Goal: Task Accomplishment & Management: Manage account settings

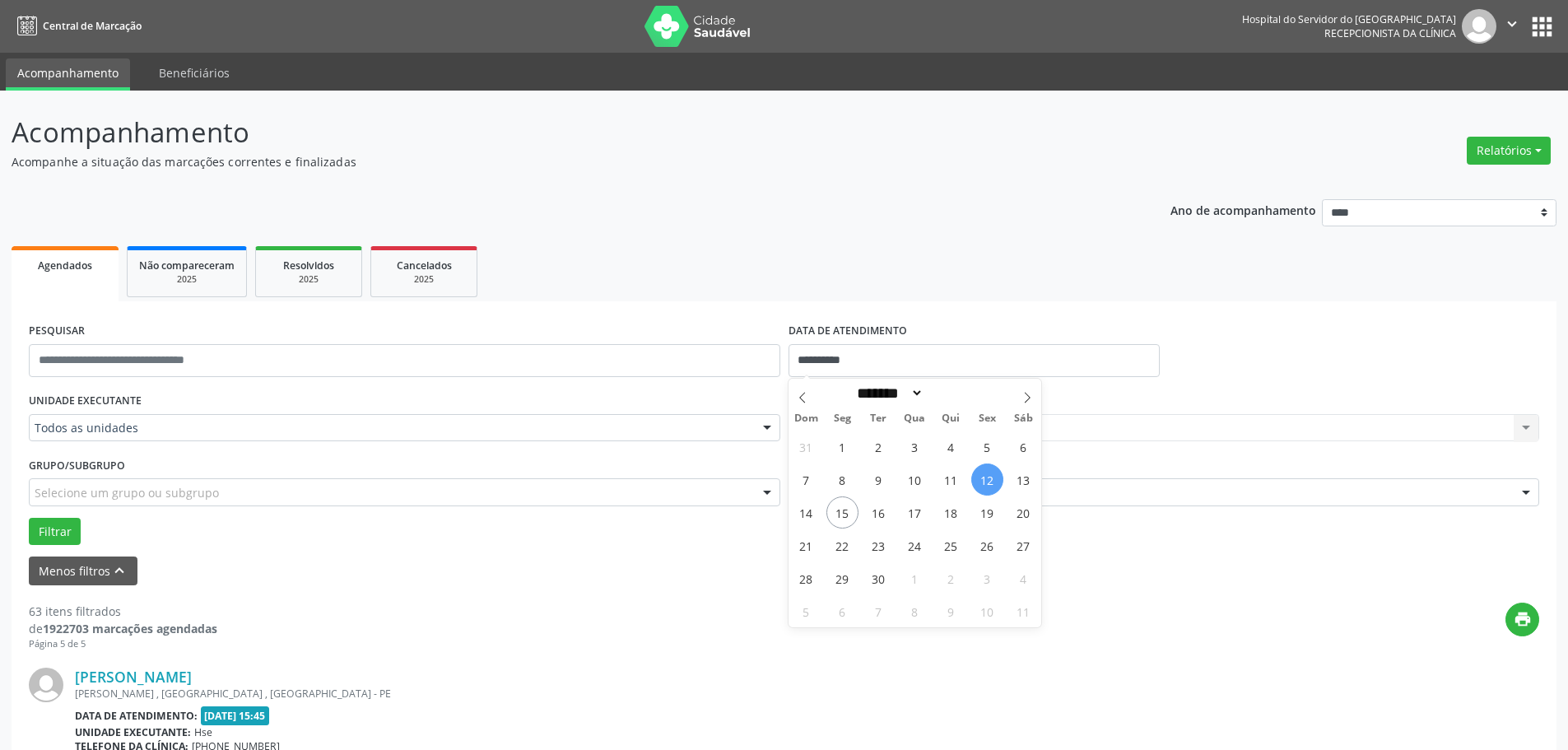
select select "*"
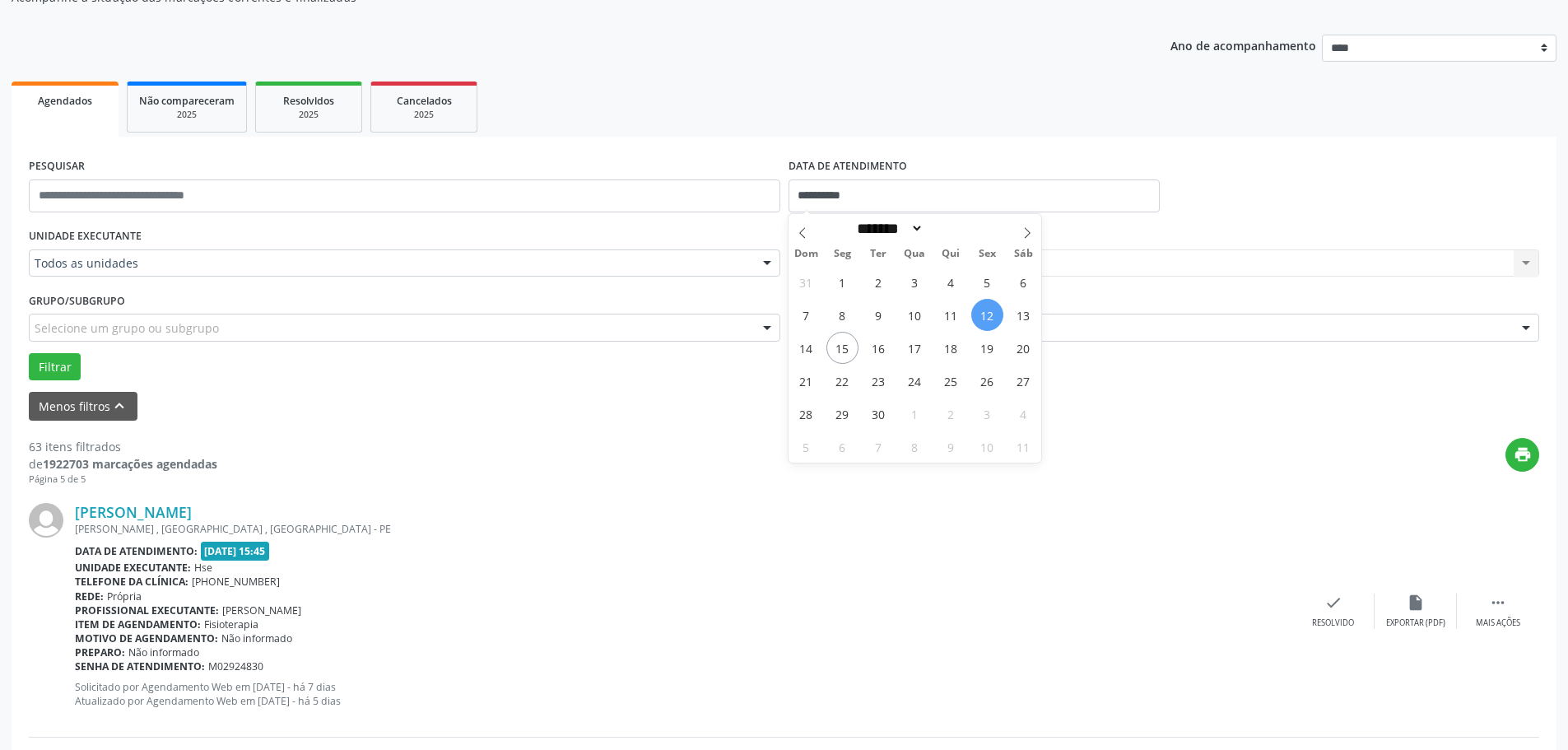
drag, startPoint x: 436, startPoint y: 444, endPoint x: 399, endPoint y: 440, distance: 37.2
click at [435, 445] on div "print" at bounding box center [877, 462] width 1321 height 49
click at [68, 362] on button "Filtrar" at bounding box center [55, 367] width 52 height 28
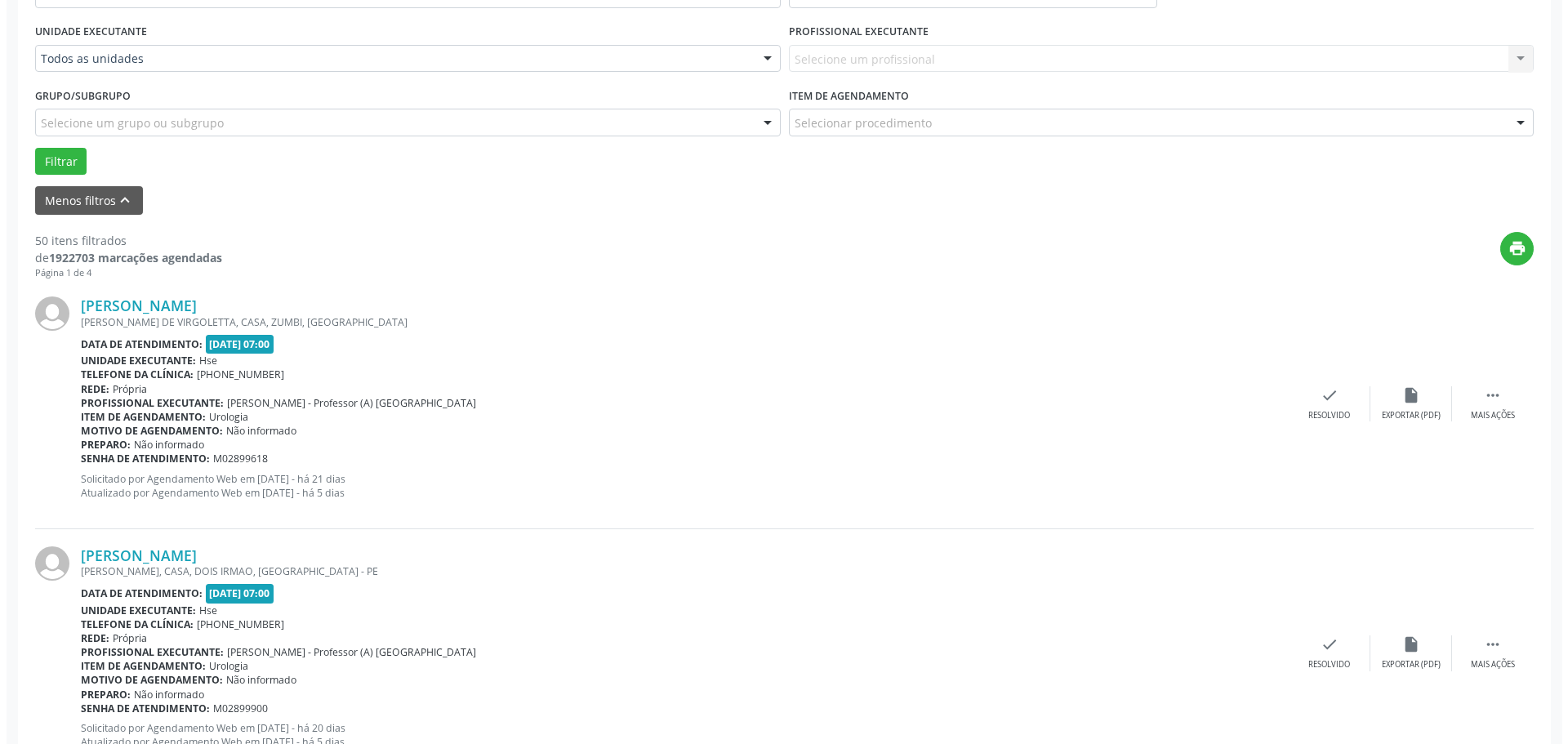
scroll to position [409, 0]
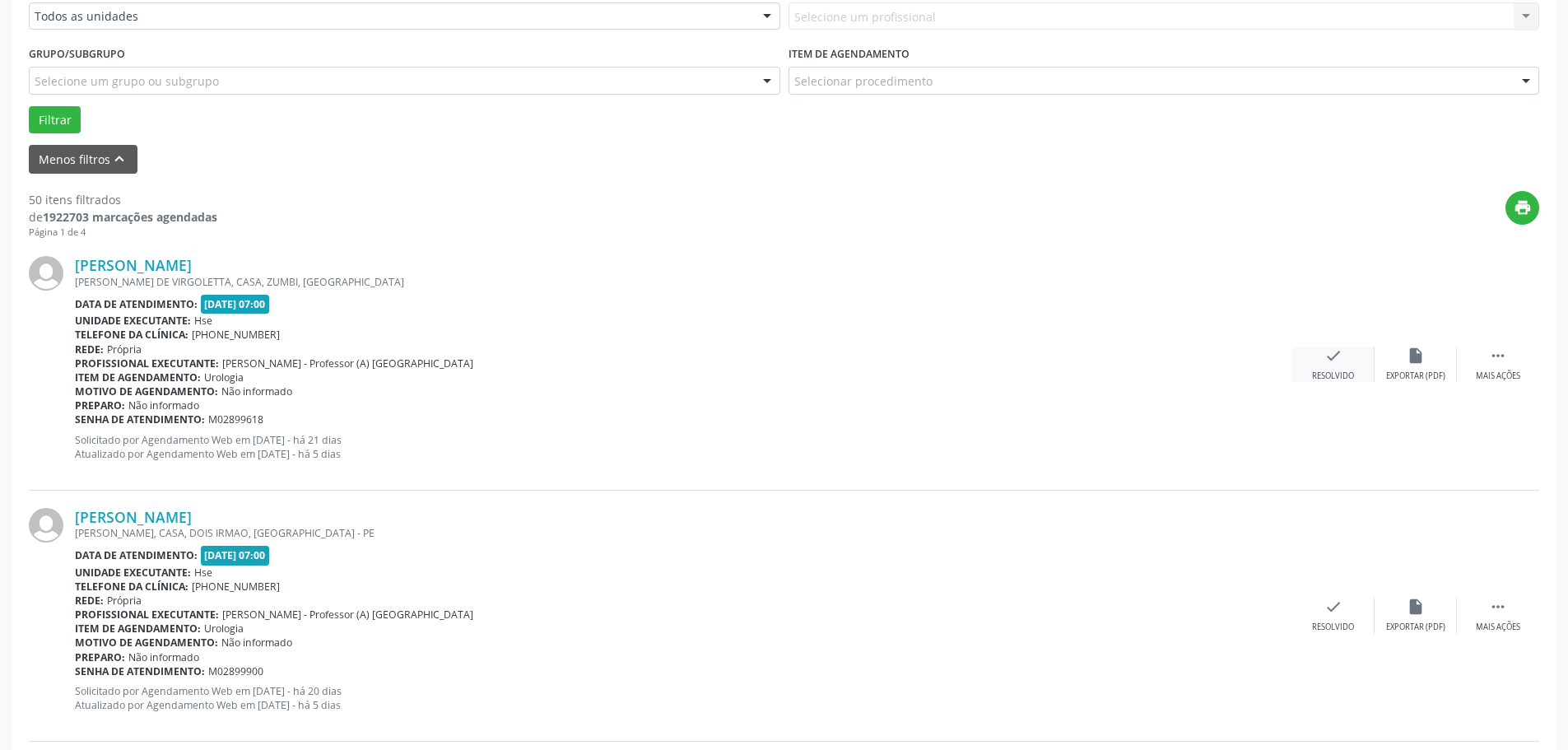
click at [1329, 361] on icon "check" at bounding box center [1333, 356] width 18 height 18
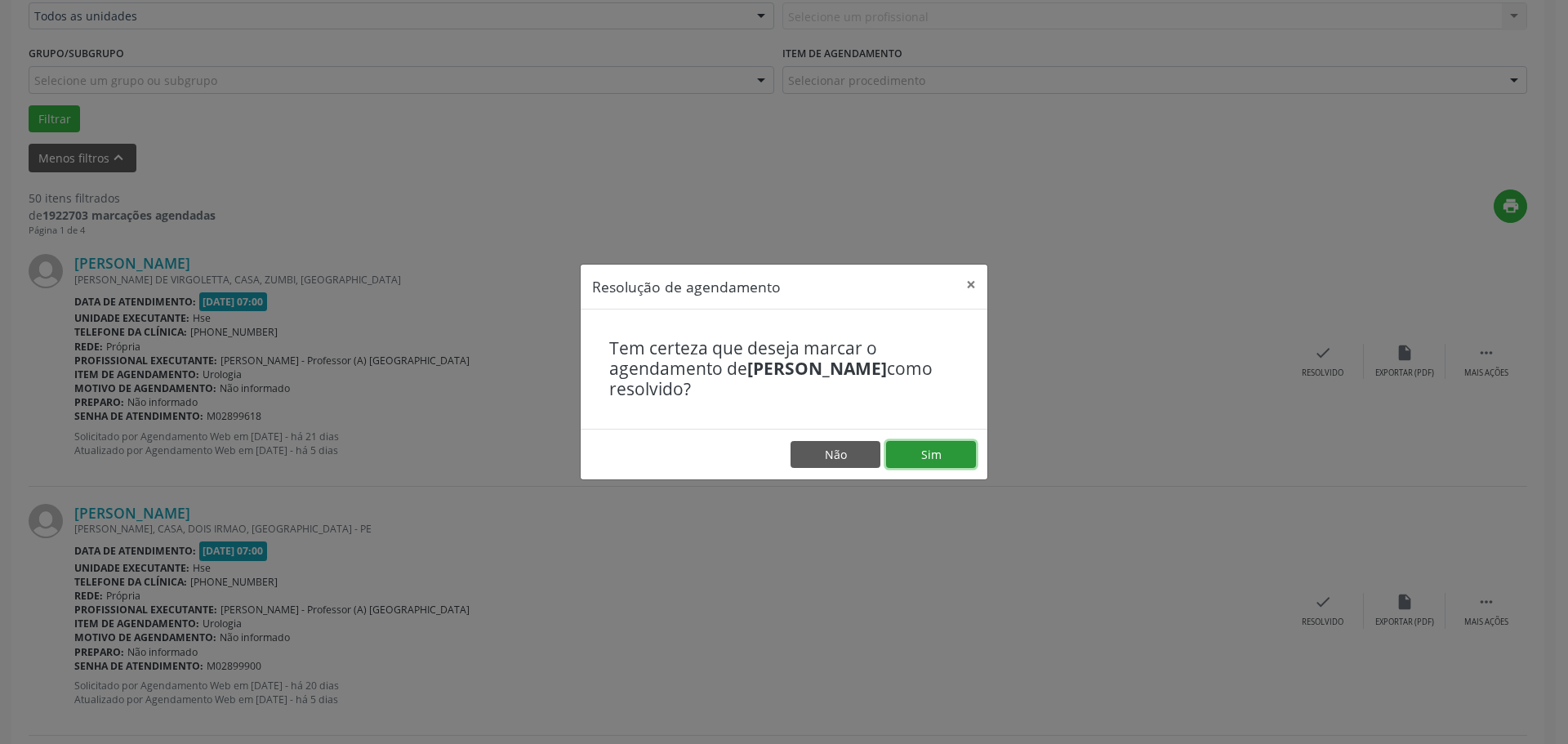
click at [908, 452] on button "Sim" at bounding box center [930, 455] width 90 height 28
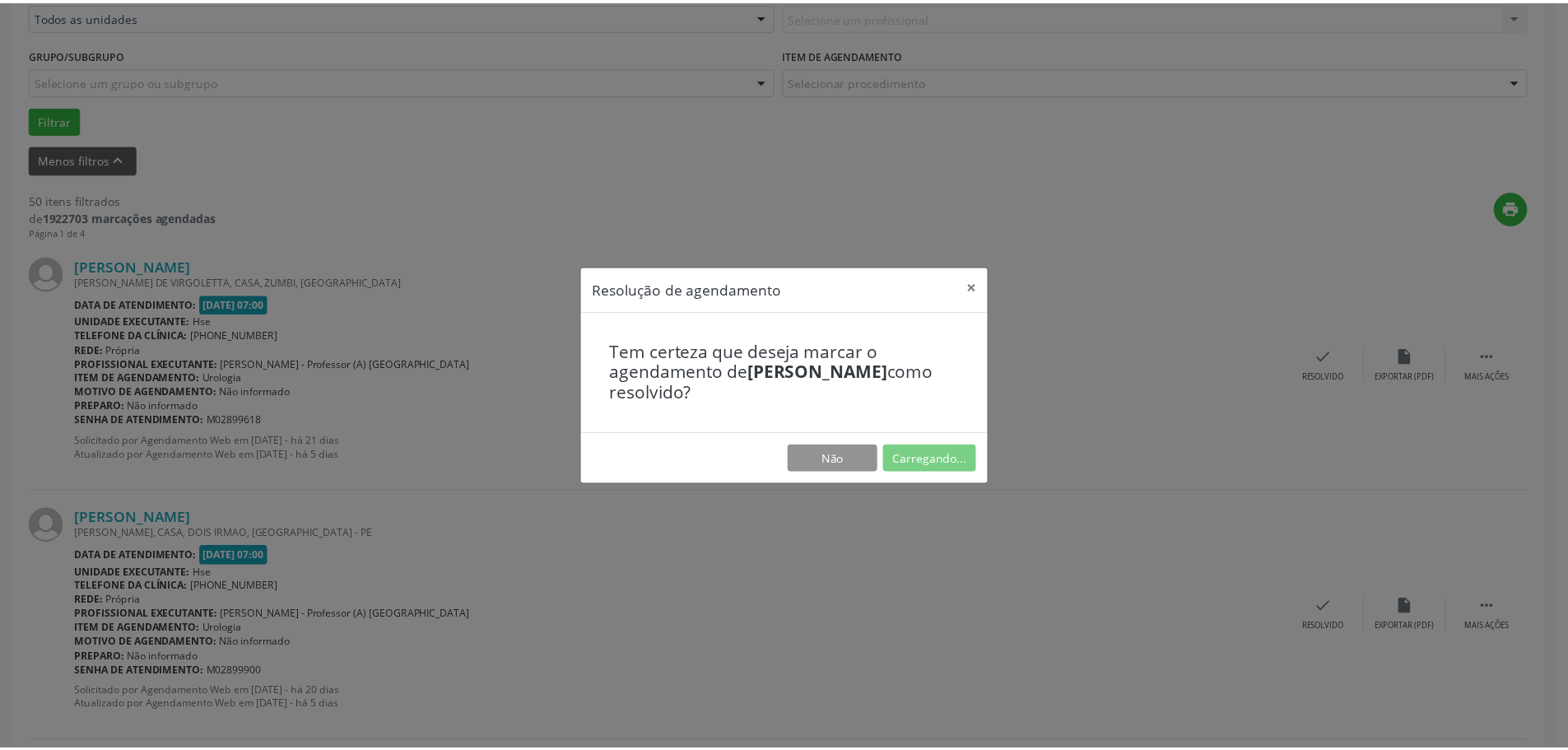
scroll to position [0, 0]
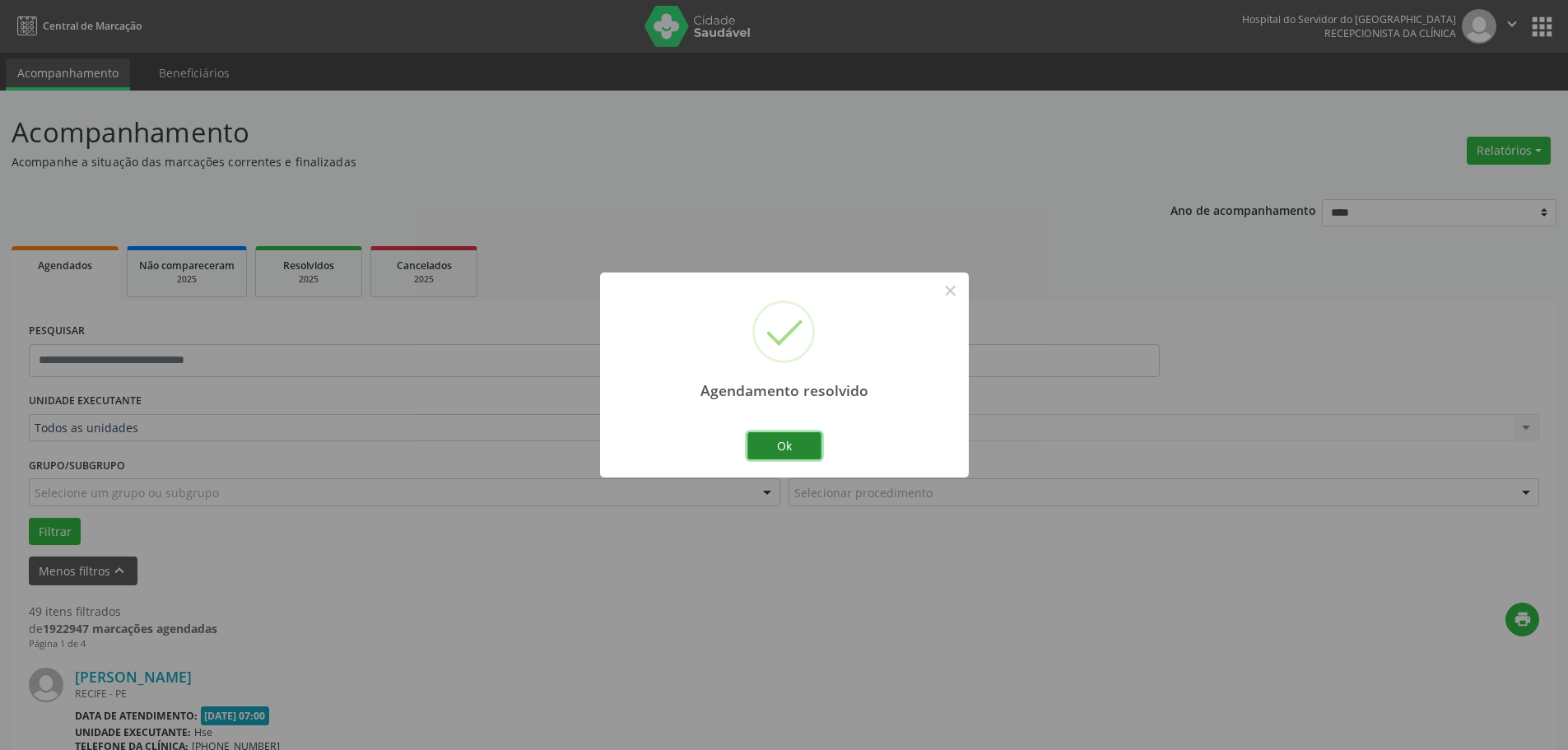
click at [803, 454] on button "Ok" at bounding box center [784, 446] width 74 height 28
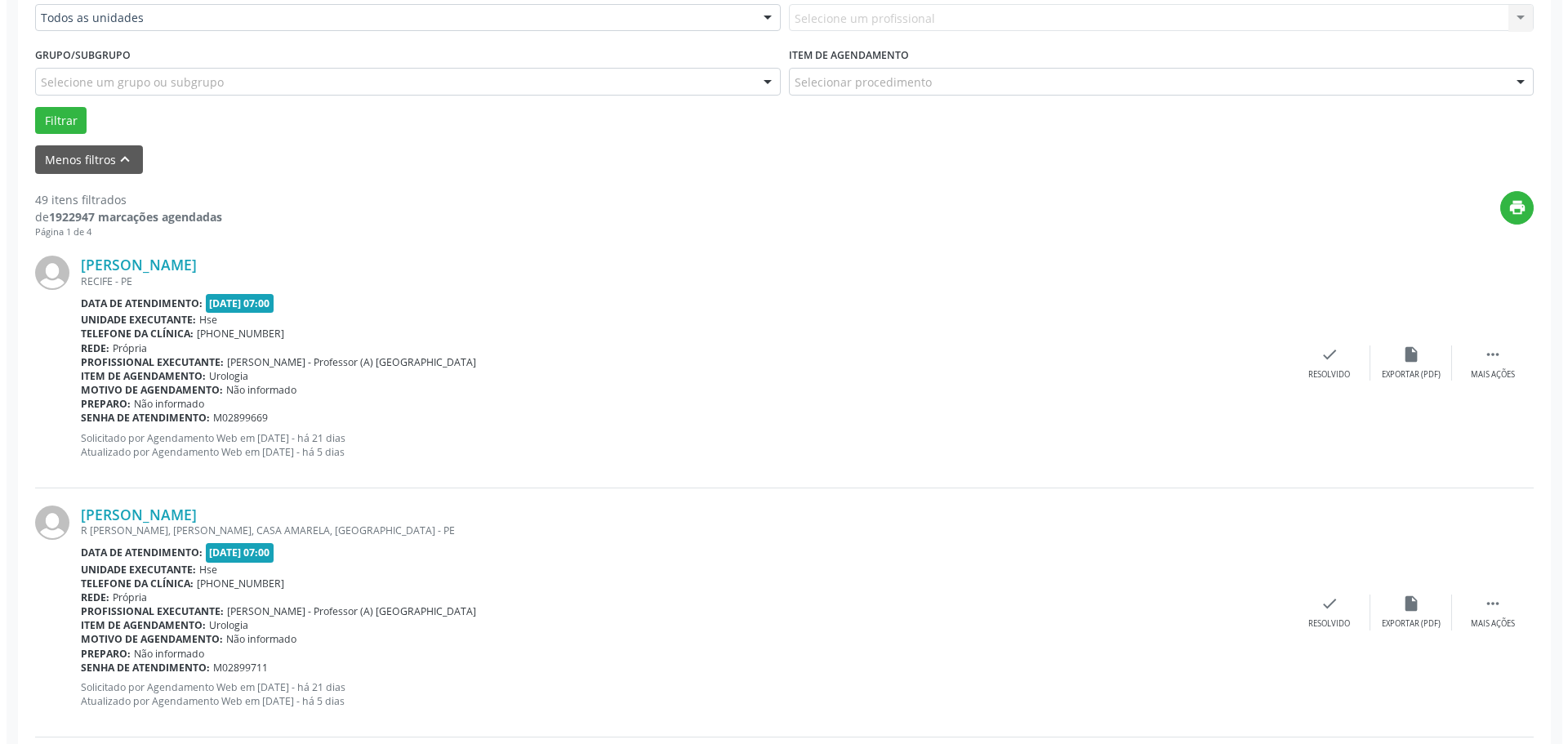
scroll to position [409, 0]
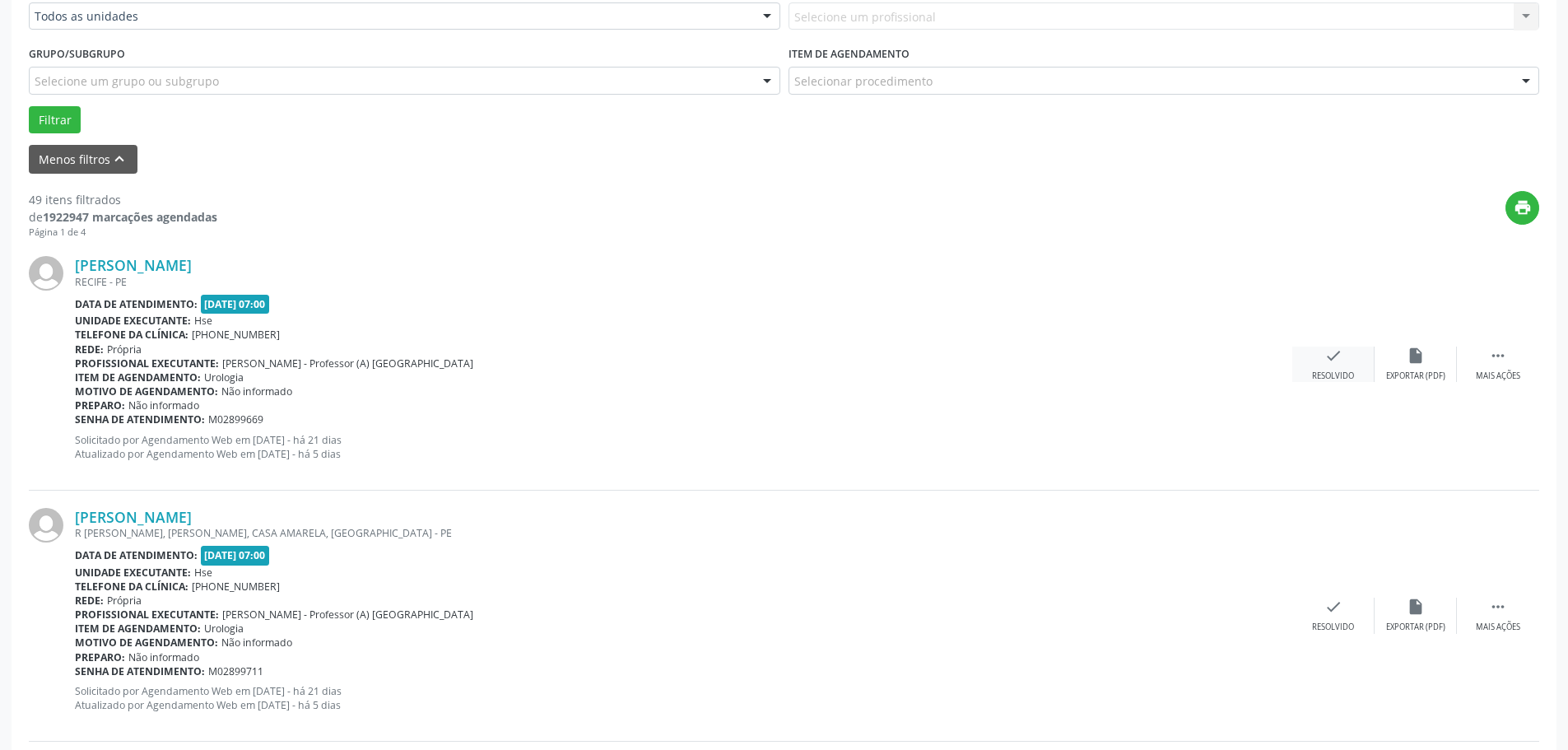
click at [1330, 367] on div "check Resolvido" at bounding box center [1333, 364] width 82 height 35
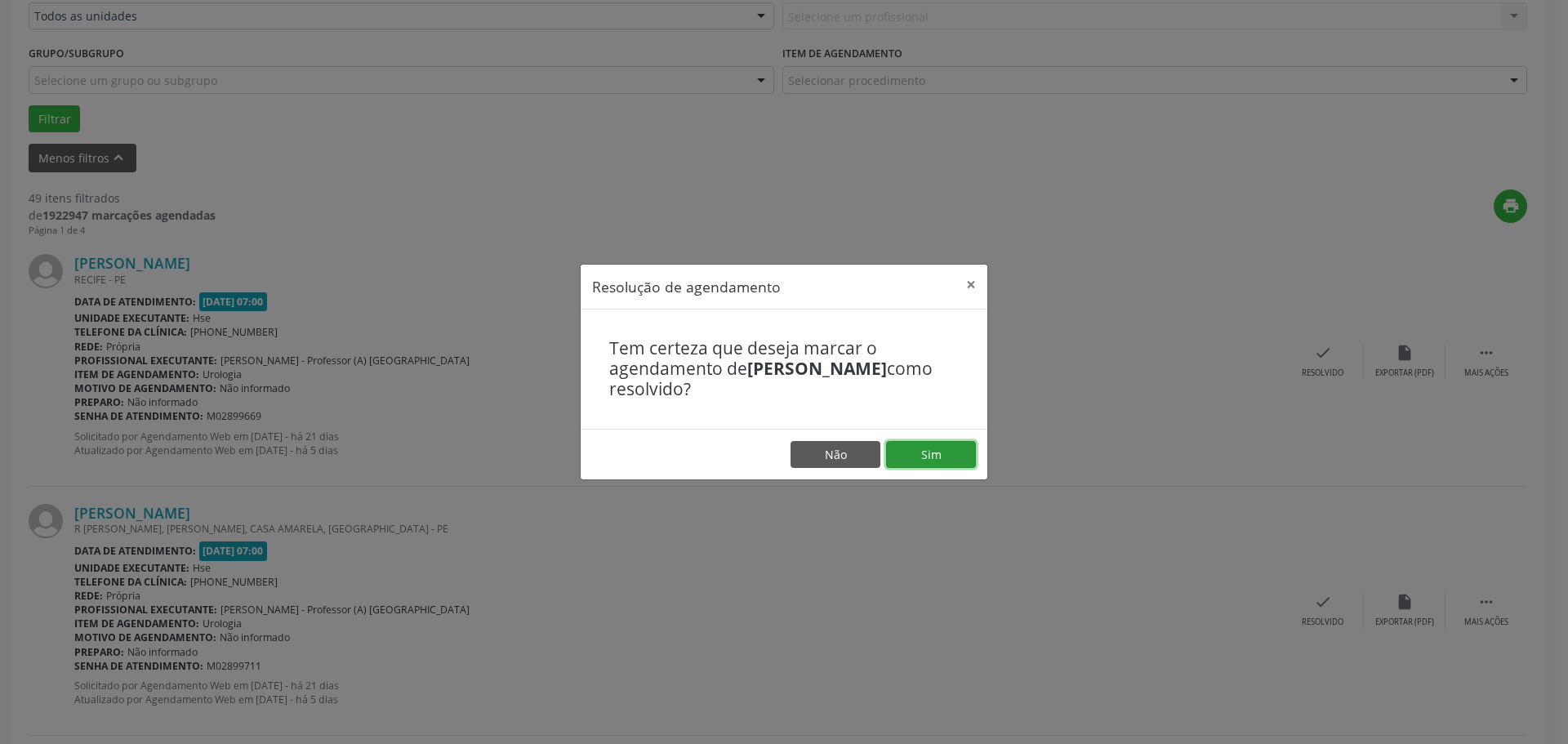
click at [957, 455] on button "Sim" at bounding box center [930, 455] width 90 height 28
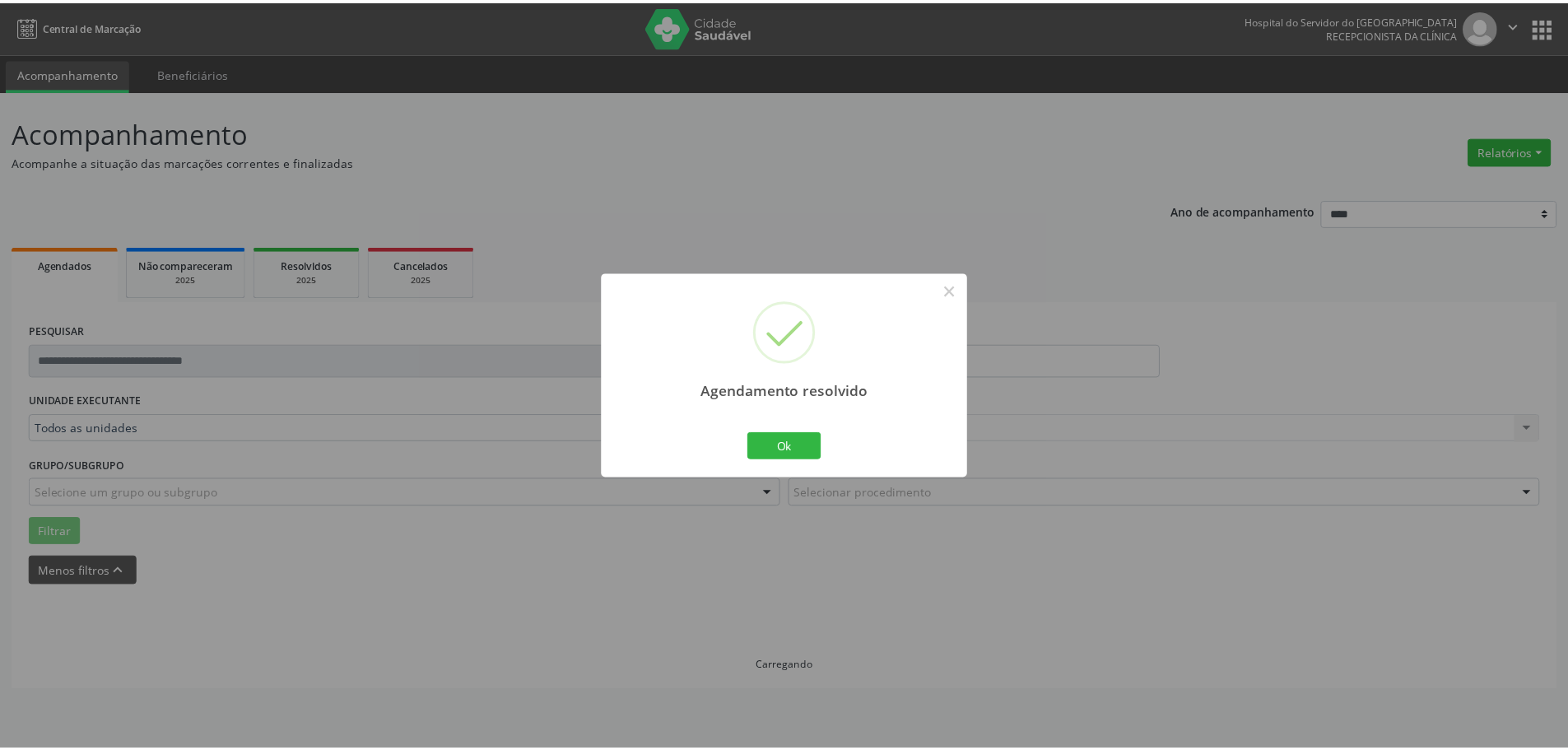
scroll to position [0, 0]
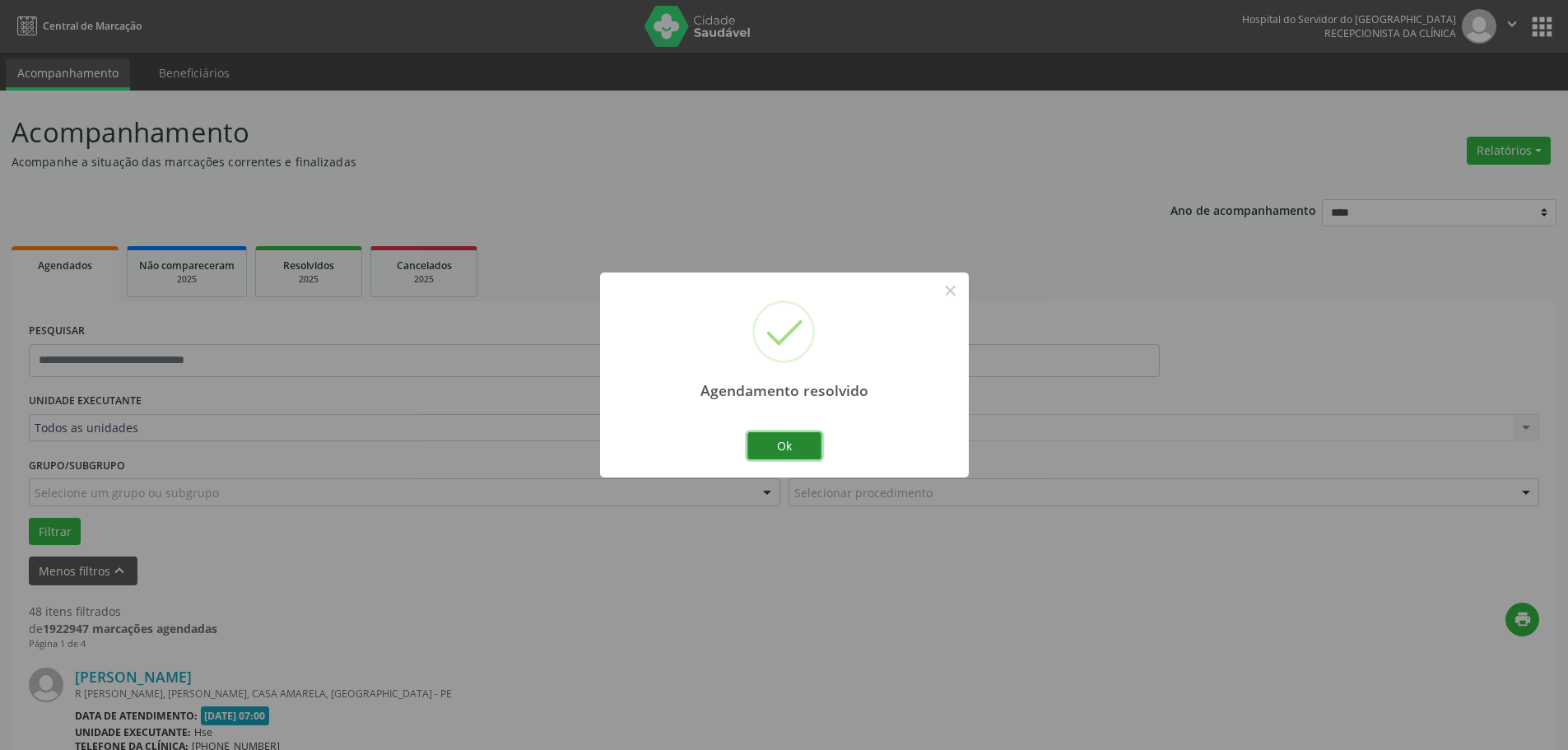
click at [807, 445] on button "Ok" at bounding box center [784, 446] width 74 height 28
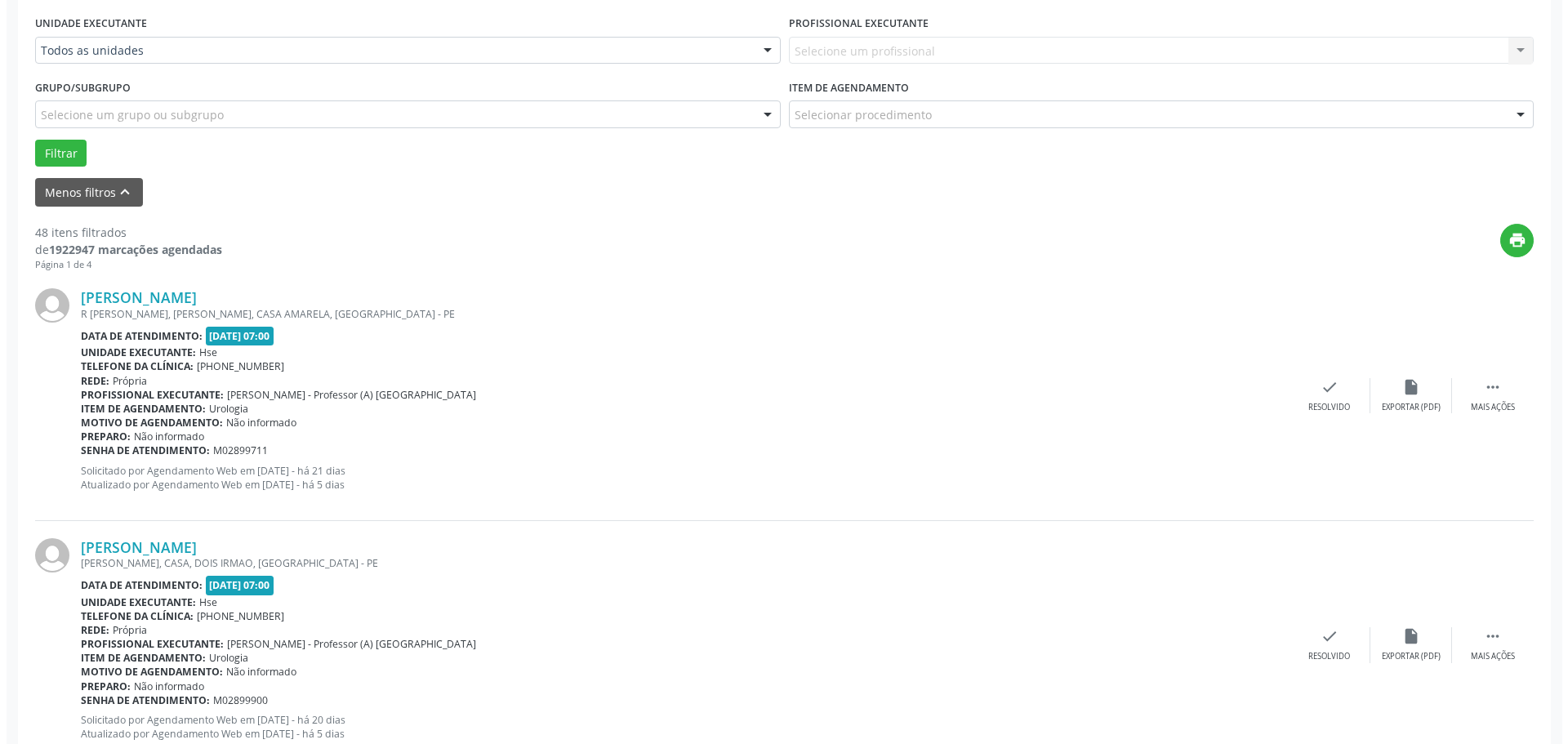
scroll to position [409, 0]
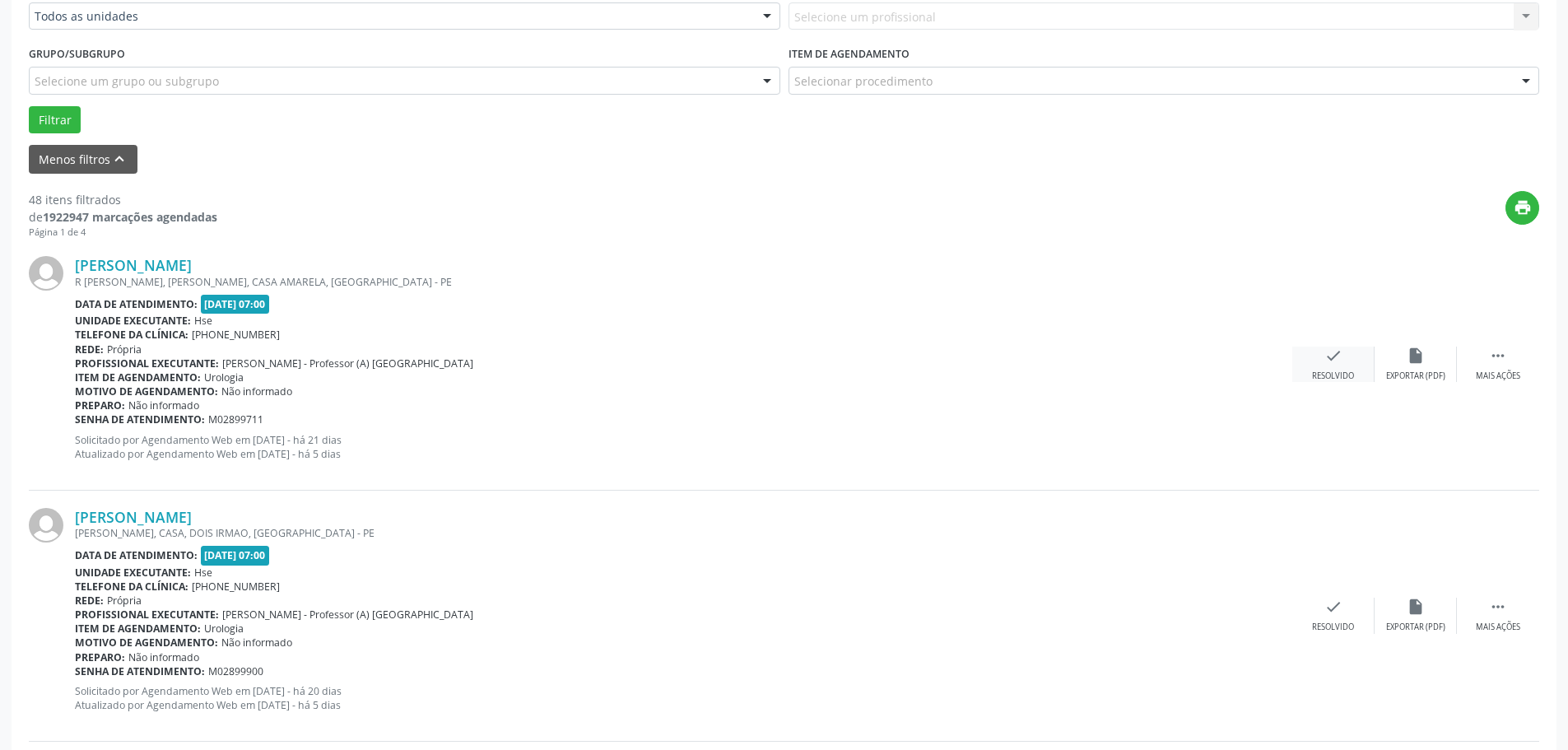
click at [1333, 366] on div "check Resolvido" at bounding box center [1333, 364] width 82 height 35
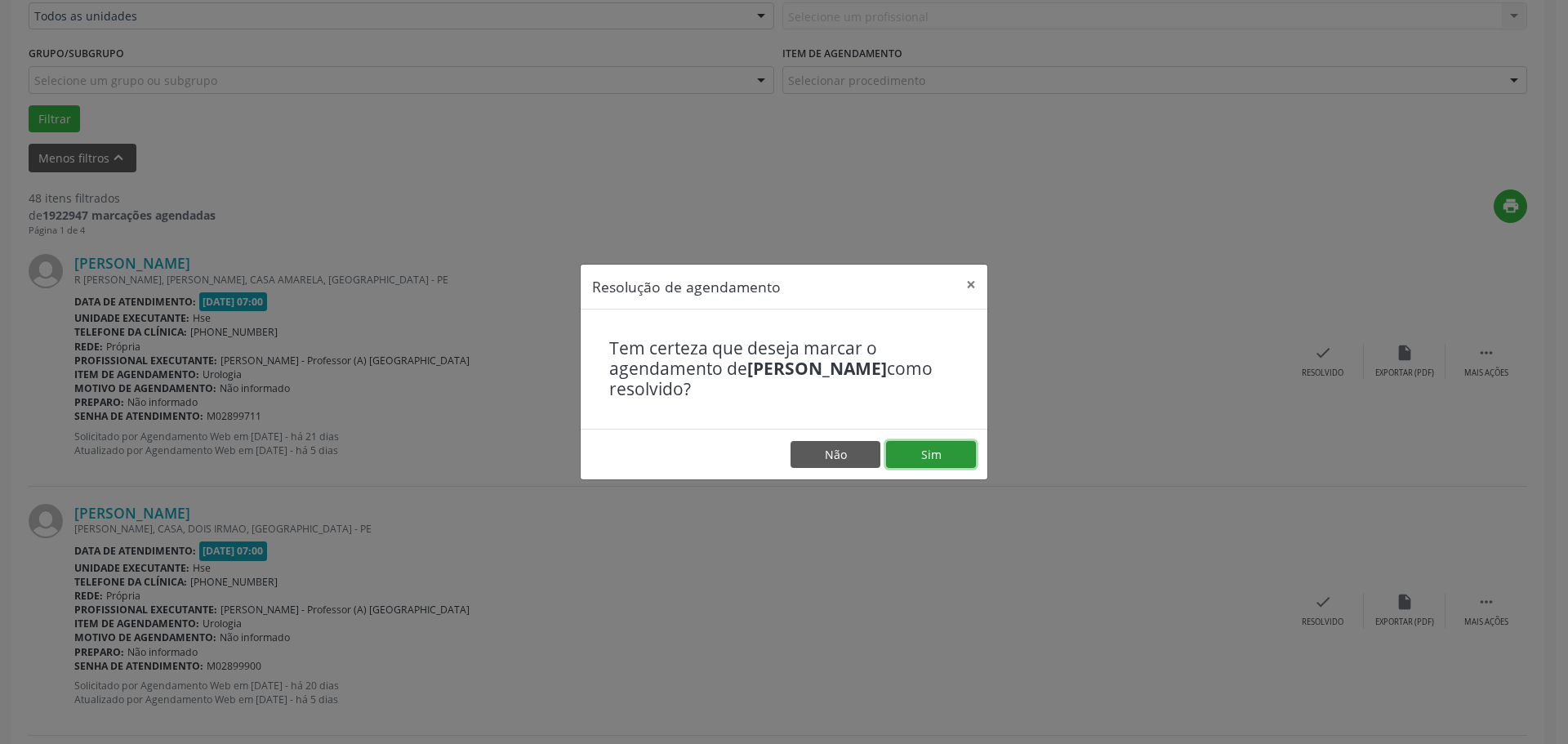
click at [926, 444] on button "Sim" at bounding box center [930, 455] width 90 height 28
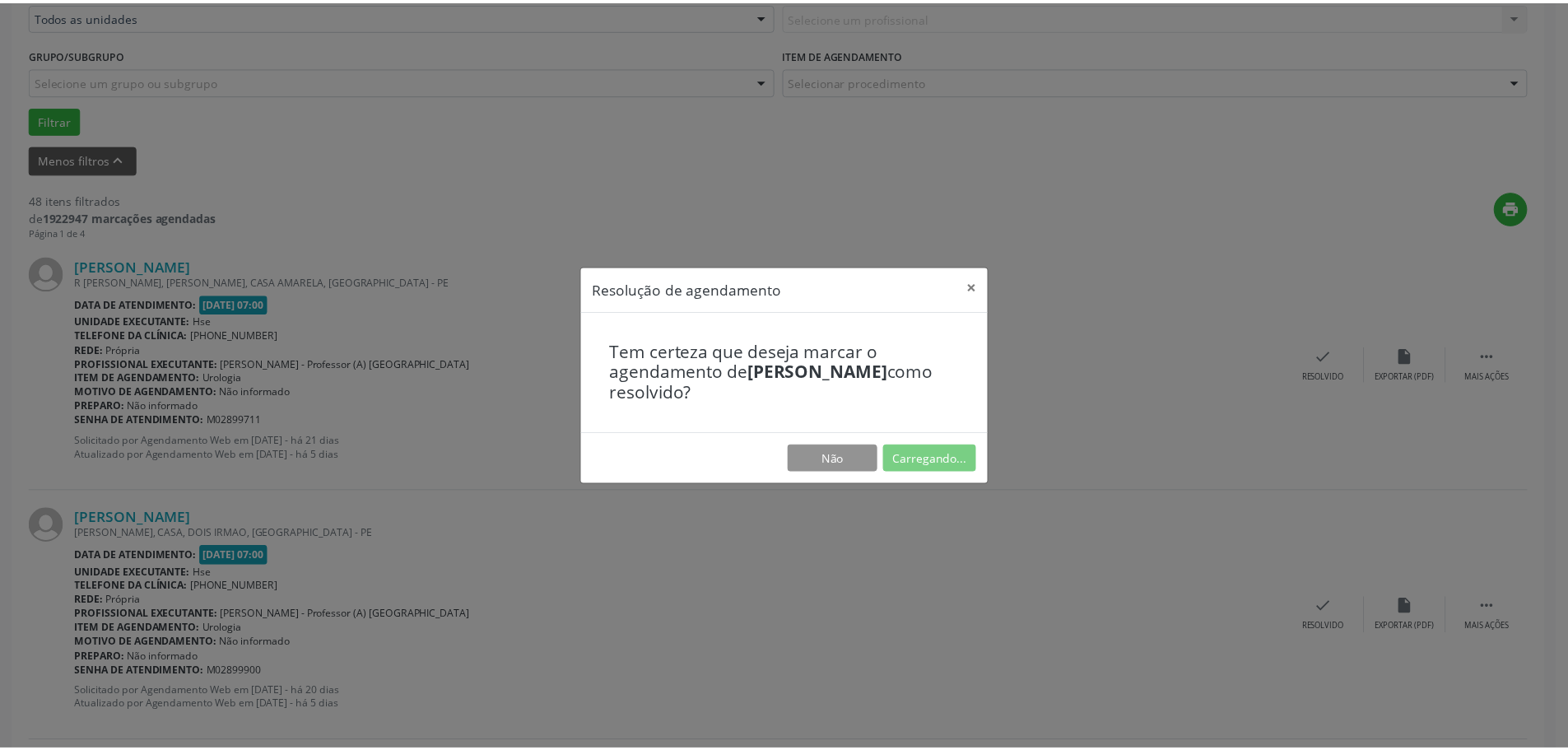
scroll to position [0, 0]
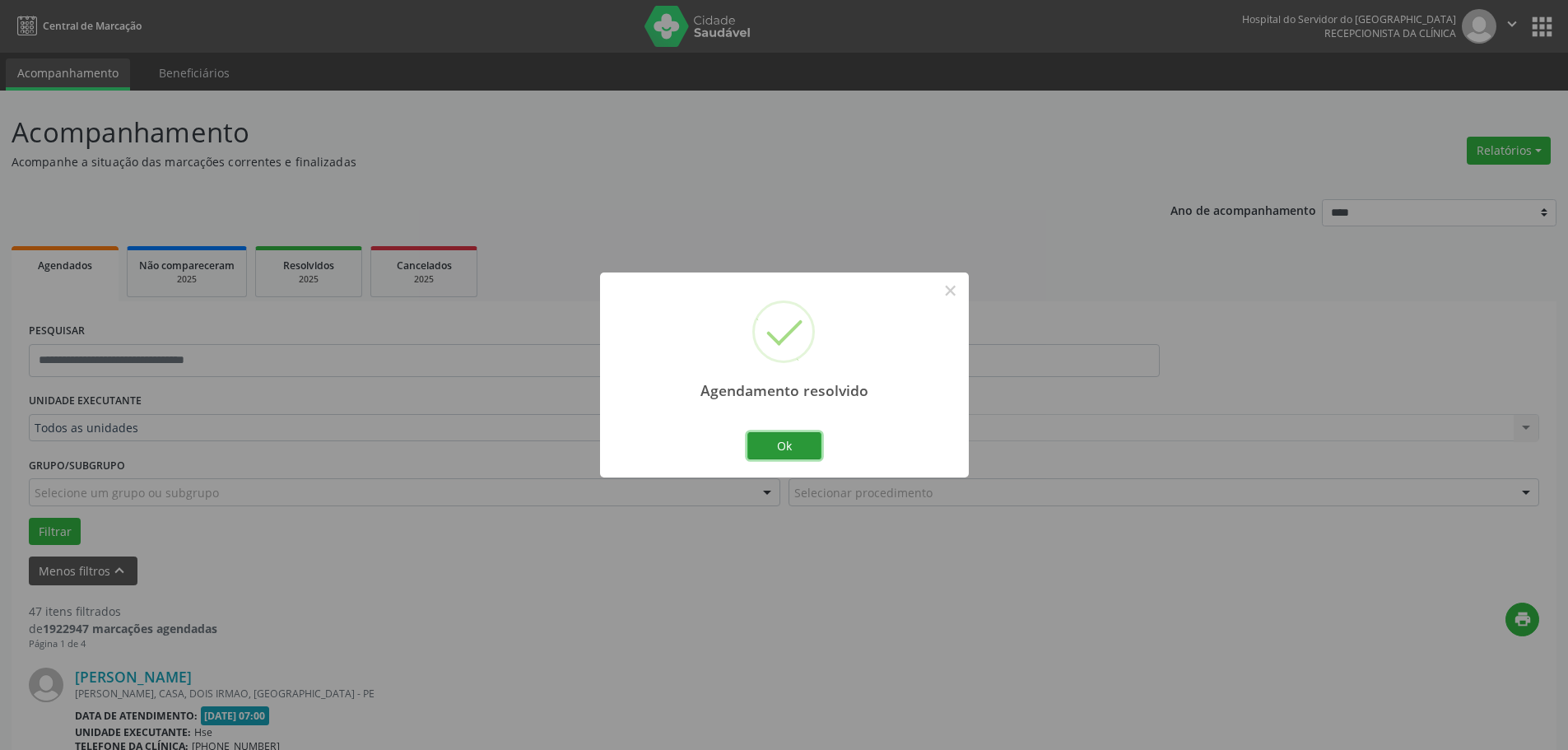
click at [805, 456] on button "Ok" at bounding box center [784, 446] width 74 height 28
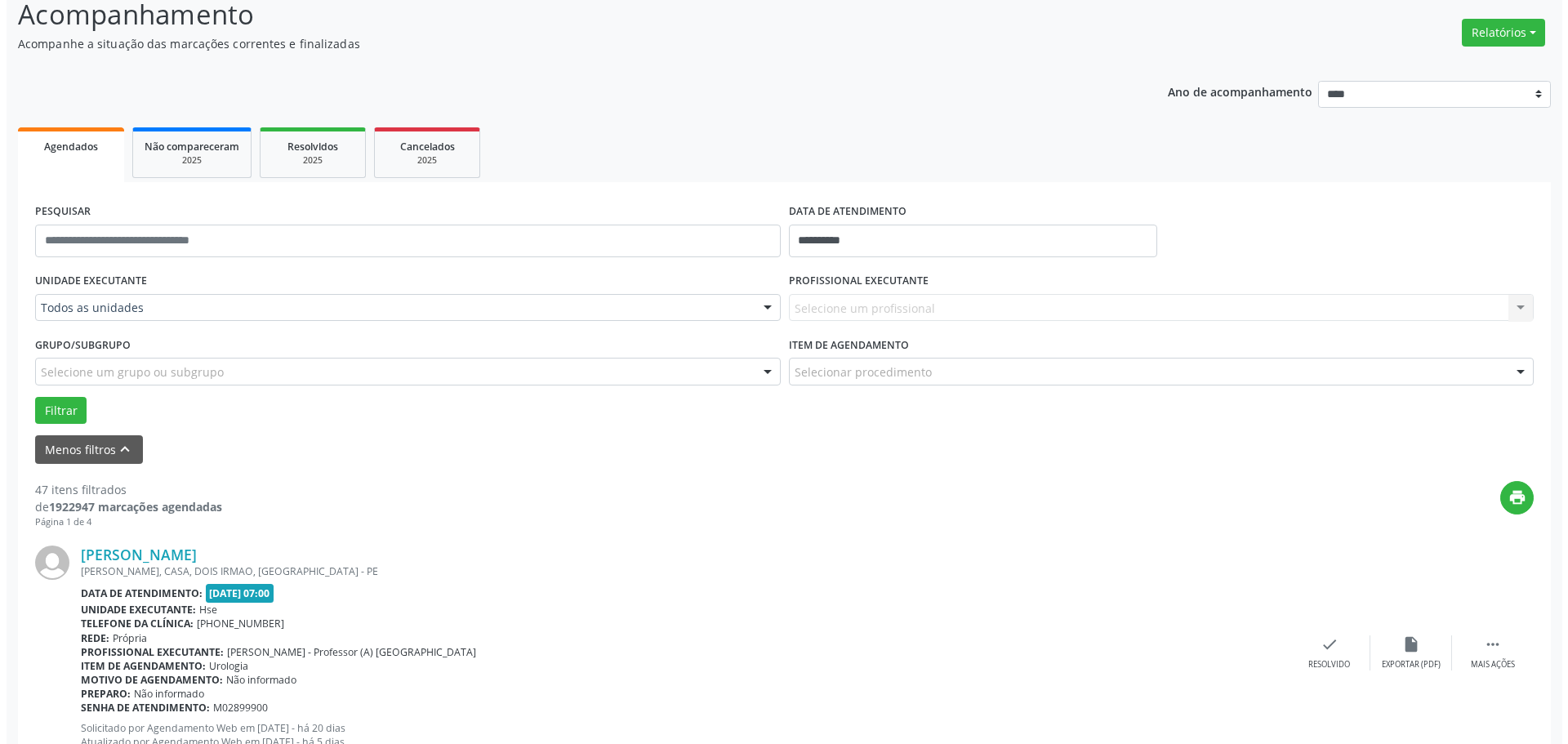
scroll to position [409, 0]
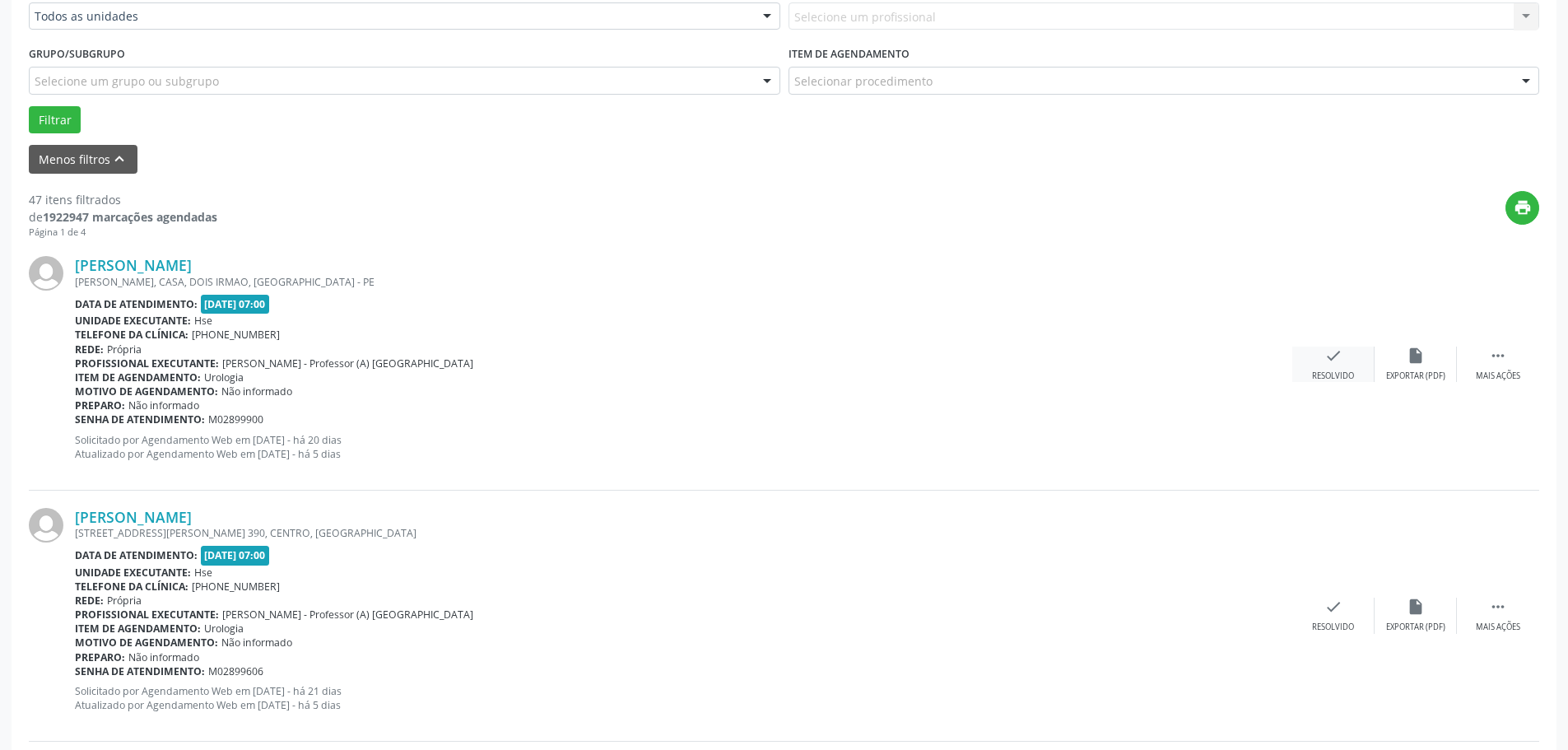
click at [1312, 375] on div "Resolvido" at bounding box center [1332, 377] width 42 height 12
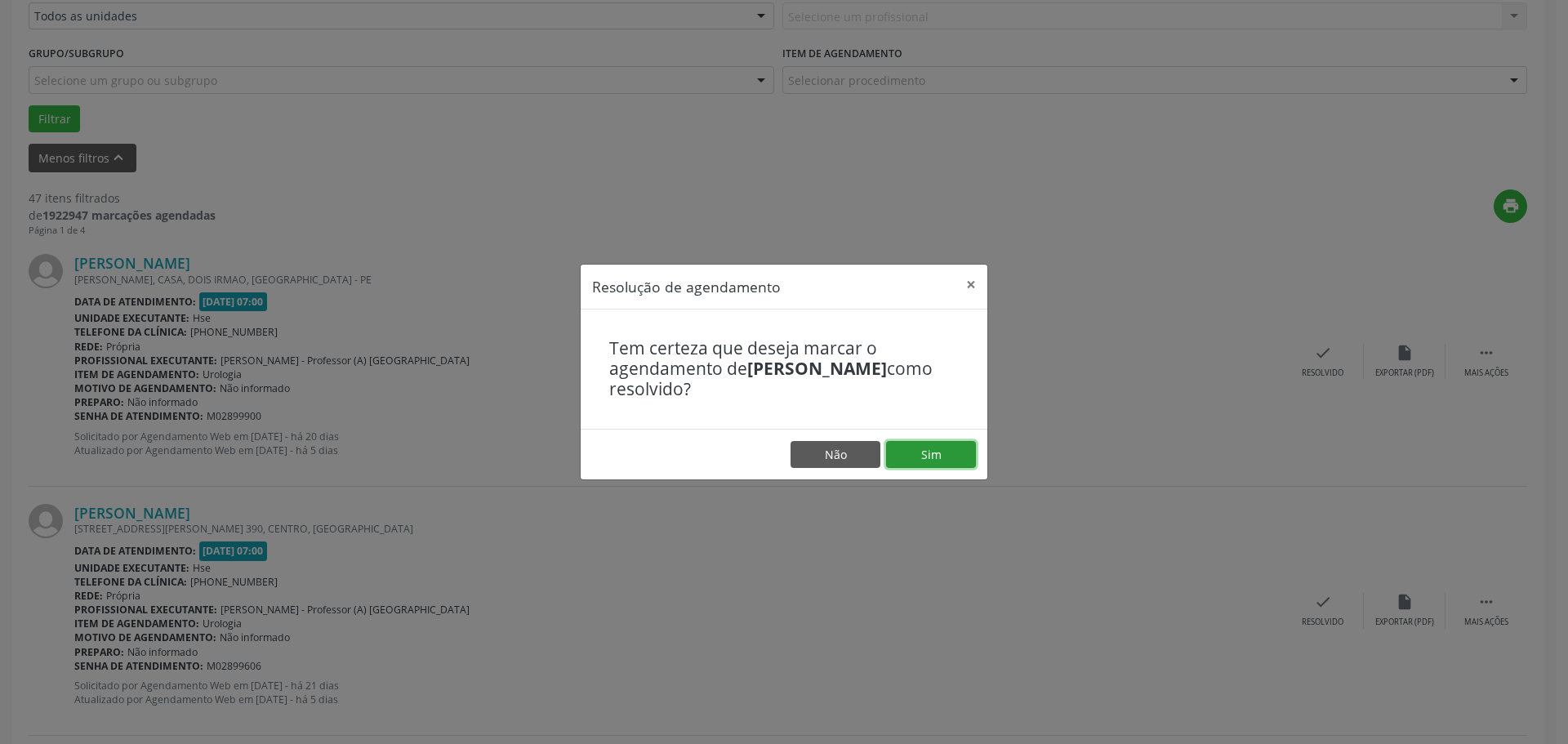
click at [919, 450] on button "Sim" at bounding box center [930, 455] width 90 height 28
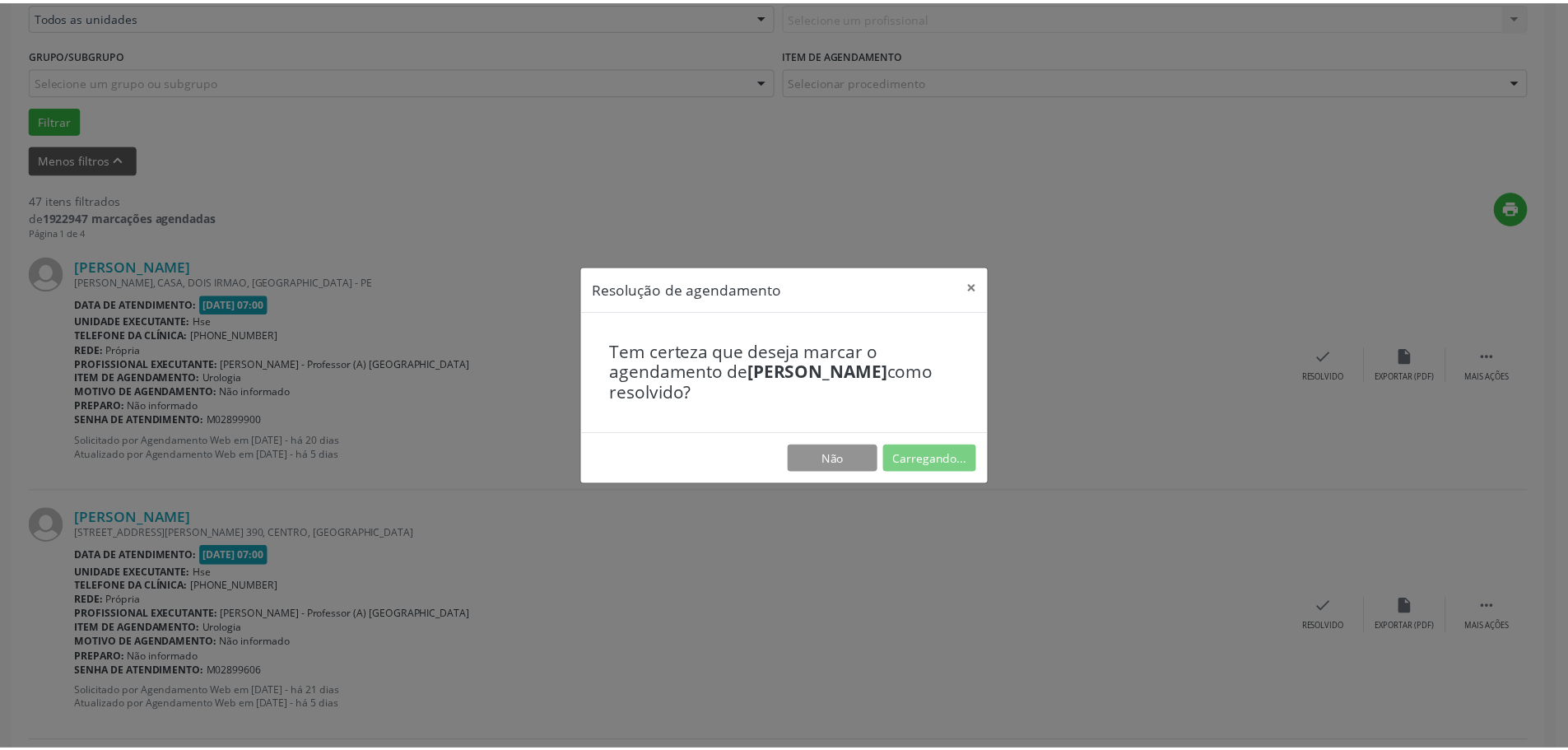
scroll to position [0, 0]
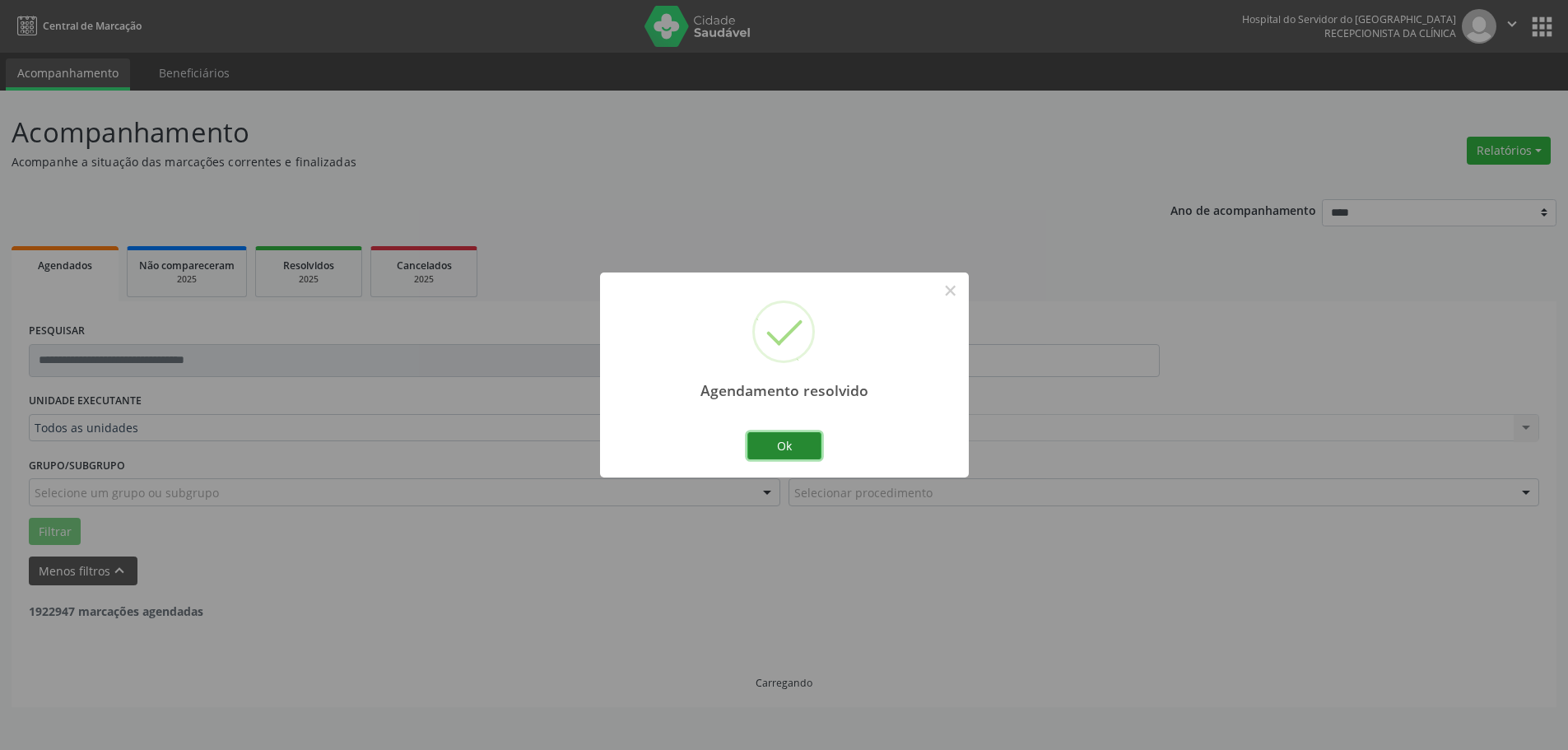
click at [812, 443] on button "Ok" at bounding box center [784, 446] width 74 height 28
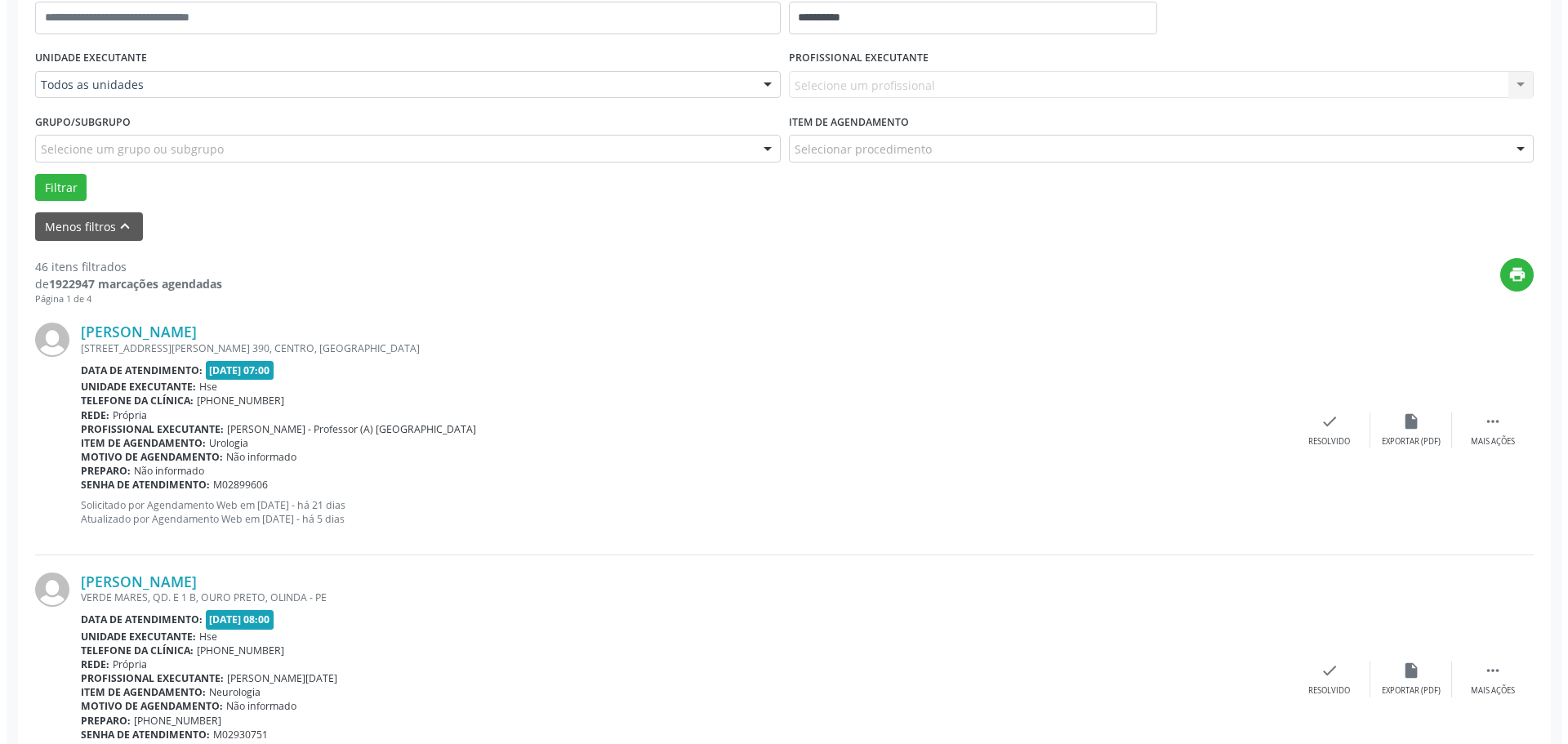
scroll to position [409, 0]
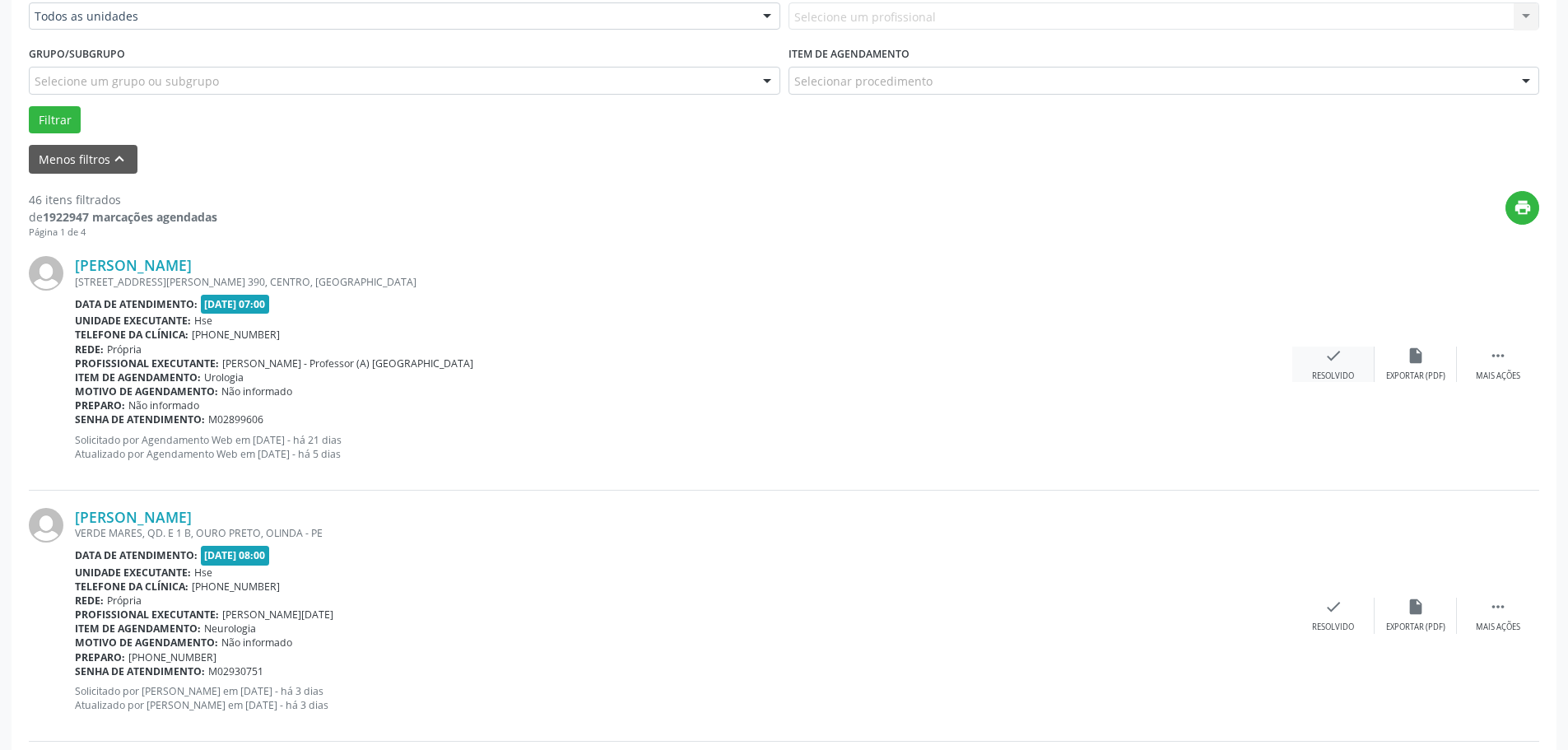
click at [1325, 370] on div "check Resolvido" at bounding box center [1333, 364] width 82 height 35
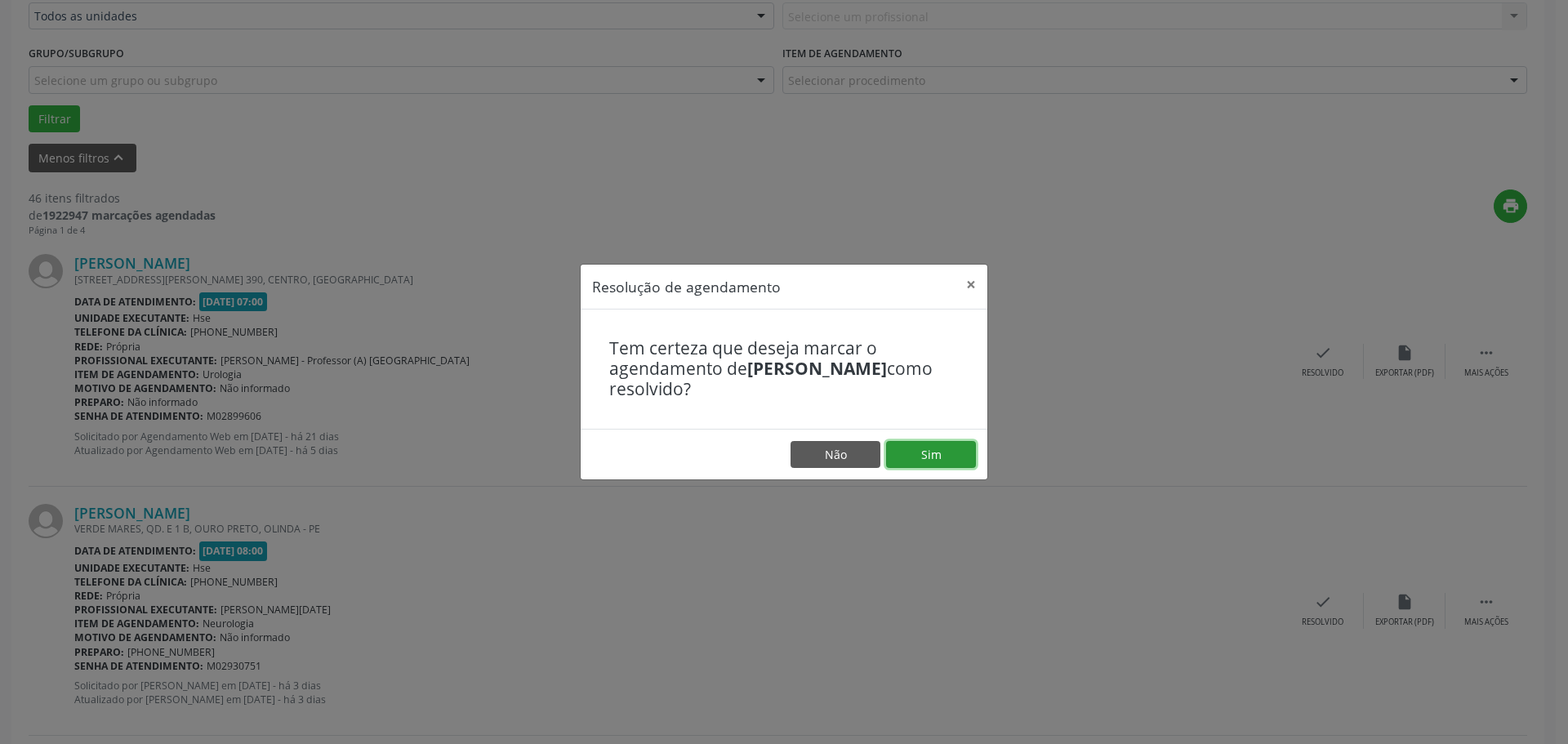
click at [941, 457] on button "Sim" at bounding box center [930, 455] width 90 height 28
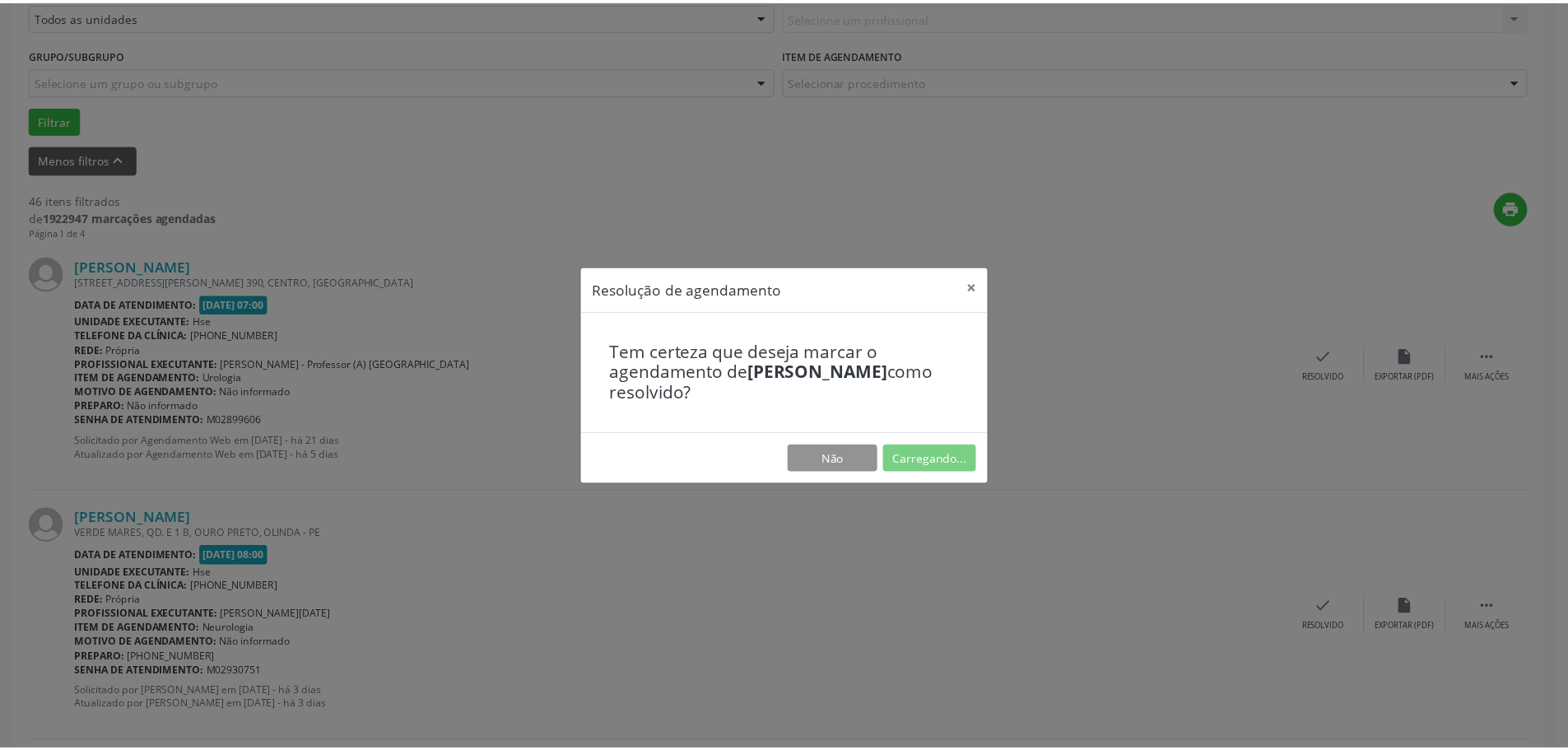
scroll to position [0, 0]
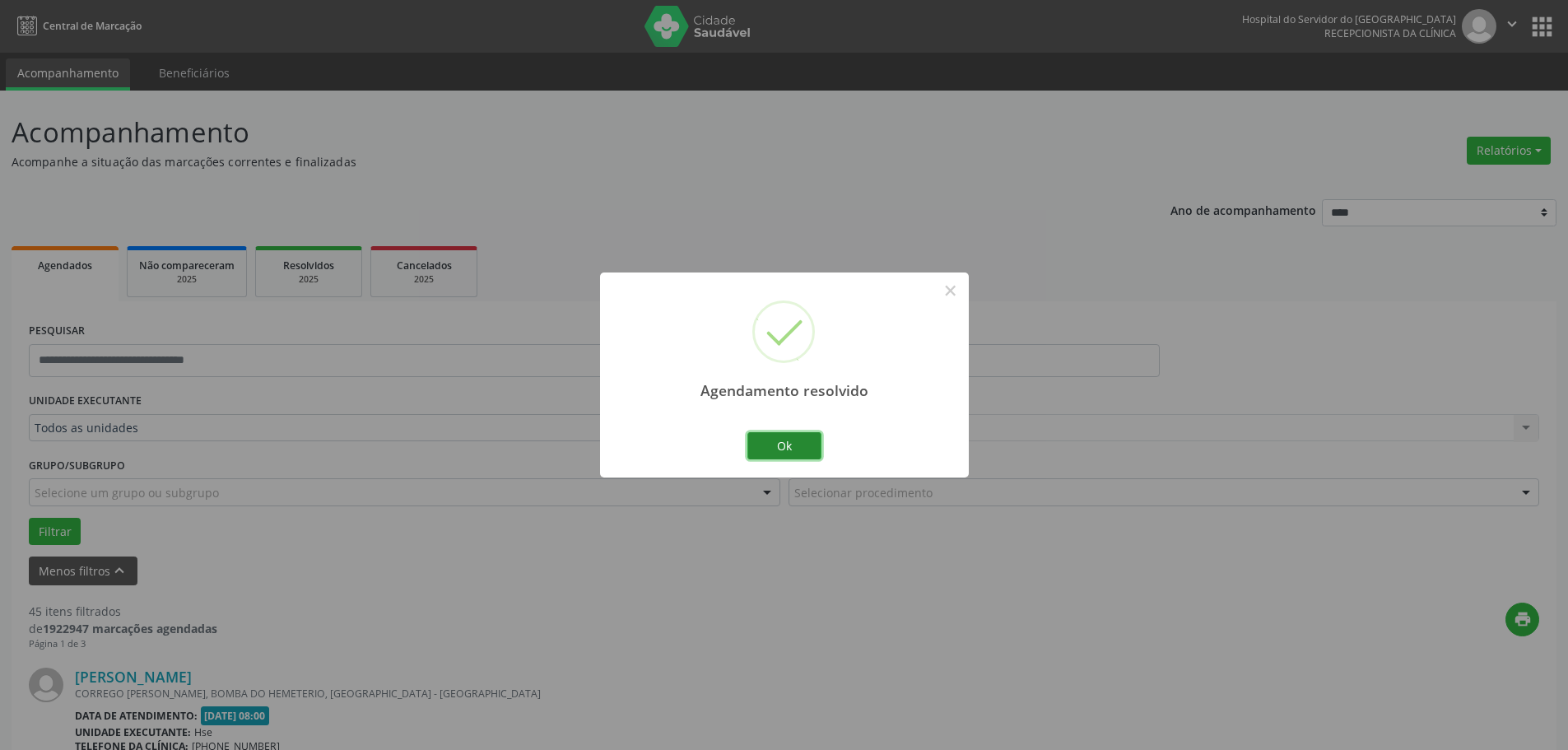
click at [782, 445] on button "Ok" at bounding box center [784, 446] width 74 height 28
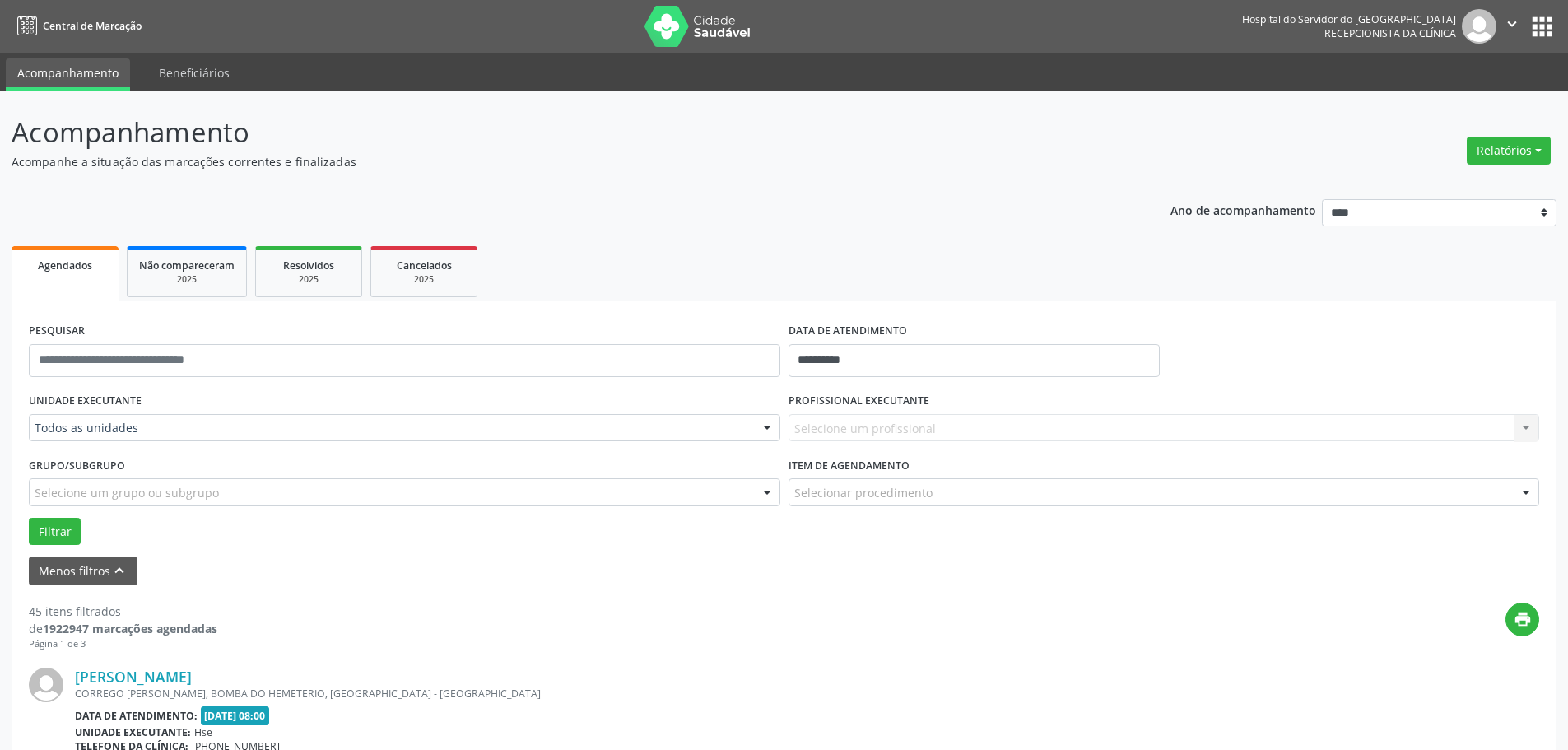
click at [848, 425] on div "Selecione um profissional Nenhum resultado encontrado para: " " Não há nenhuma …" at bounding box center [1164, 428] width 752 height 28
click at [901, 423] on div "Selecione um profissional Nenhum resultado encontrado para: " " Não há nenhuma …" at bounding box center [1164, 428] width 752 height 28
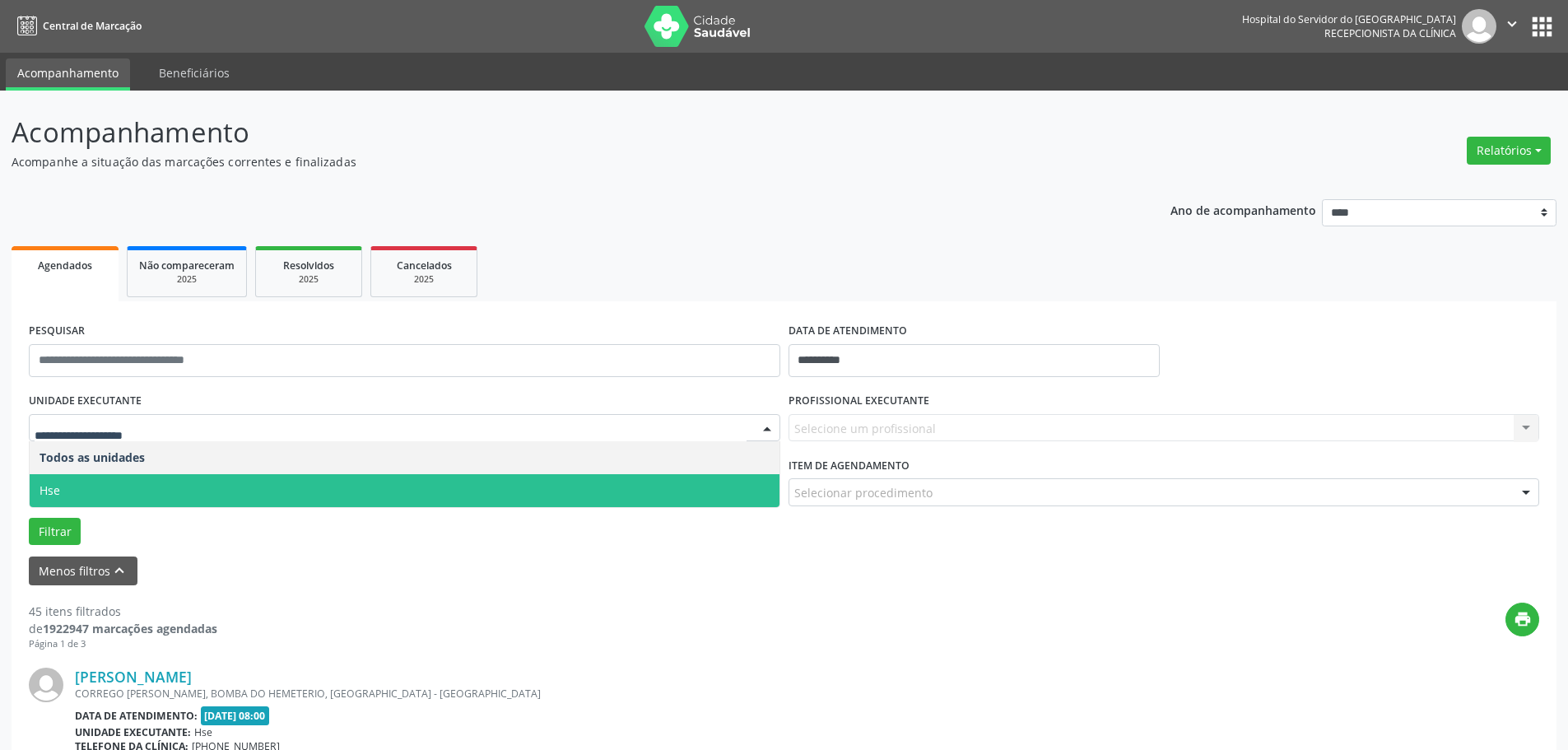
click at [187, 483] on span "Hse" at bounding box center [405, 490] width 750 height 33
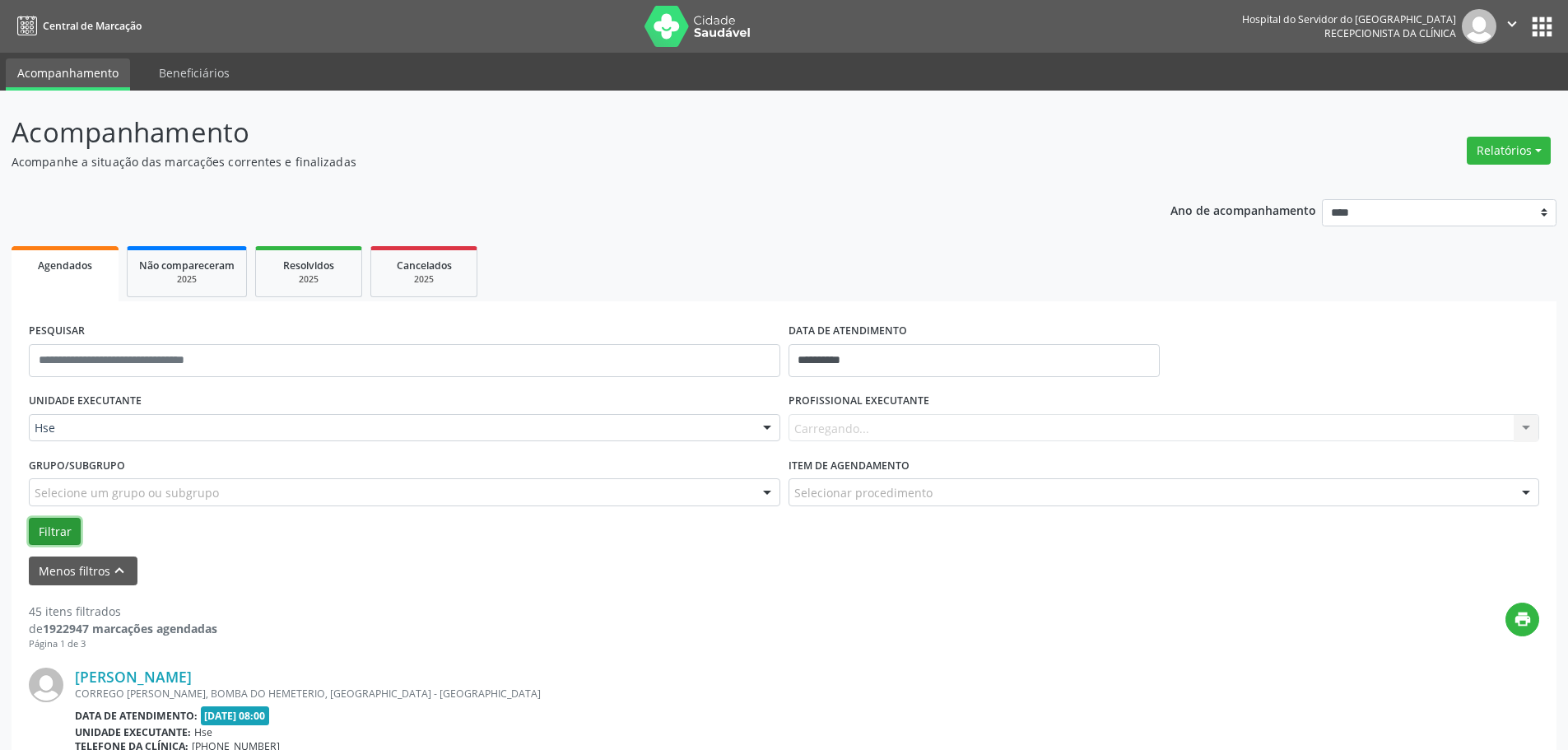
click at [73, 536] on button "Filtrar" at bounding box center [55, 532] width 52 height 28
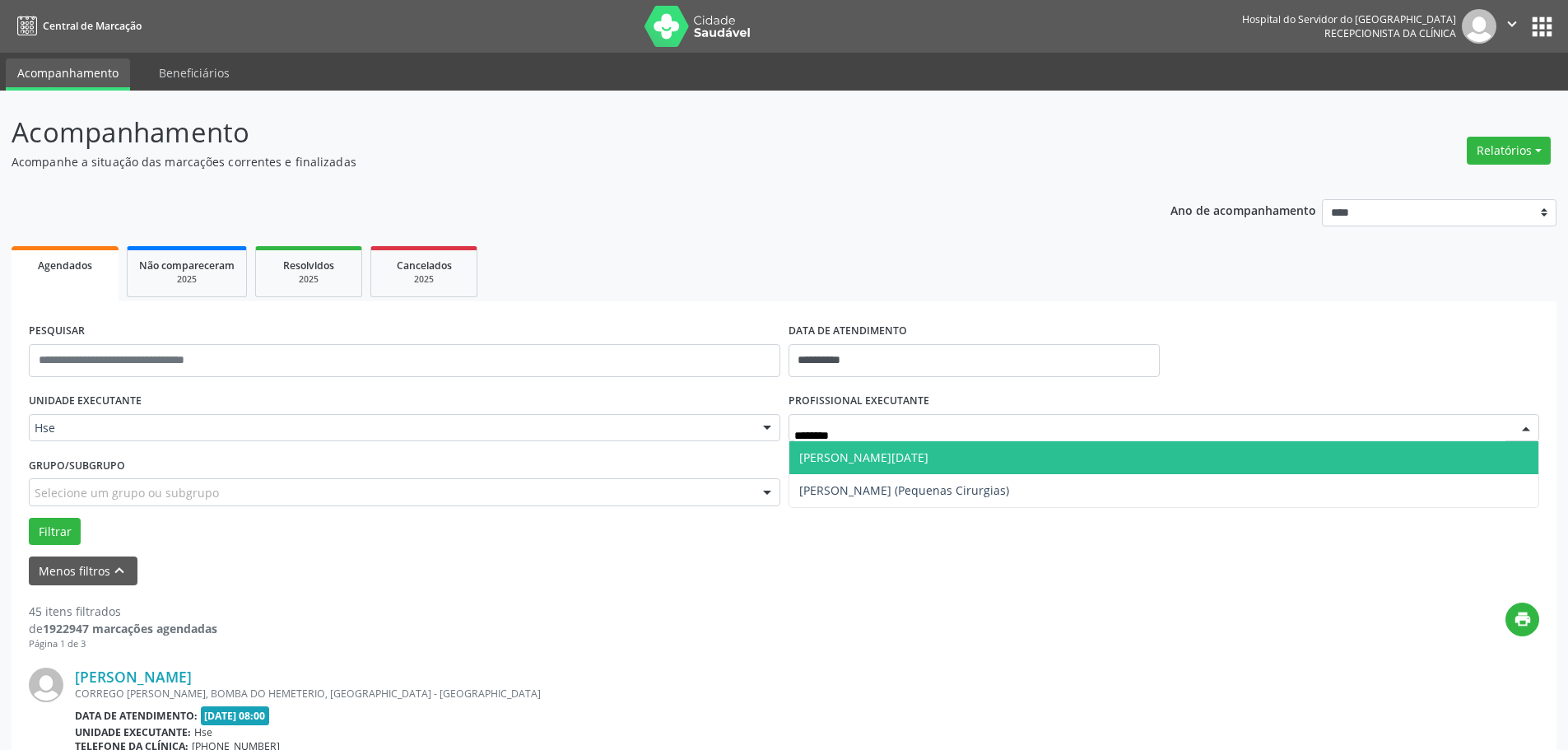
click at [840, 468] on span "[PERSON_NAME][DATE]" at bounding box center [1164, 457] width 750 height 33
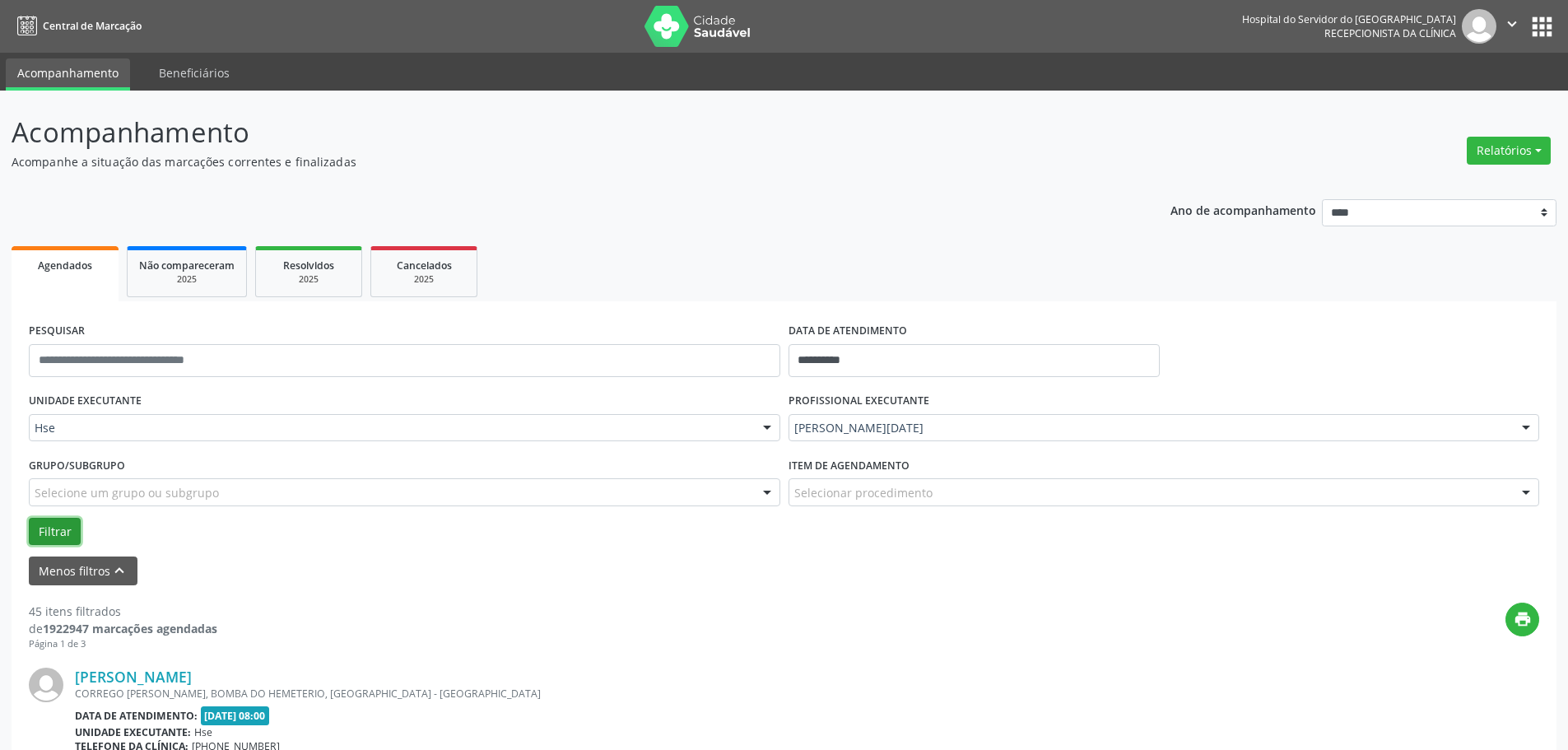
click at [77, 531] on button "Filtrar" at bounding box center [55, 532] width 52 height 28
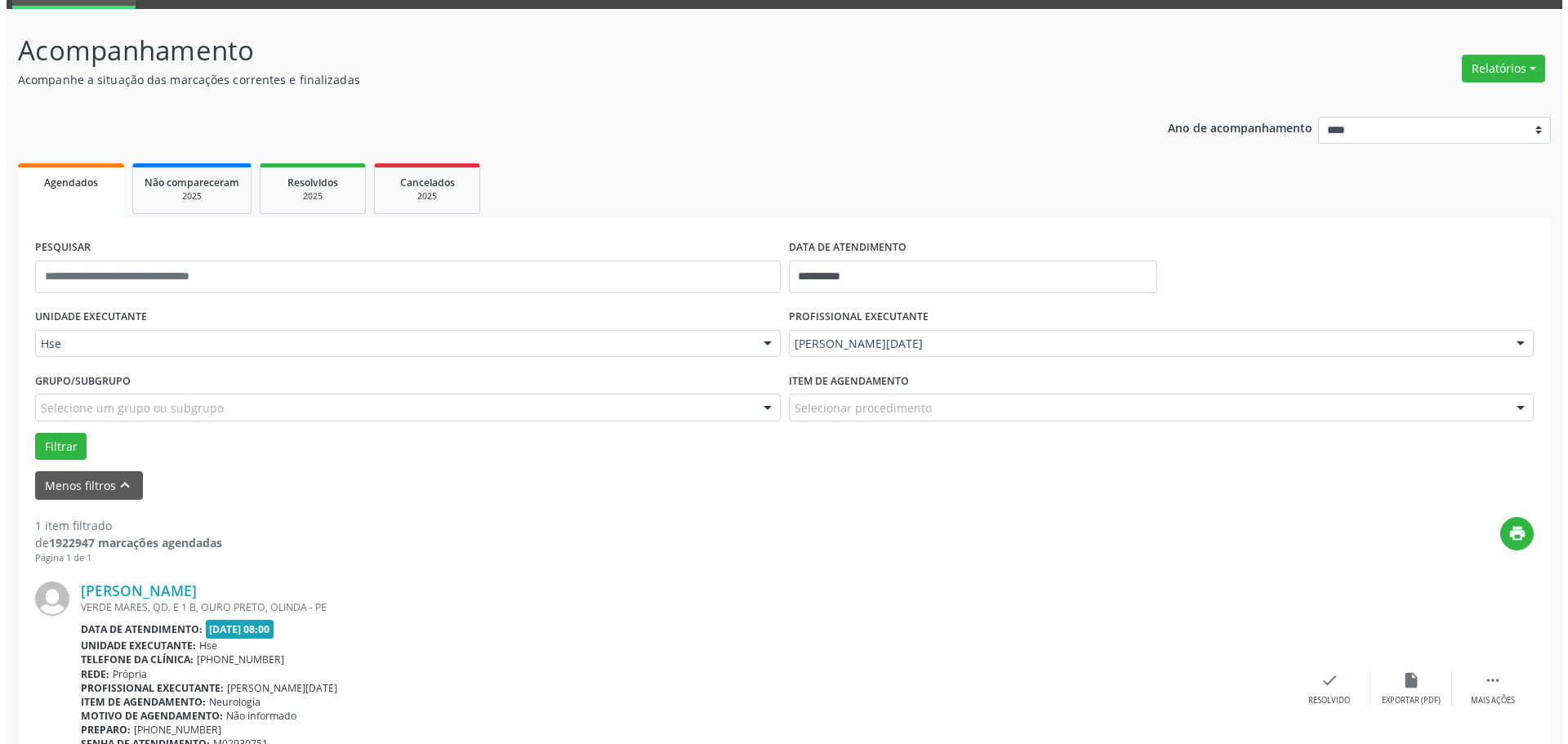
scroll to position [179, 0]
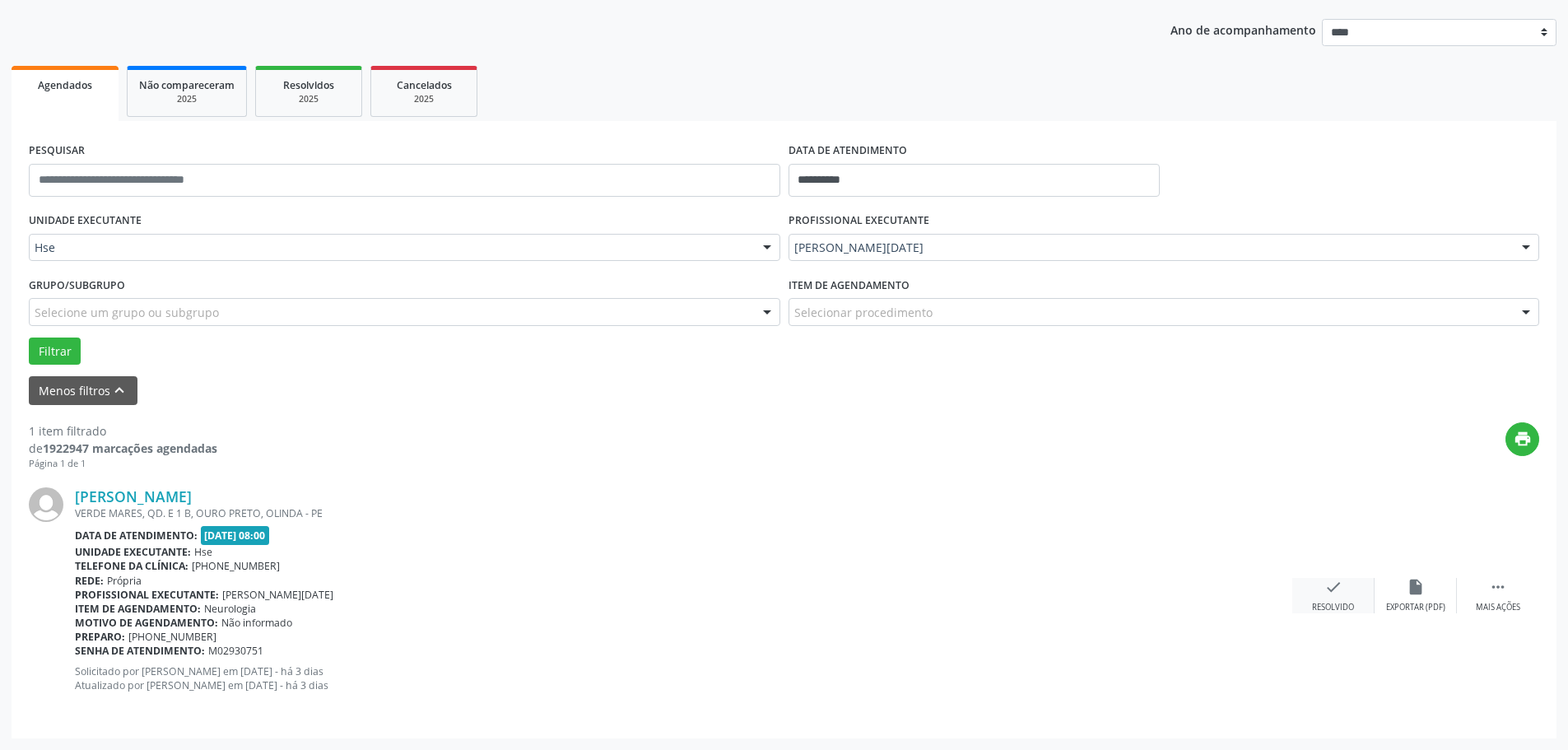
click at [1324, 591] on icon "check" at bounding box center [1333, 587] width 18 height 18
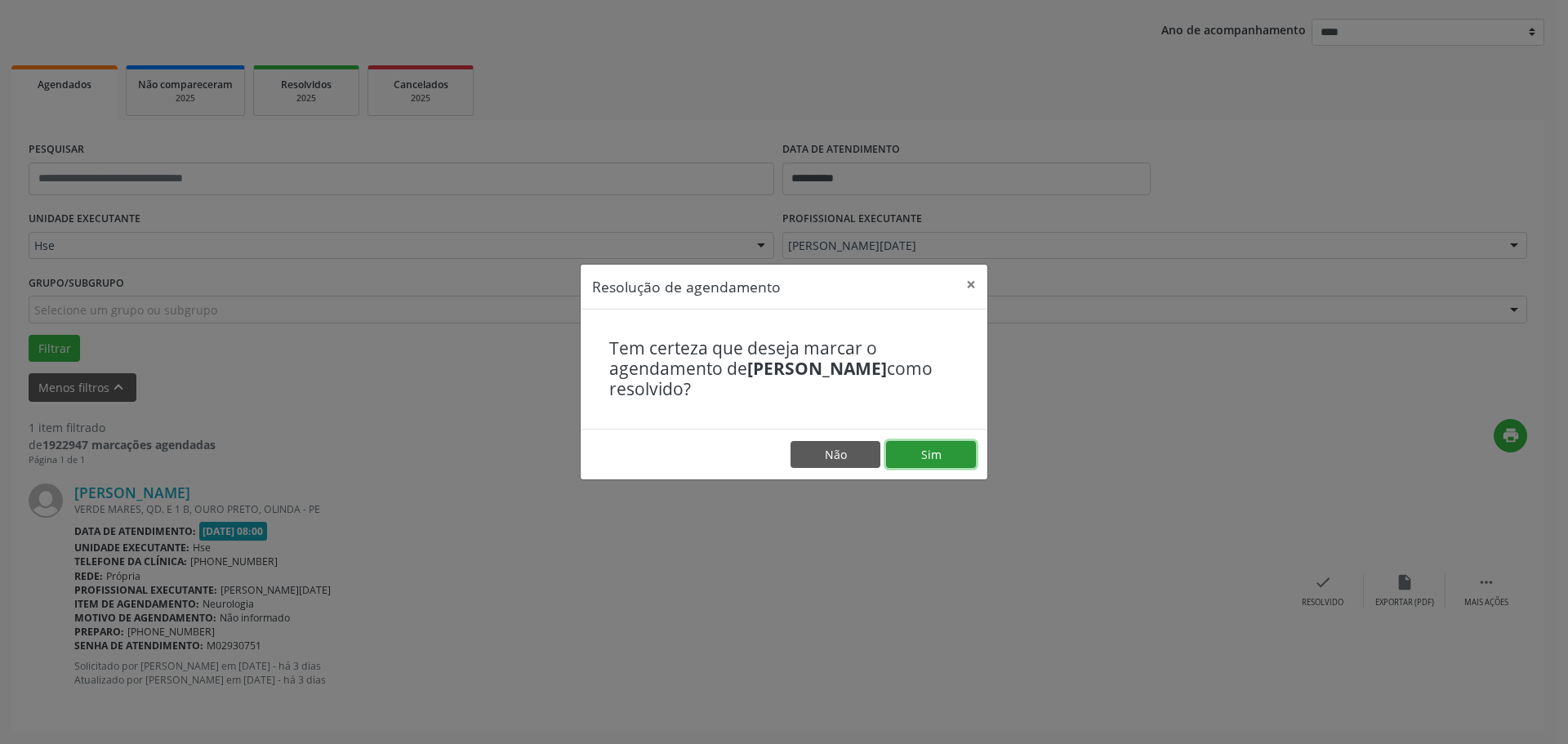
click at [945, 463] on button "Sim" at bounding box center [930, 455] width 90 height 28
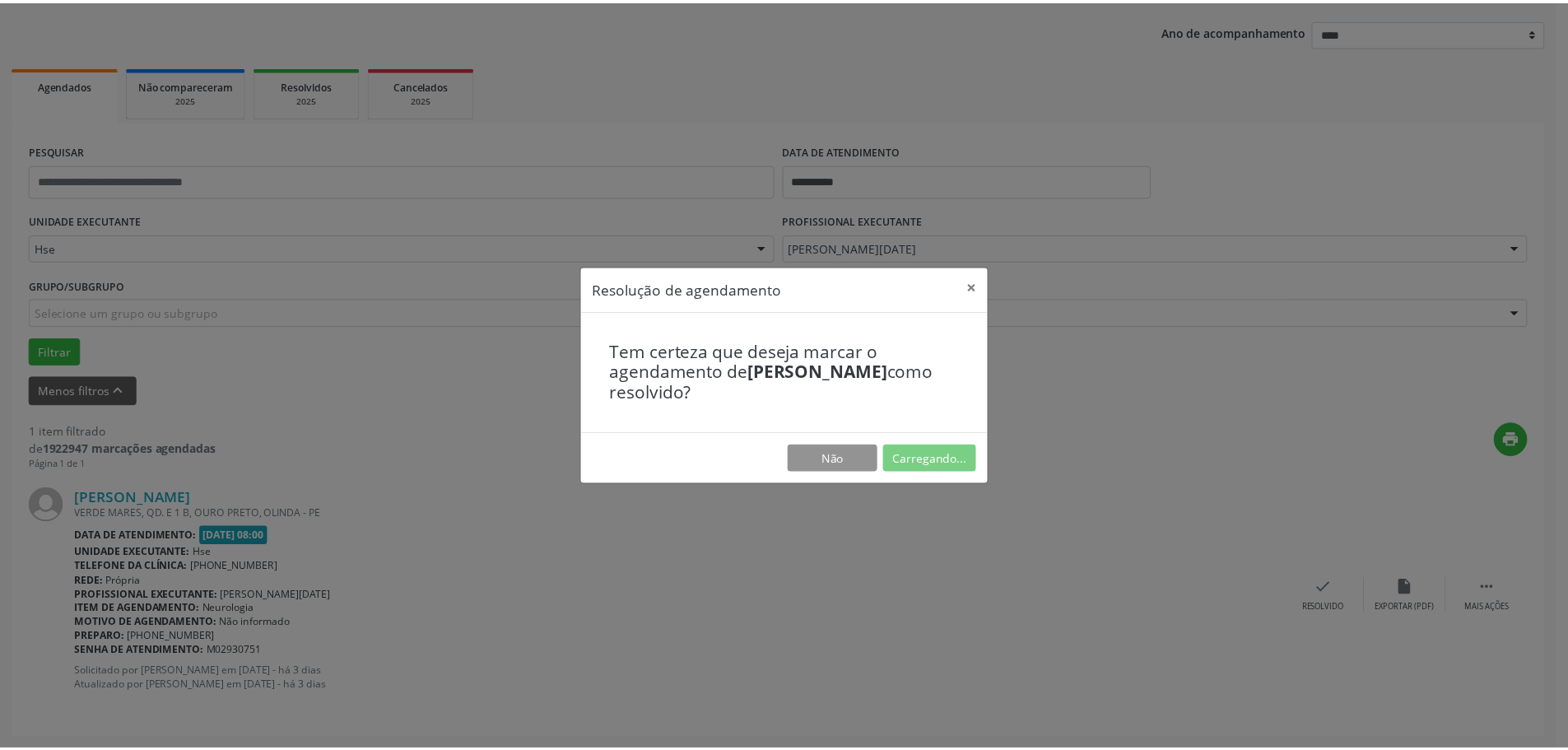
scroll to position [0, 0]
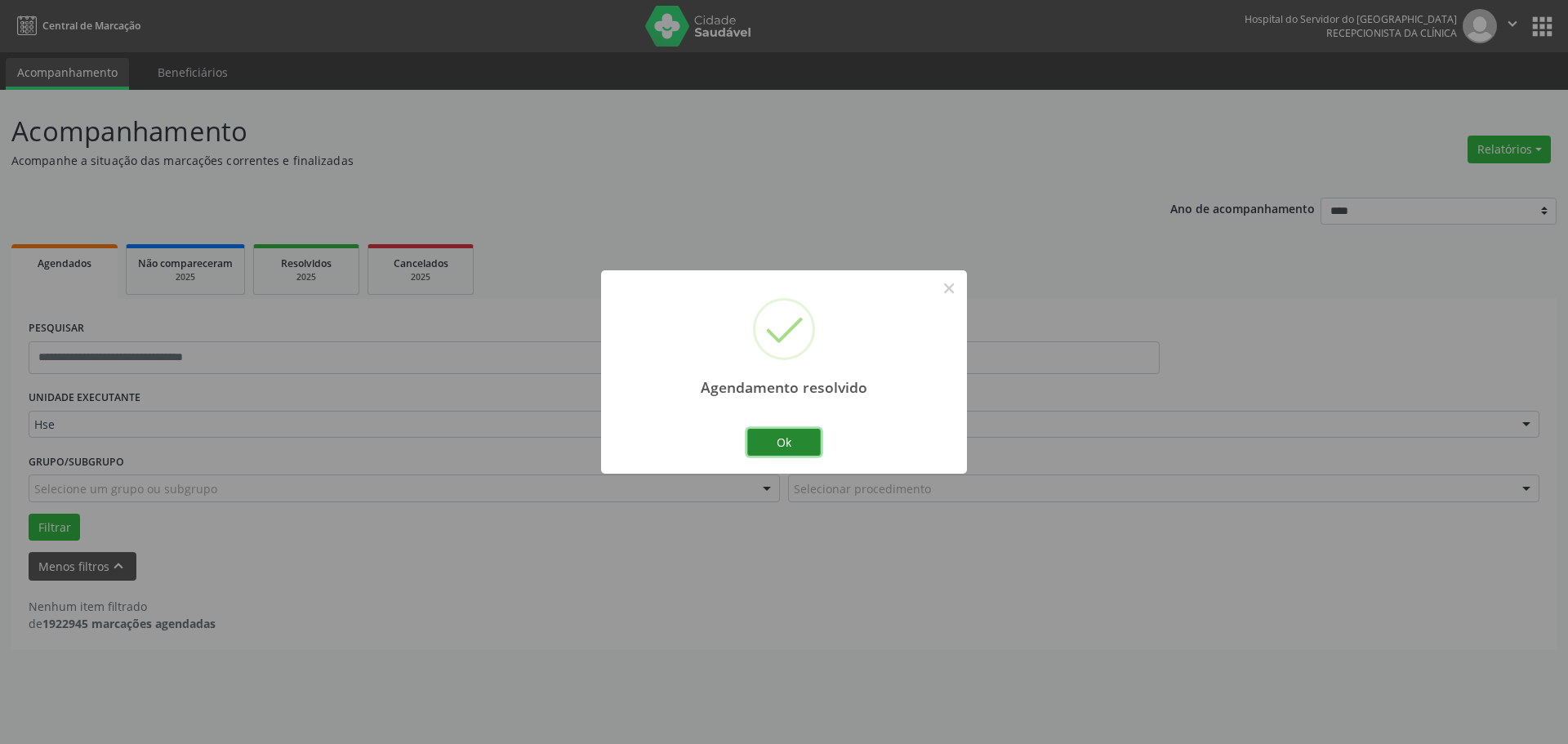
click at [787, 445] on button "Ok" at bounding box center [784, 442] width 73 height 28
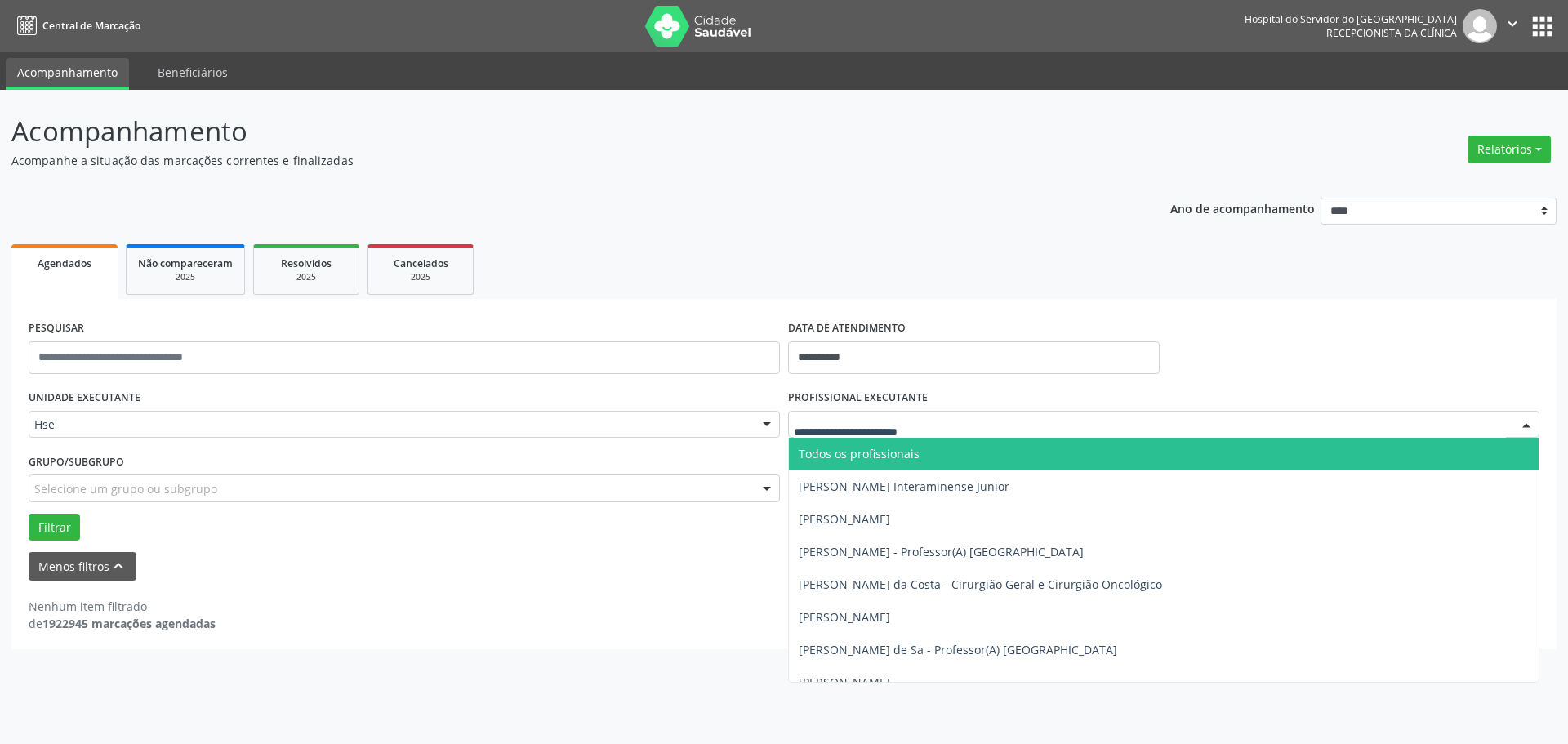
click at [829, 434] on div at bounding box center [1163, 425] width 751 height 28
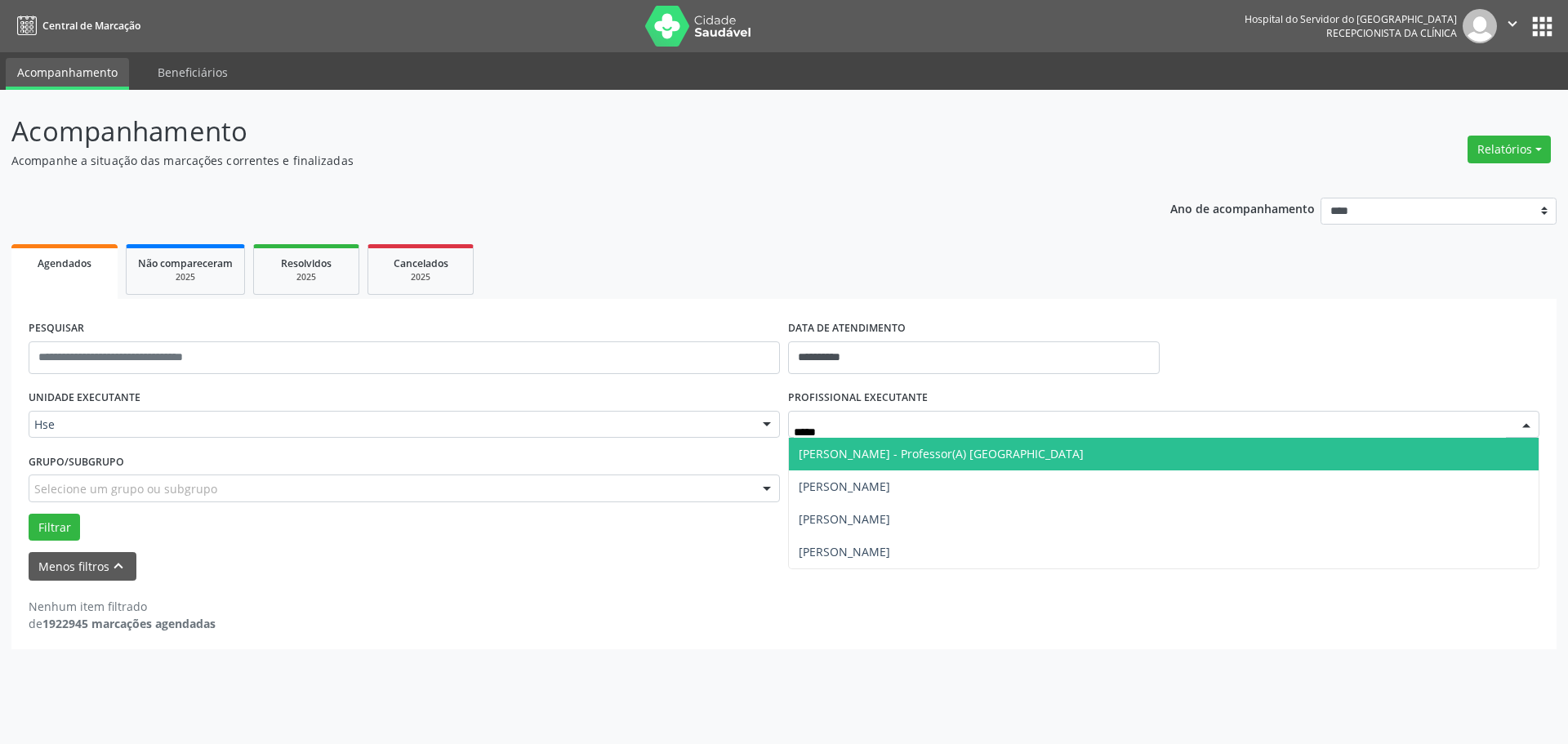
click at [857, 451] on span "[PERSON_NAME] - Professor(A) [GEOGRAPHIC_DATA]" at bounding box center [940, 454] width 285 height 16
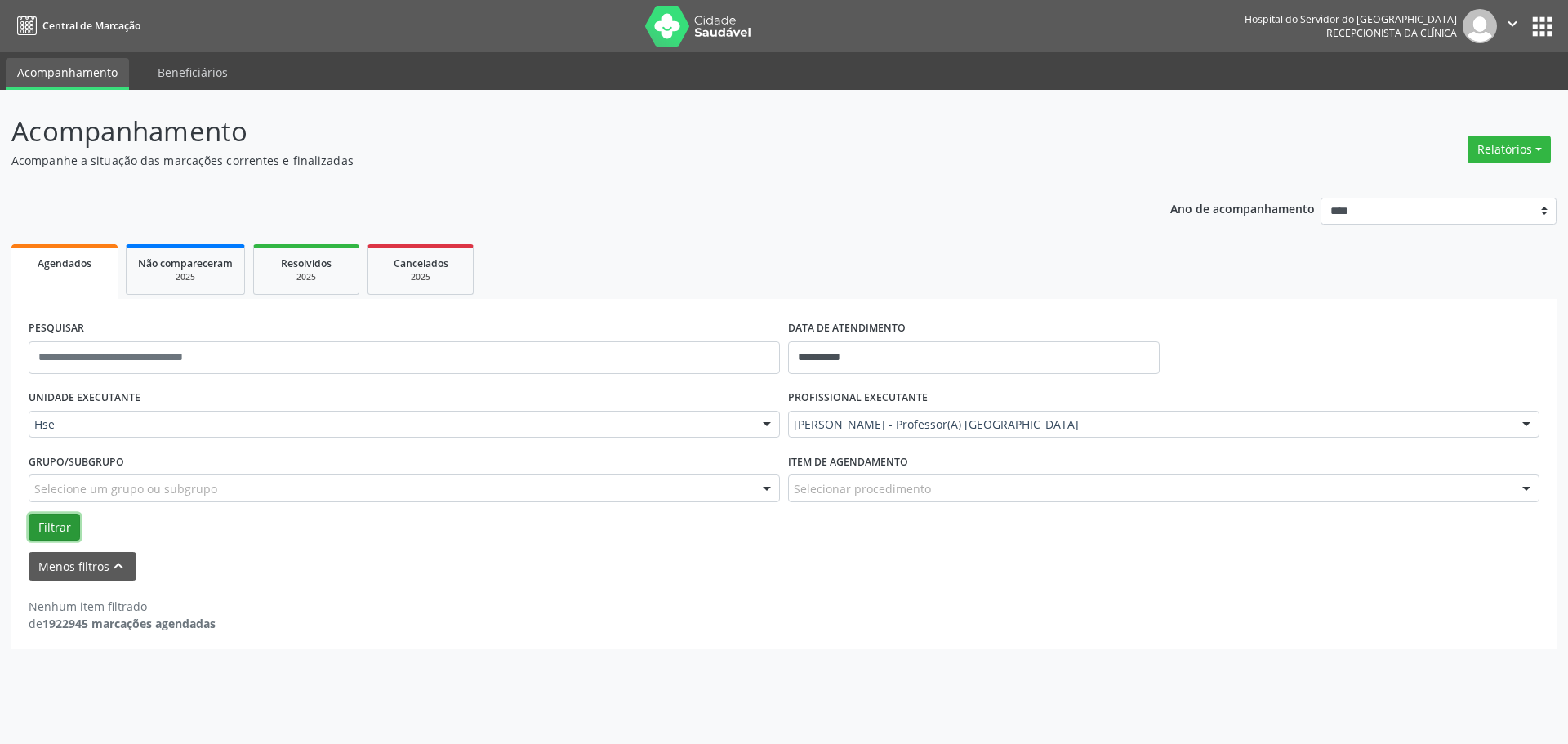
click at [61, 525] on button "Filtrar" at bounding box center [55, 528] width 52 height 28
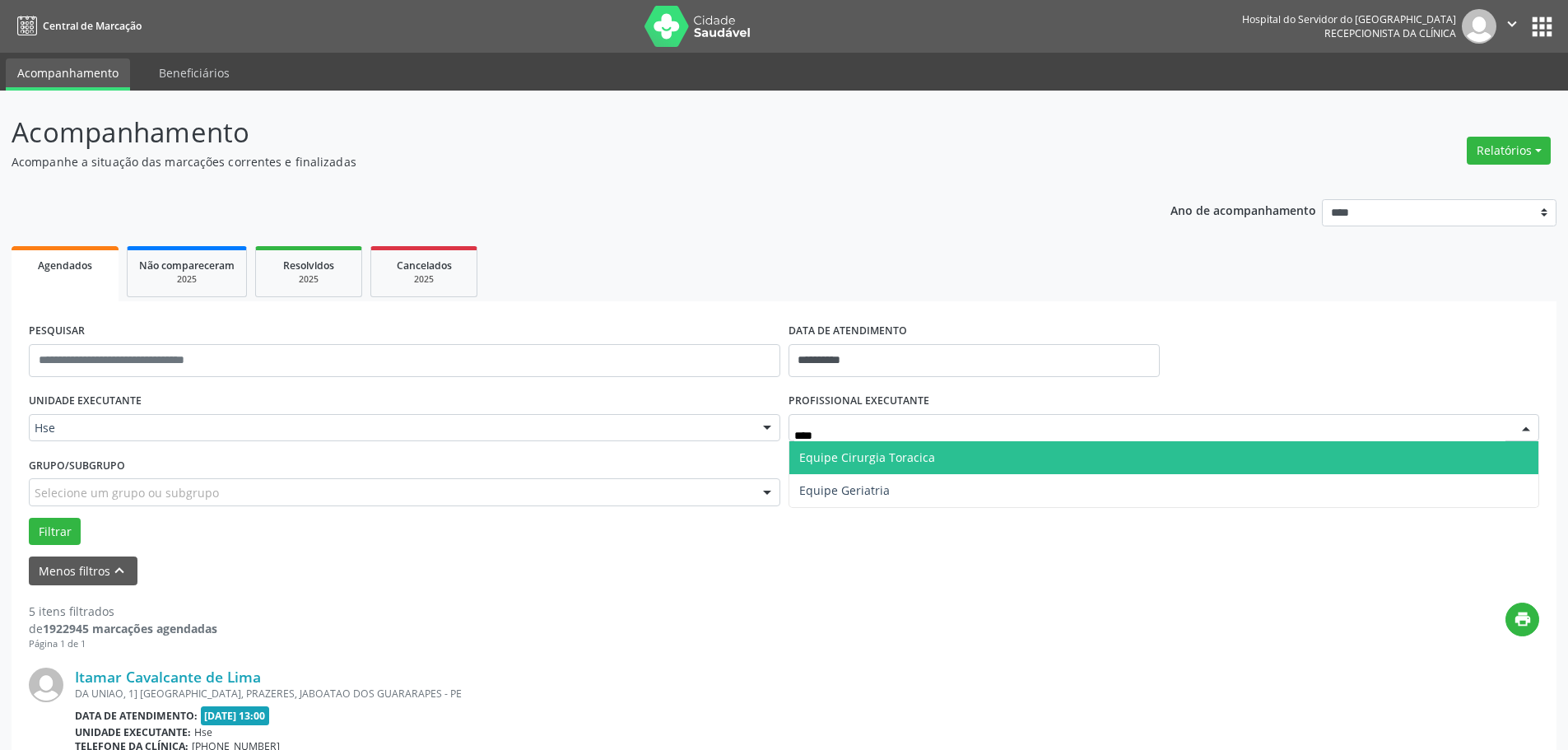
type input "*****"
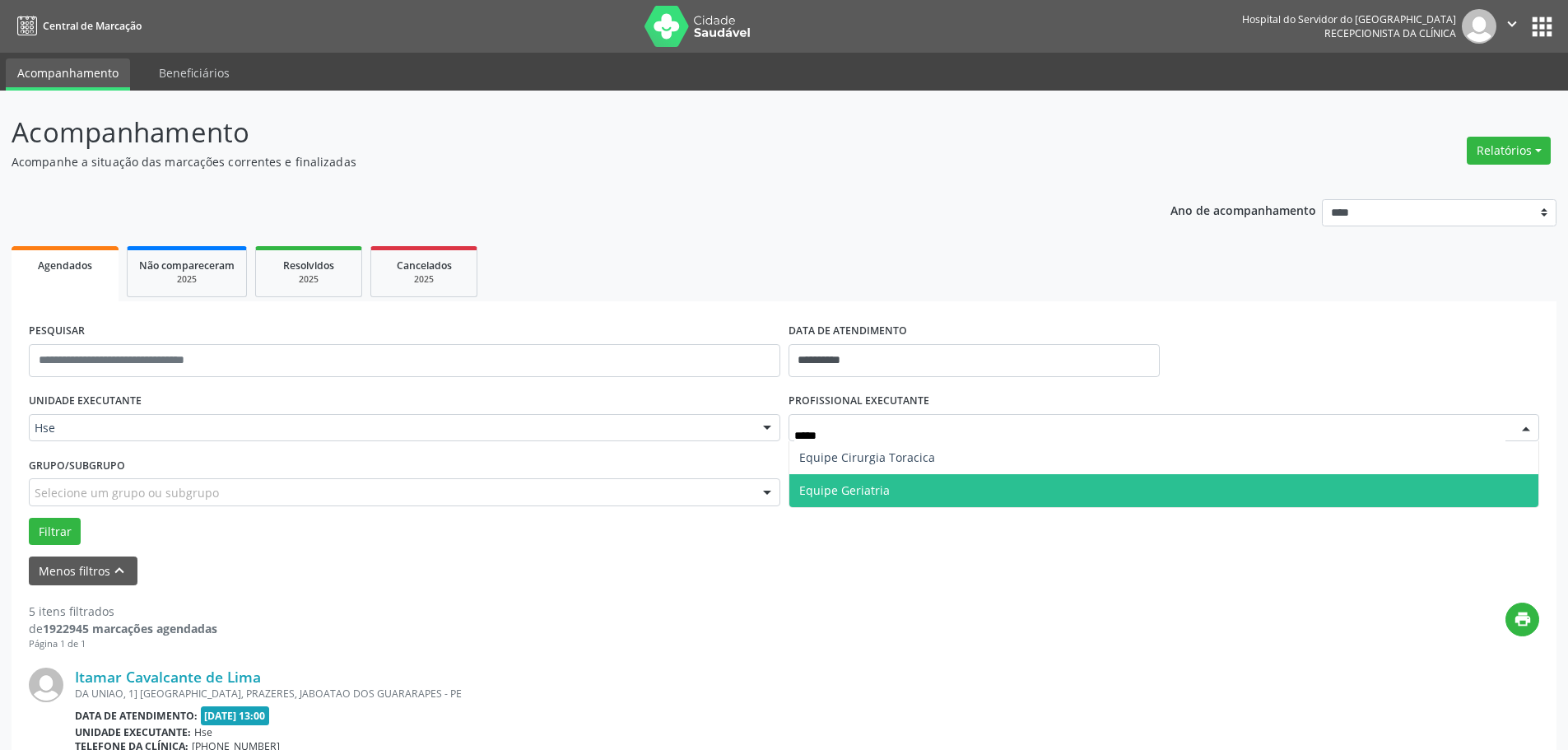
click at [891, 482] on span "Equipe Geriatria" at bounding box center [1164, 490] width 750 height 33
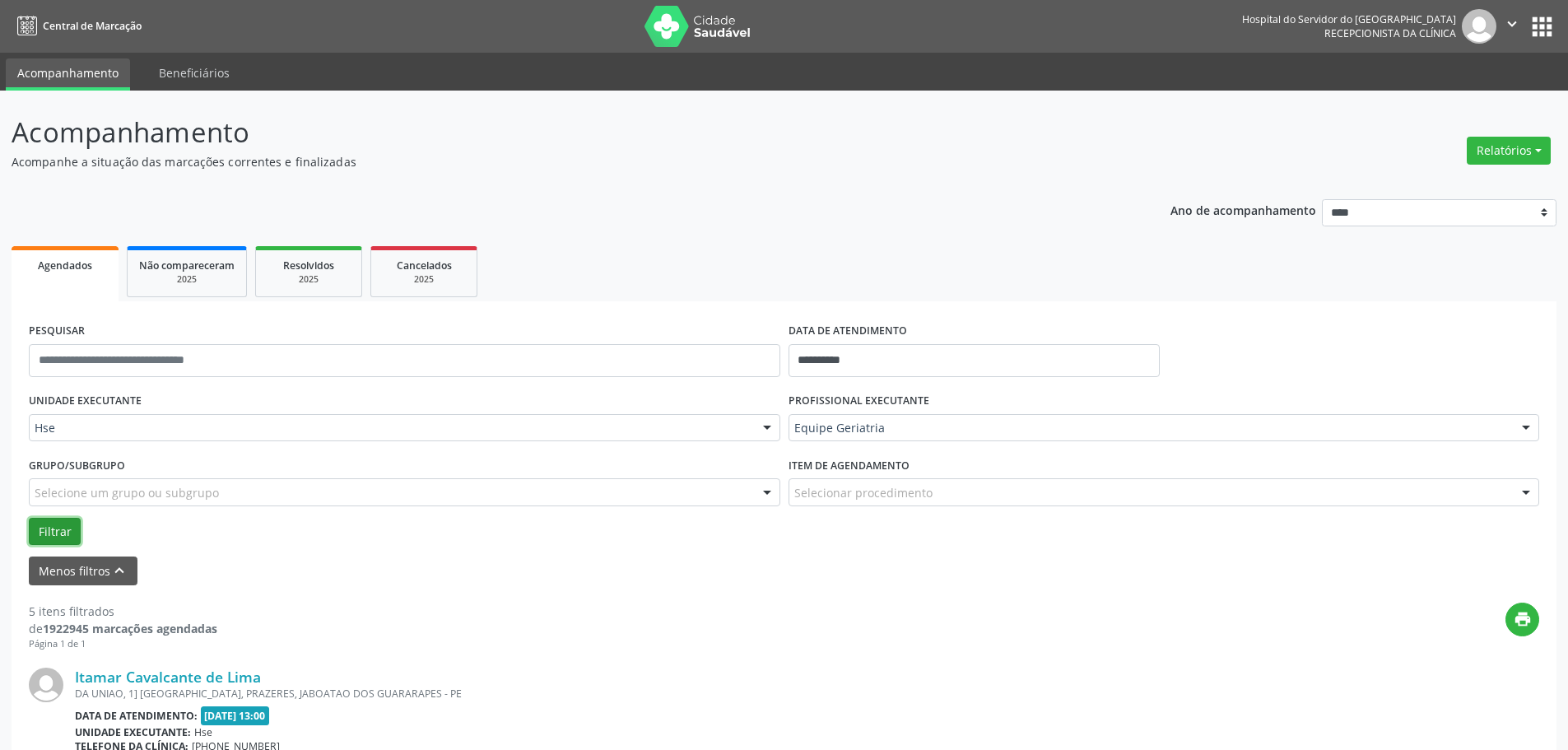
click at [53, 532] on button "Filtrar" at bounding box center [55, 532] width 52 height 28
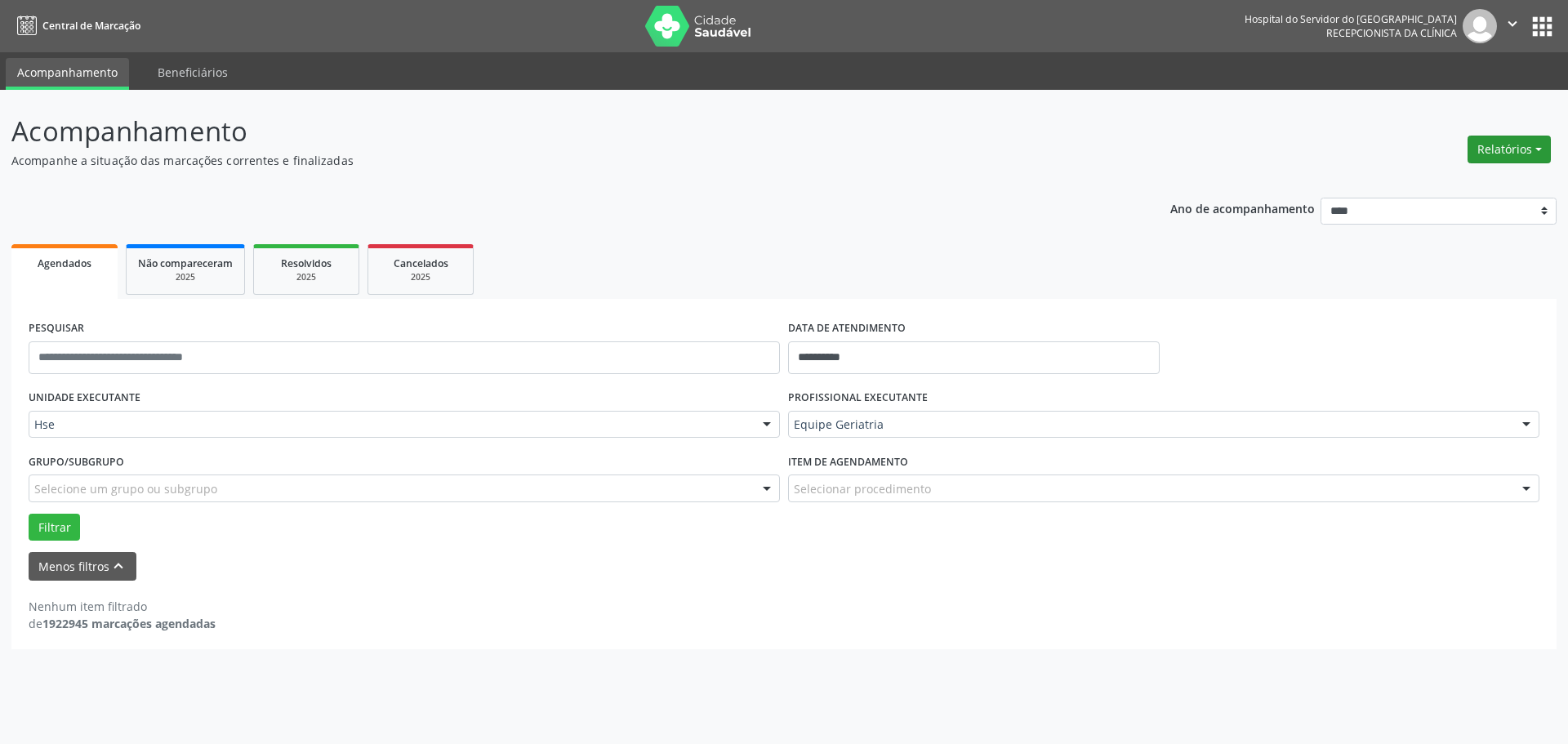
drag, startPoint x: 1503, startPoint y: 146, endPoint x: 1496, endPoint y: 158, distance: 13.9
click at [1503, 146] on button "Relatórios" at bounding box center [1509, 150] width 83 height 28
click at [1470, 186] on link "Agendamentos" at bounding box center [1463, 185] width 176 height 23
select select "*"
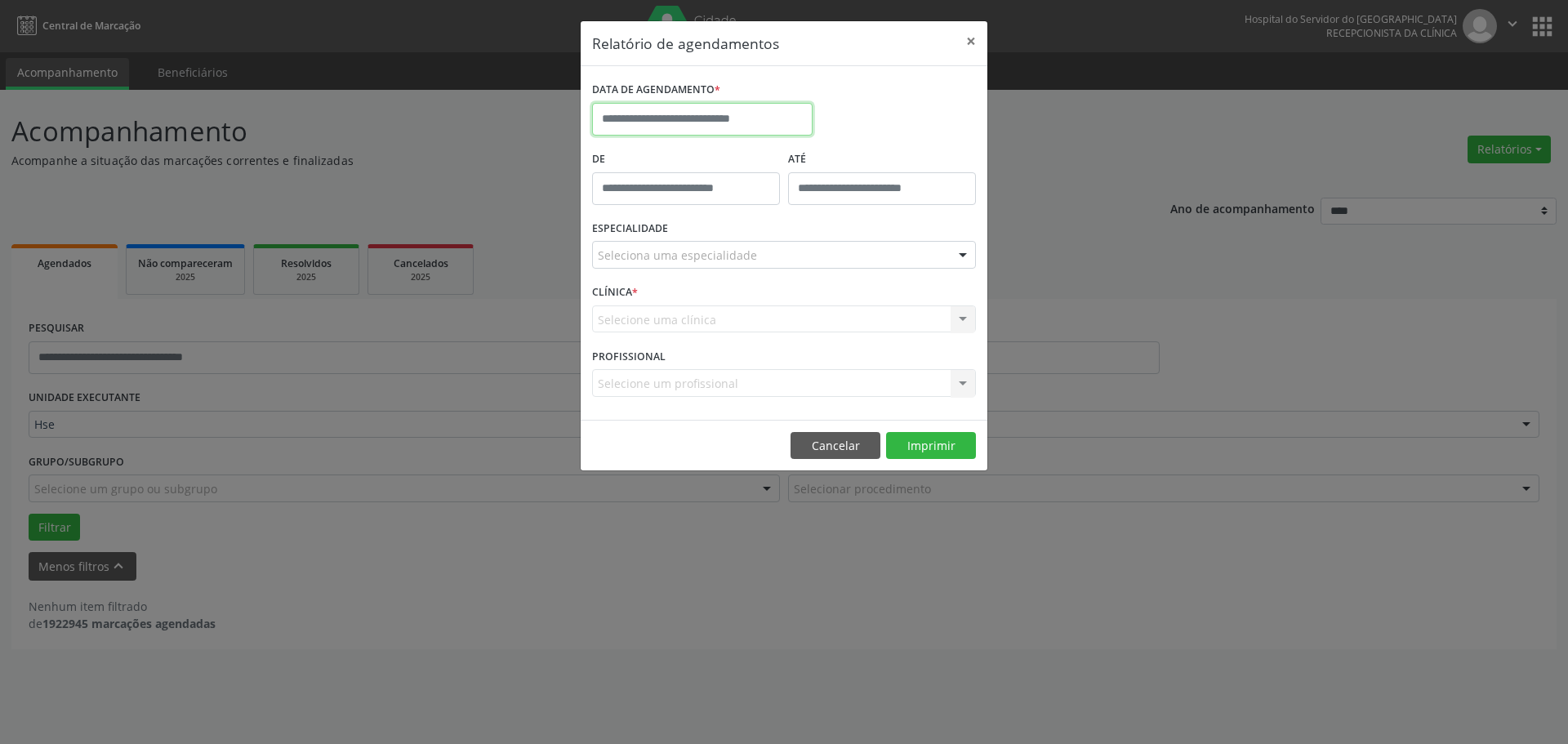
click at [641, 113] on input "text" at bounding box center [702, 119] width 220 height 33
click at [796, 234] on span "12" at bounding box center [789, 237] width 32 height 32
type input "**********"
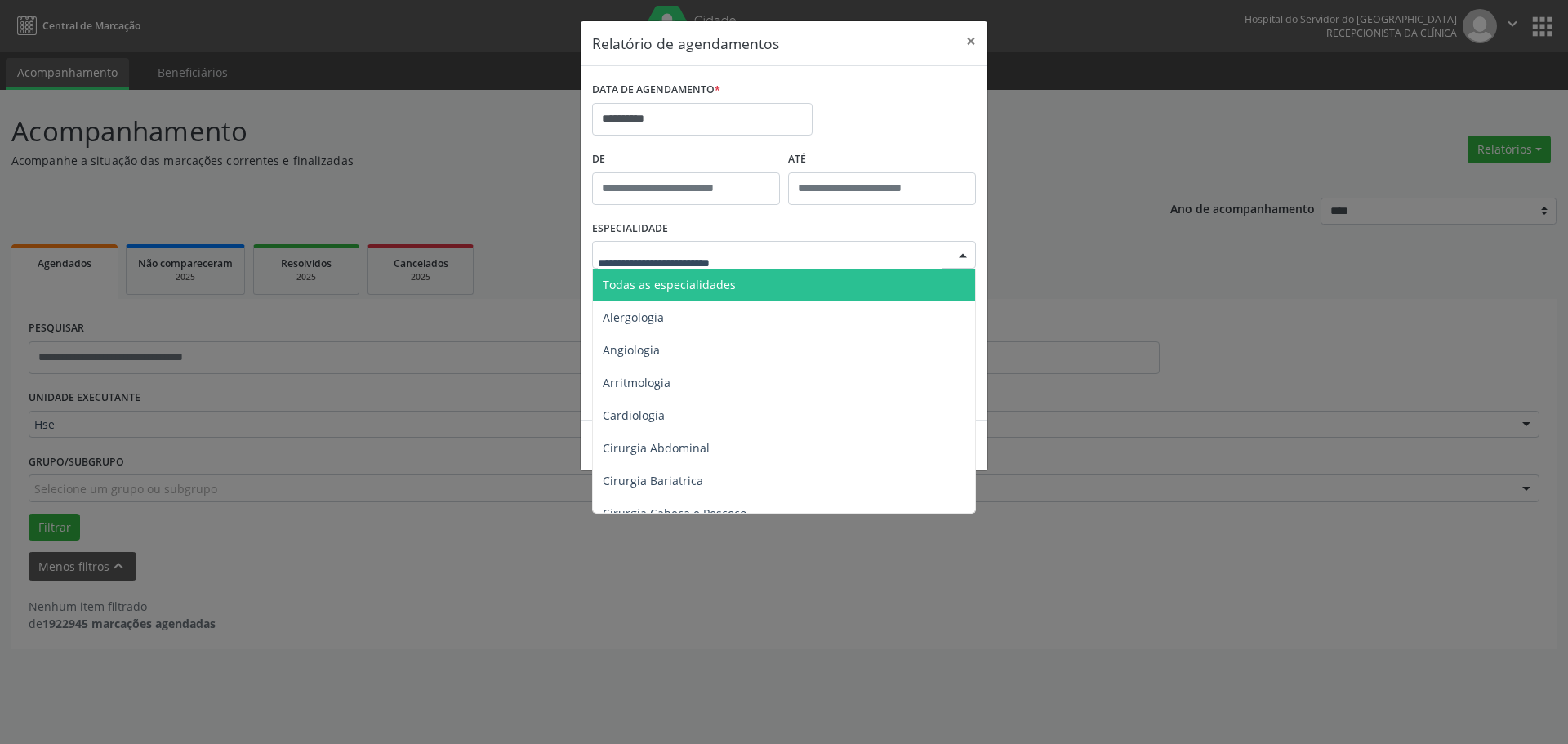
click at [689, 289] on span "Todas as especialidades" at bounding box center [669, 285] width 133 height 16
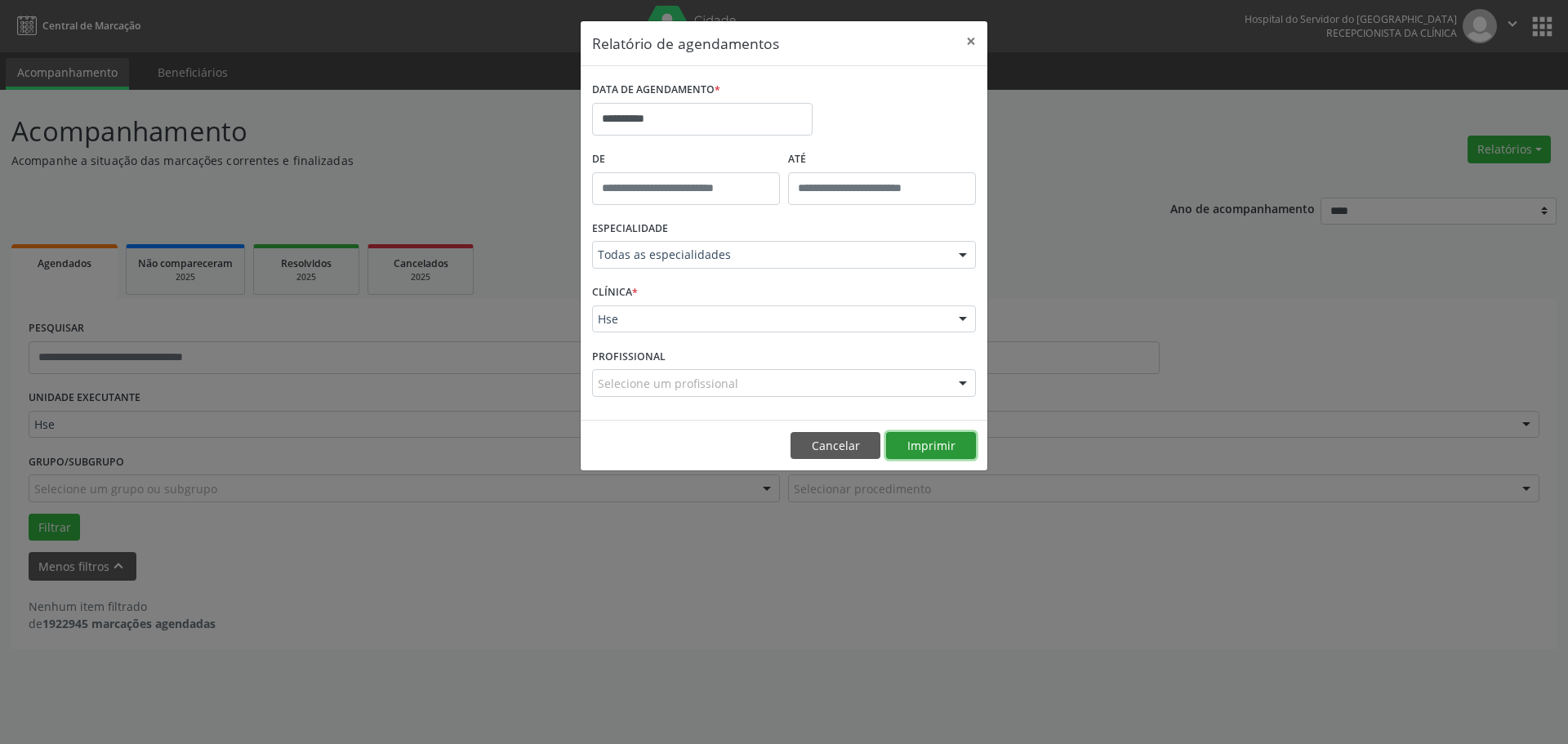
click at [940, 458] on button "Imprimir" at bounding box center [930, 446] width 90 height 28
click at [972, 46] on button "×" at bounding box center [971, 41] width 33 height 40
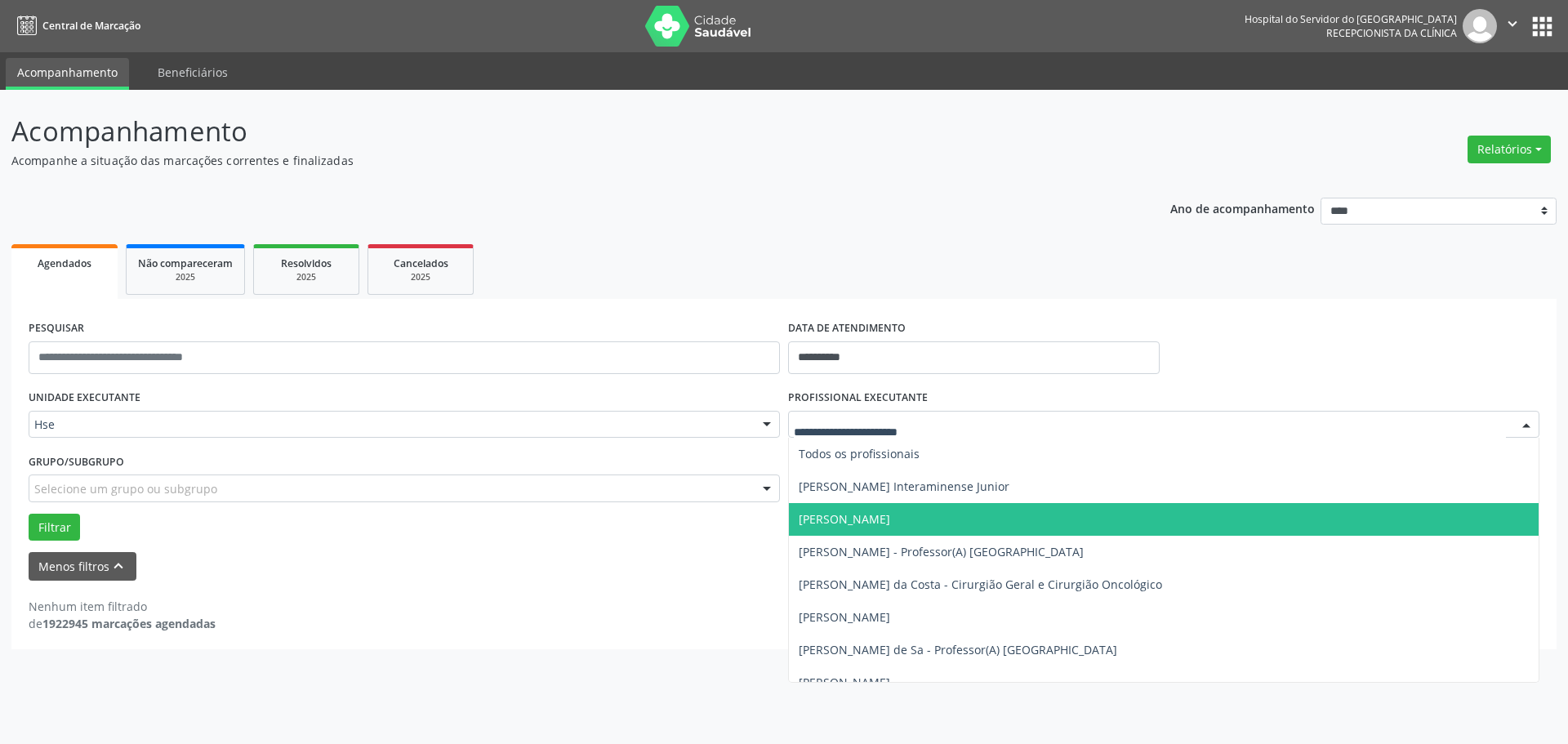
click at [872, 433] on div at bounding box center [1163, 425] width 751 height 28
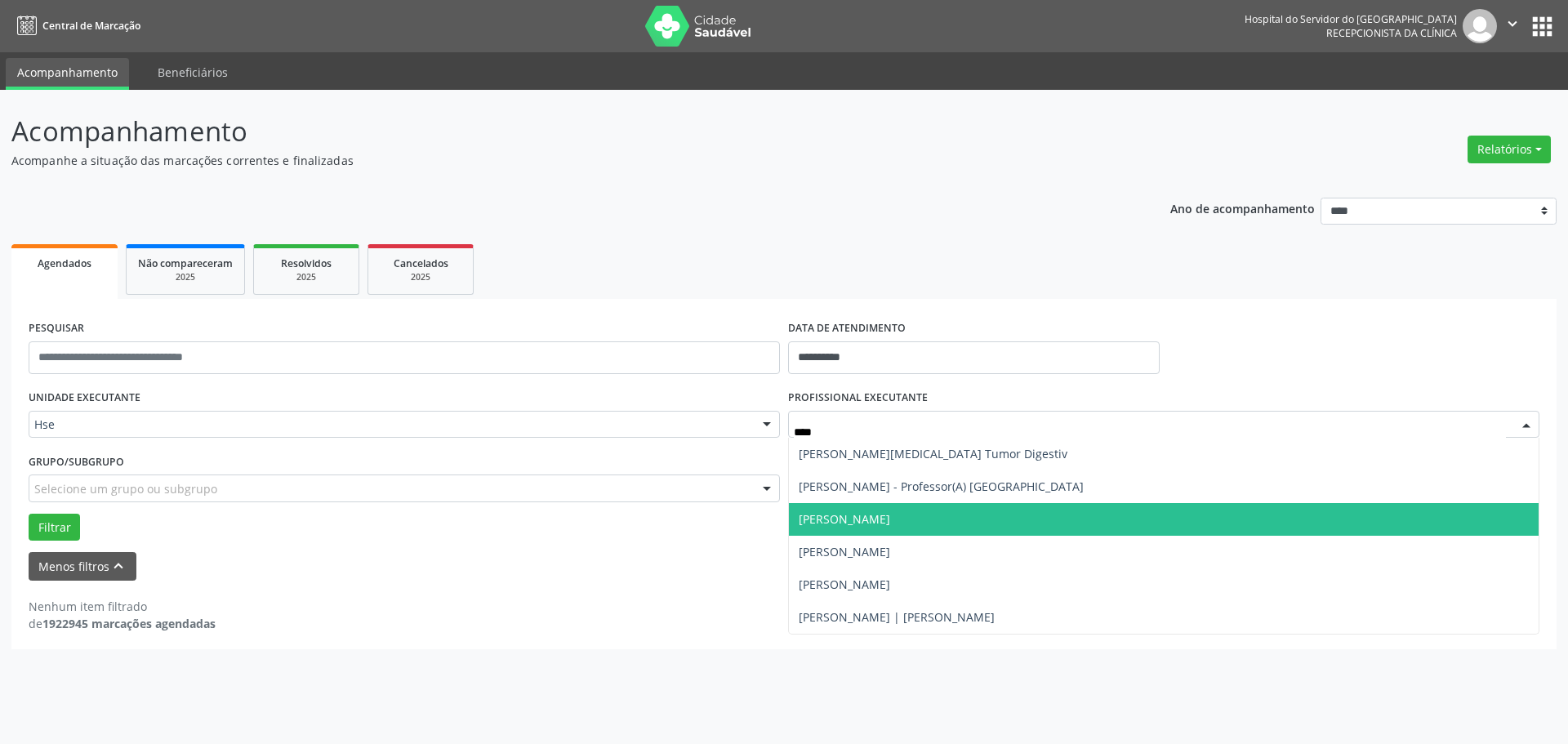
type input "*****"
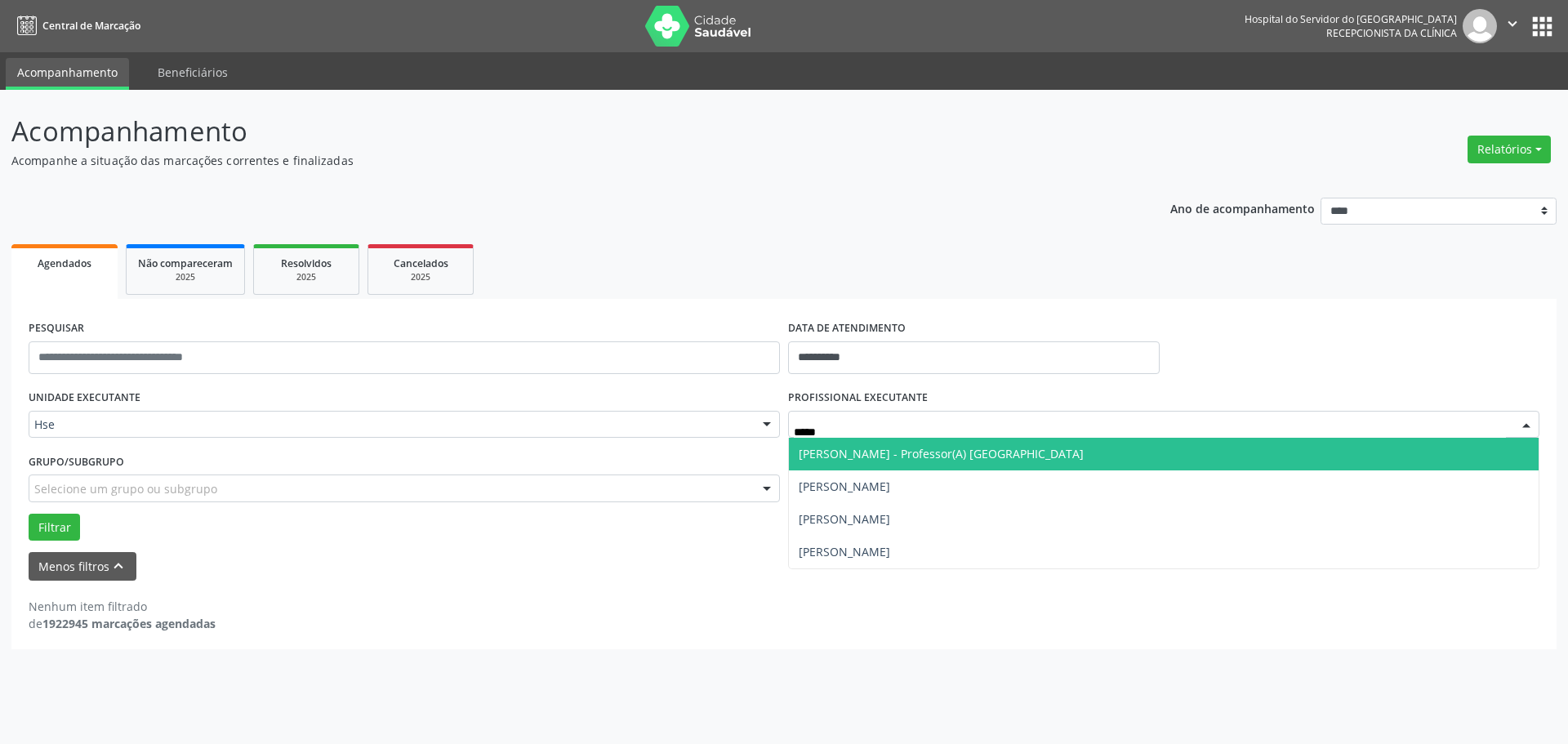
click at [973, 463] on span "[PERSON_NAME] - Professor(A) [GEOGRAPHIC_DATA]" at bounding box center [1163, 453] width 750 height 33
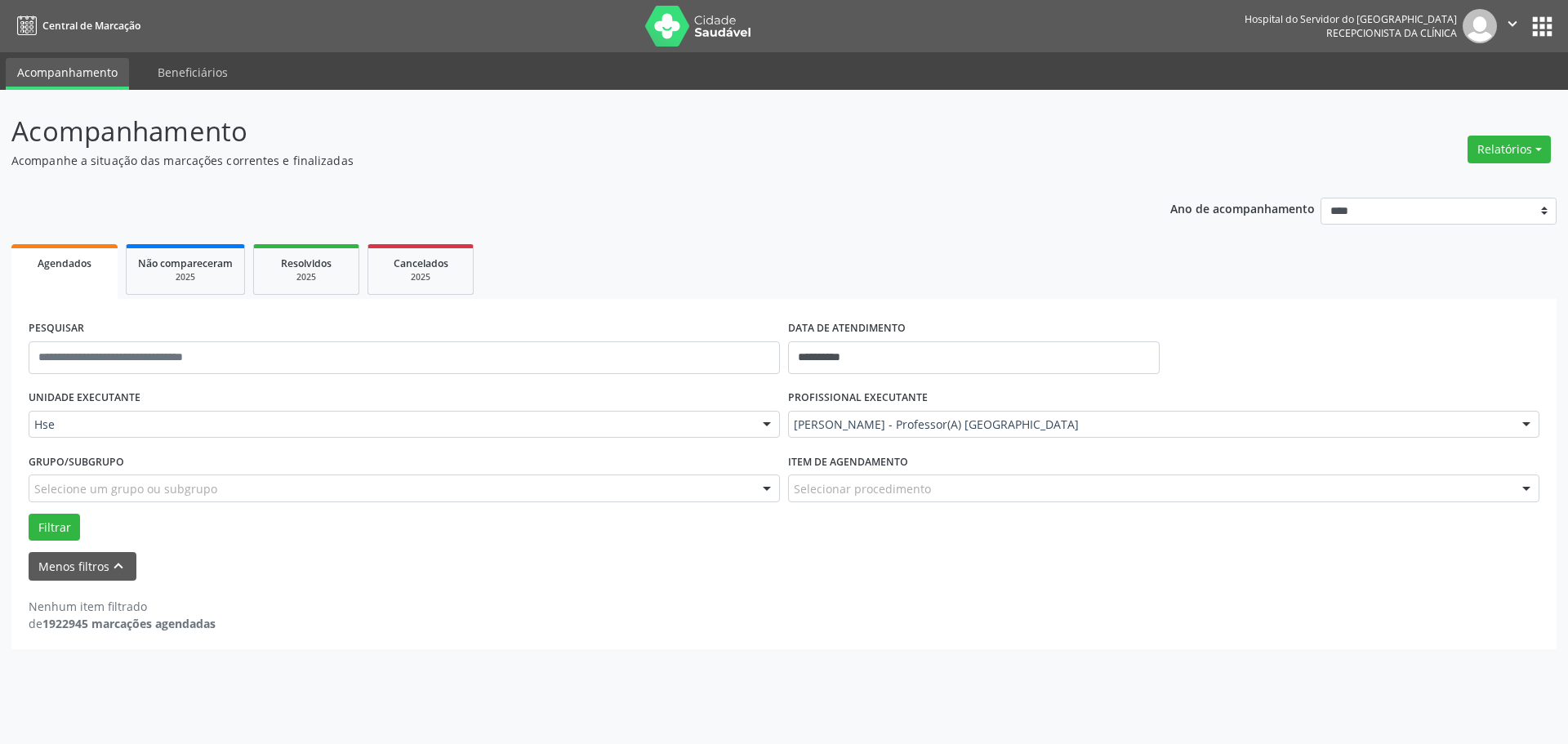
click at [42, 545] on form "**********" at bounding box center [784, 448] width 1510 height 265
click at [88, 530] on div "Filtrar" at bounding box center [784, 528] width 1518 height 28
click at [64, 530] on button "Filtrar" at bounding box center [55, 528] width 52 height 28
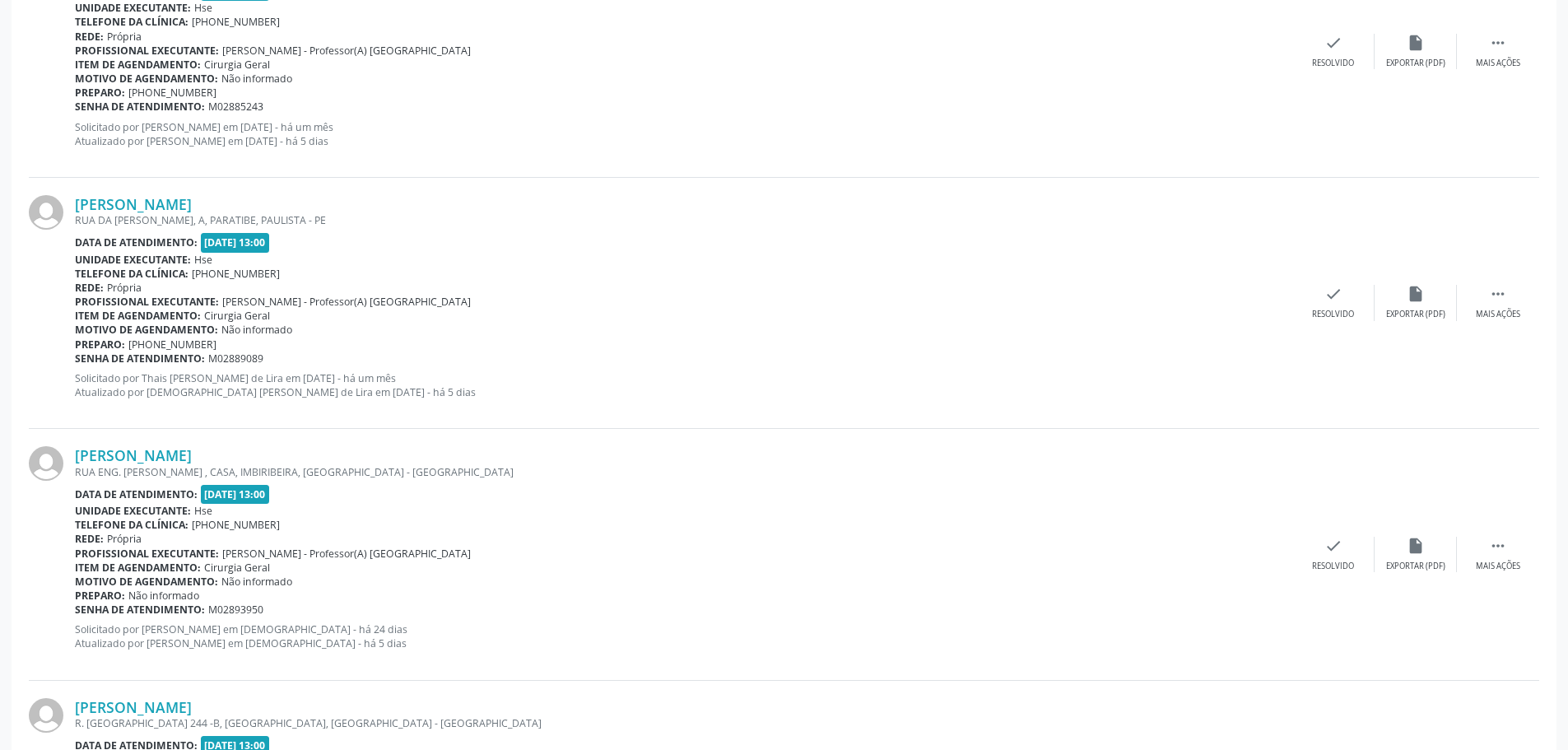
scroll to position [823, 0]
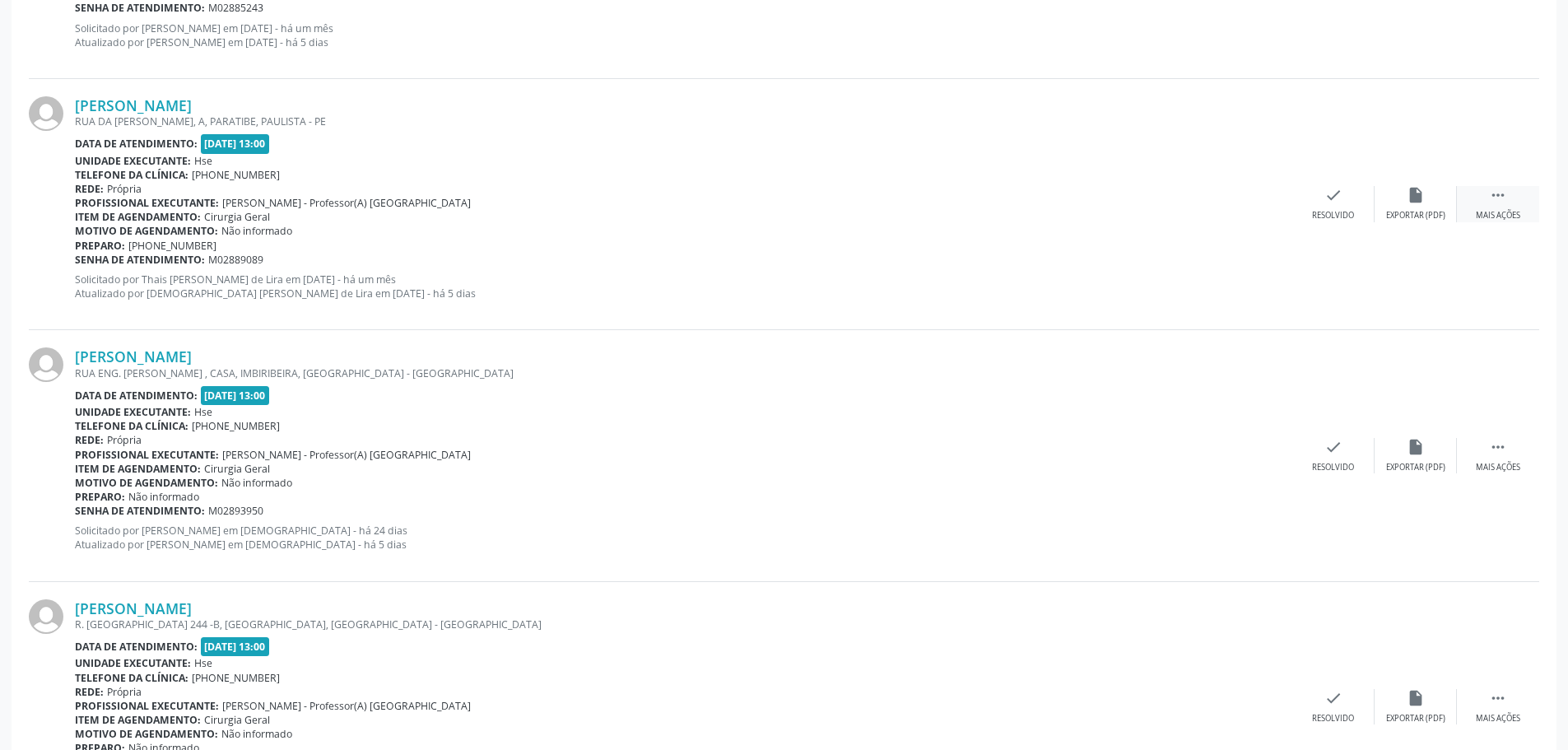
click at [1519, 208] on div " Mais ações" at bounding box center [1497, 203] width 82 height 35
click at [1411, 209] on div "alarm_off Não compareceu" at bounding box center [1415, 203] width 82 height 35
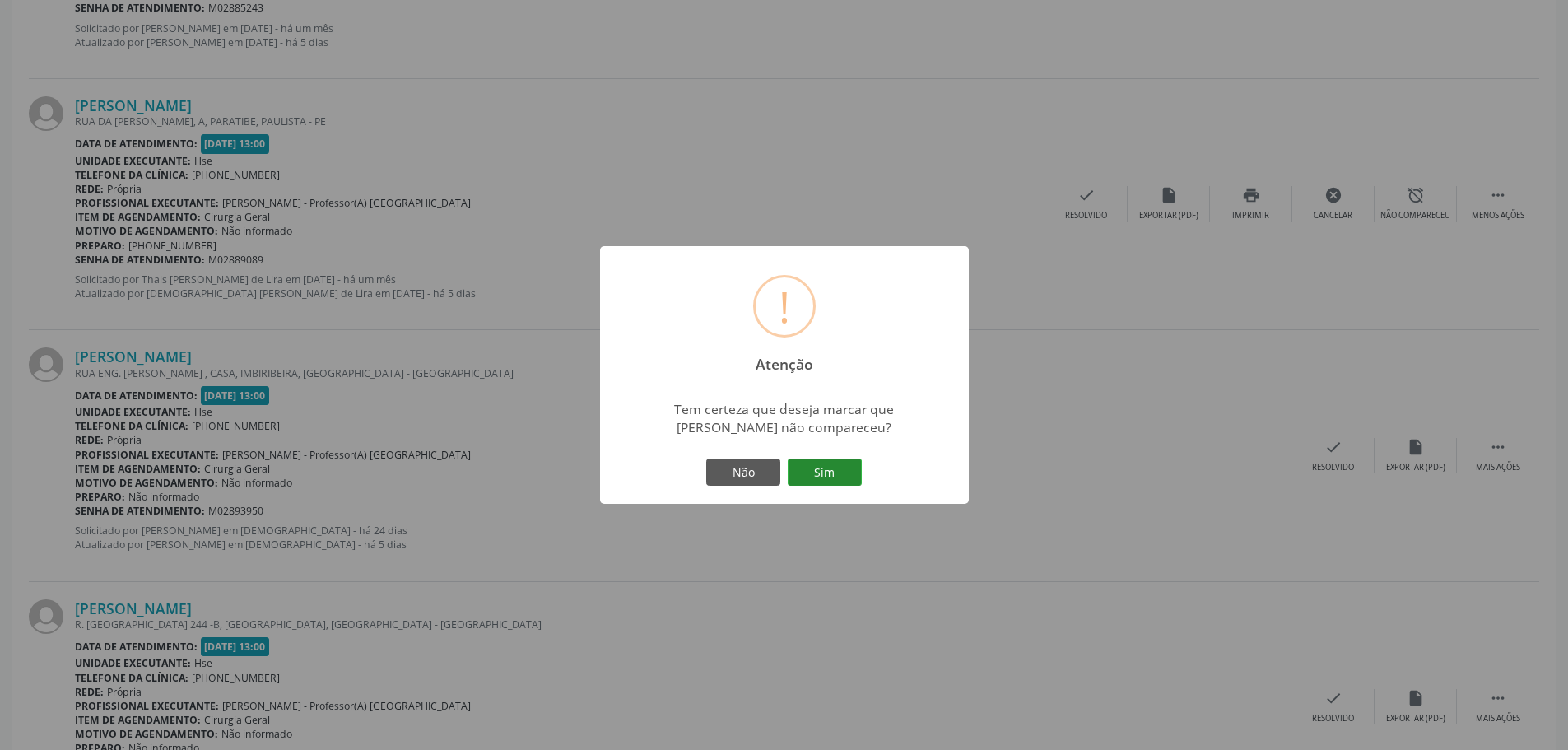
click at [818, 468] on button "Sim" at bounding box center [824, 473] width 74 height 28
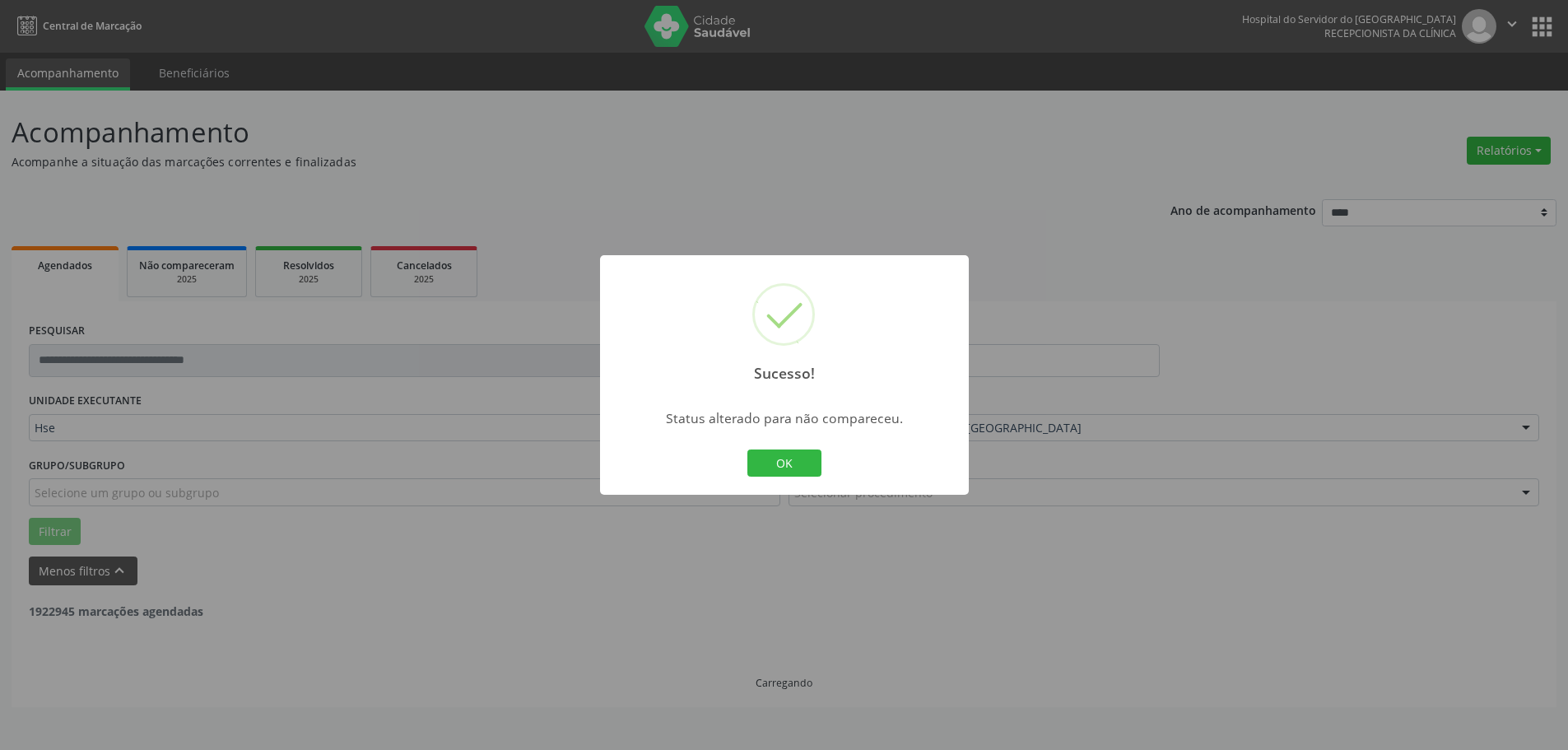
scroll to position [0, 0]
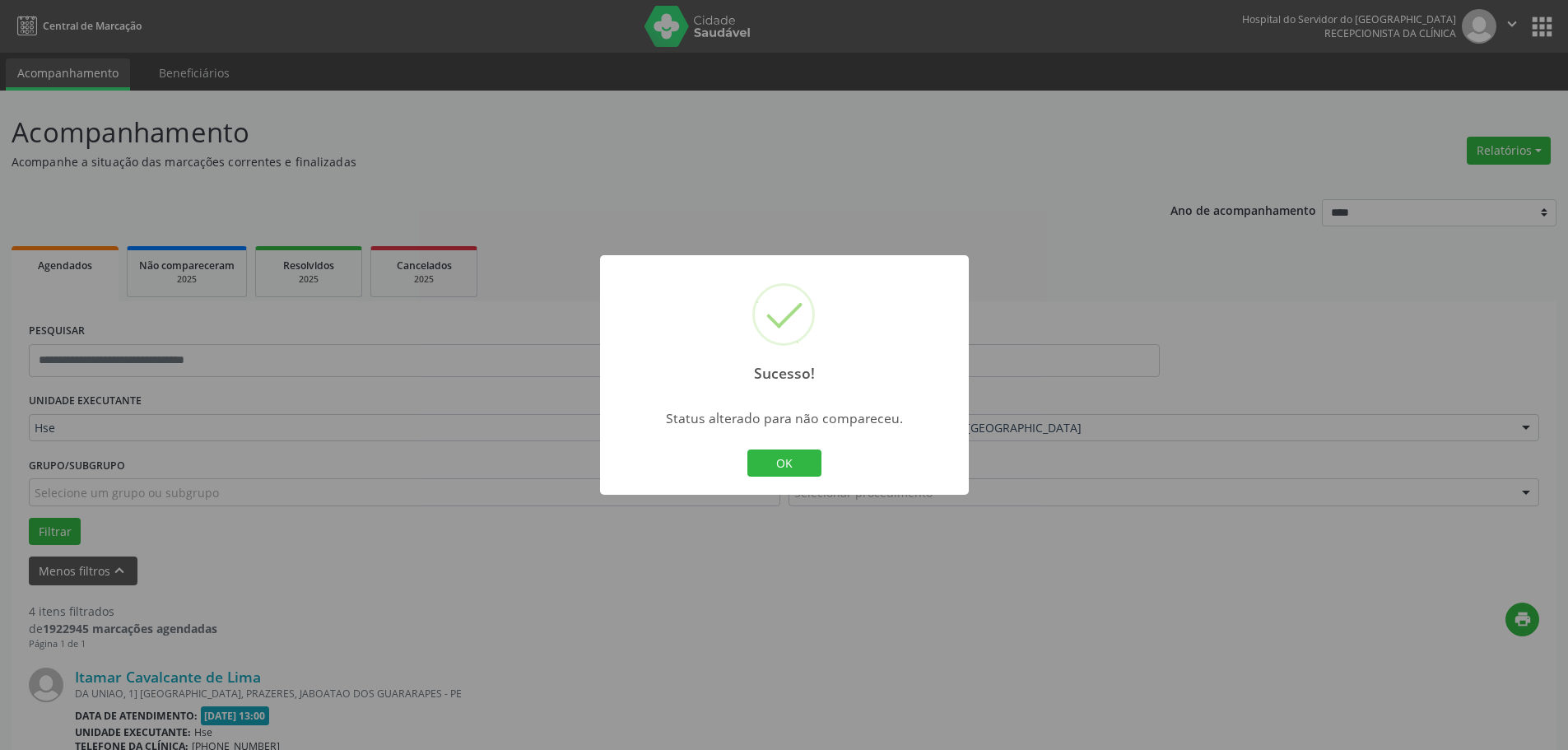
click at [804, 478] on div "OK Cancel" at bounding box center [784, 463] width 82 height 35
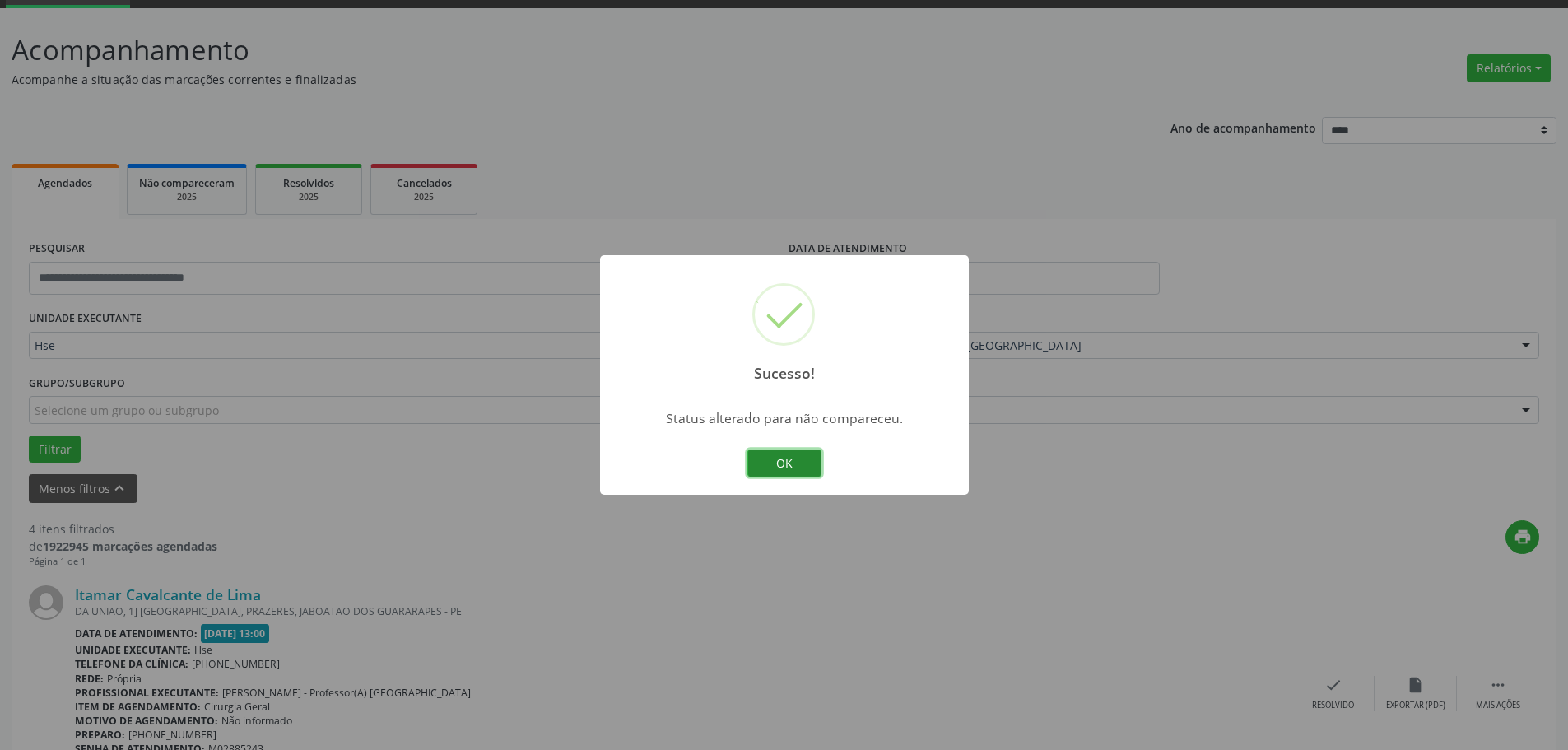
click at [794, 459] on button "OK" at bounding box center [784, 464] width 74 height 28
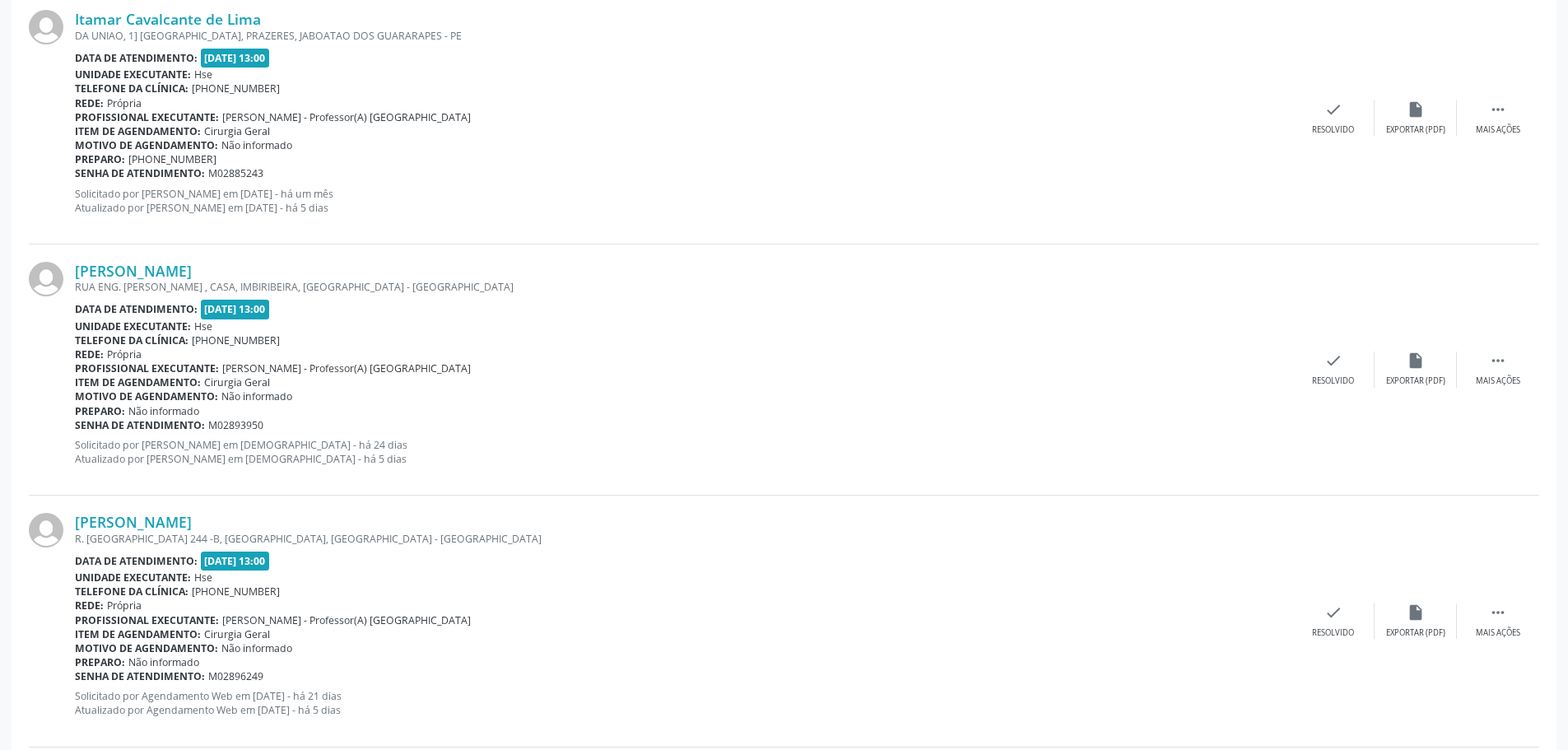
scroll to position [659, 0]
click at [1494, 377] on div "Mais ações" at bounding box center [1497, 381] width 44 height 12
click at [1390, 379] on div "Não compareceu" at bounding box center [1415, 381] width 70 height 12
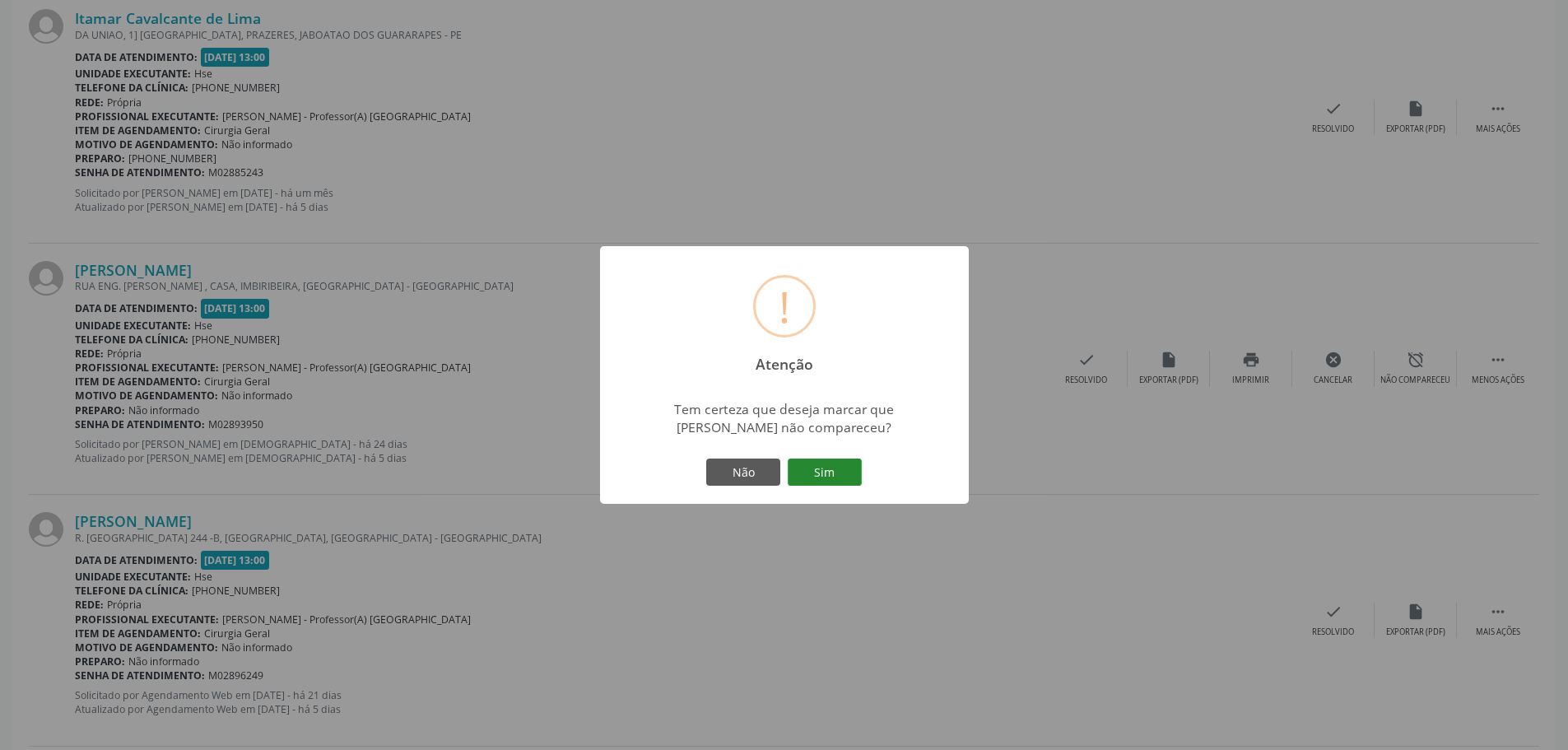
click at [842, 478] on button "Sim" at bounding box center [824, 473] width 74 height 28
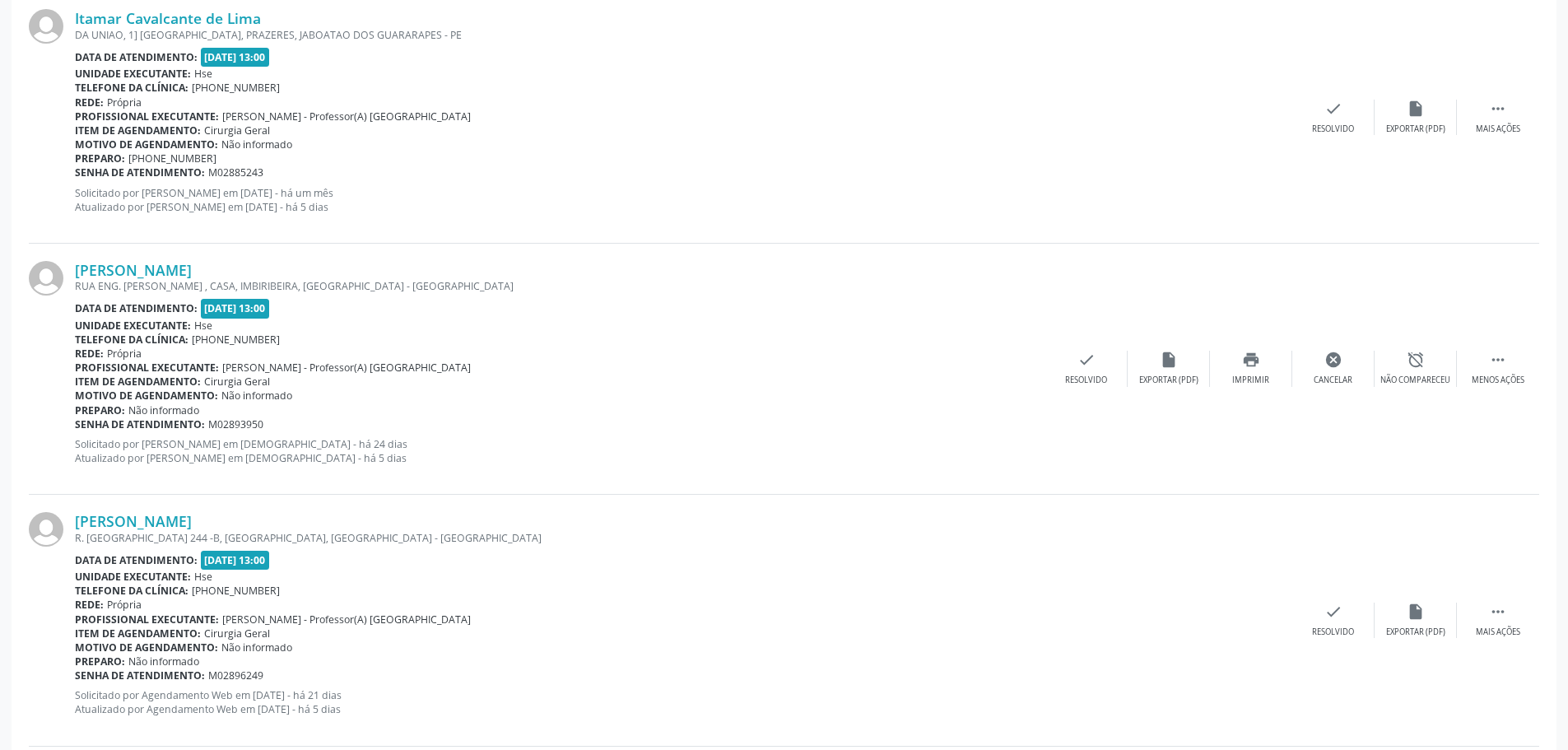
scroll to position [0, 0]
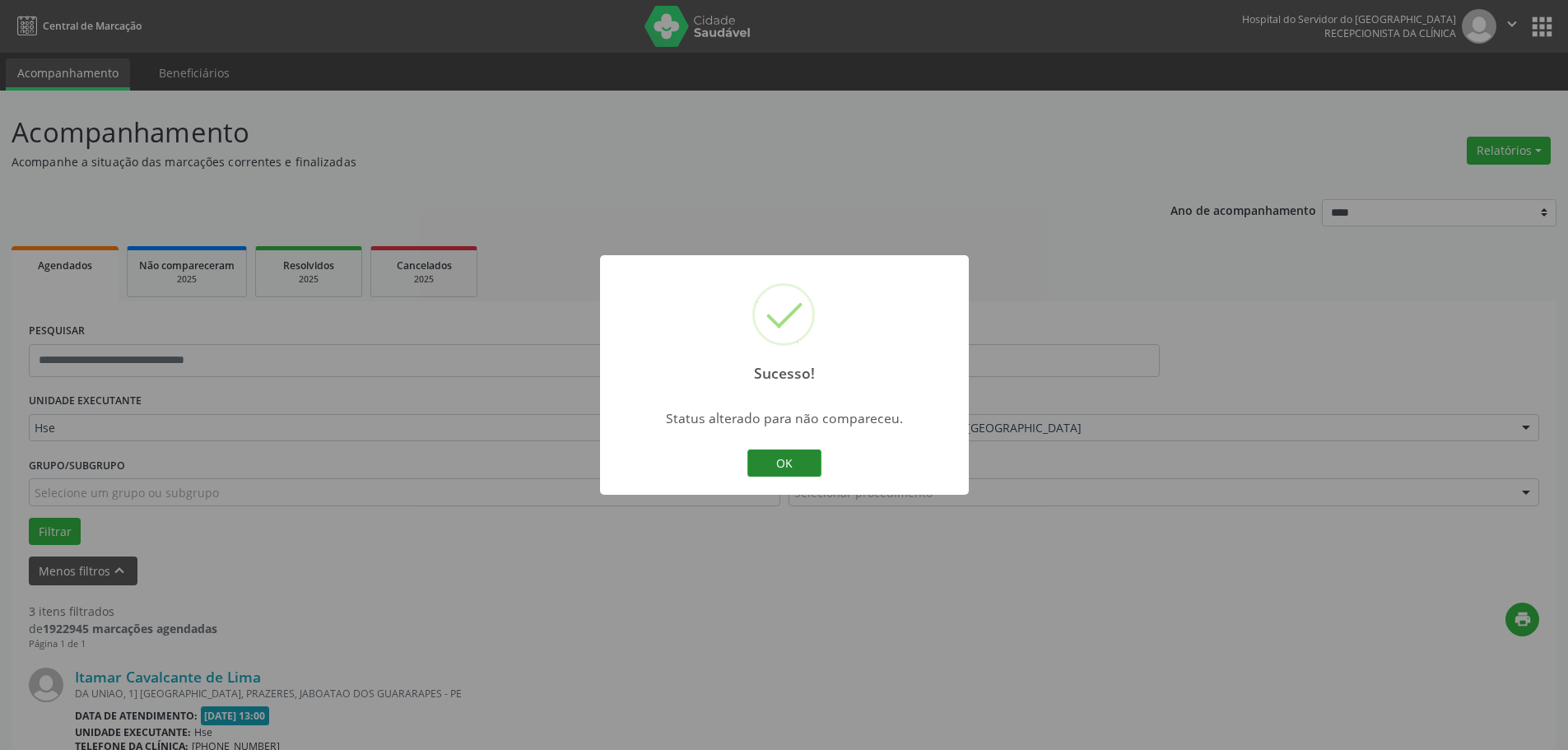
click at [792, 469] on button "OK" at bounding box center [784, 464] width 74 height 28
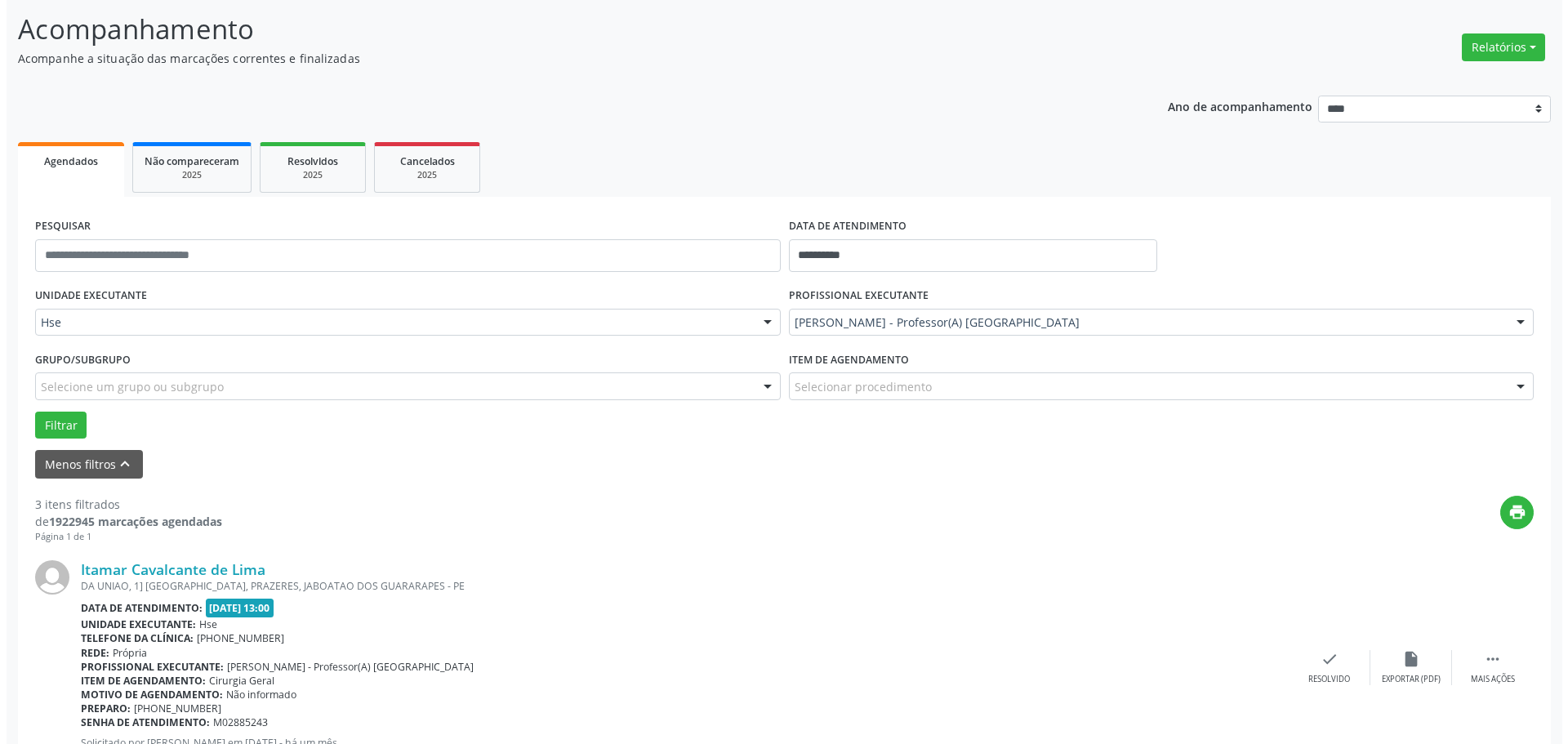
scroll to position [409, 0]
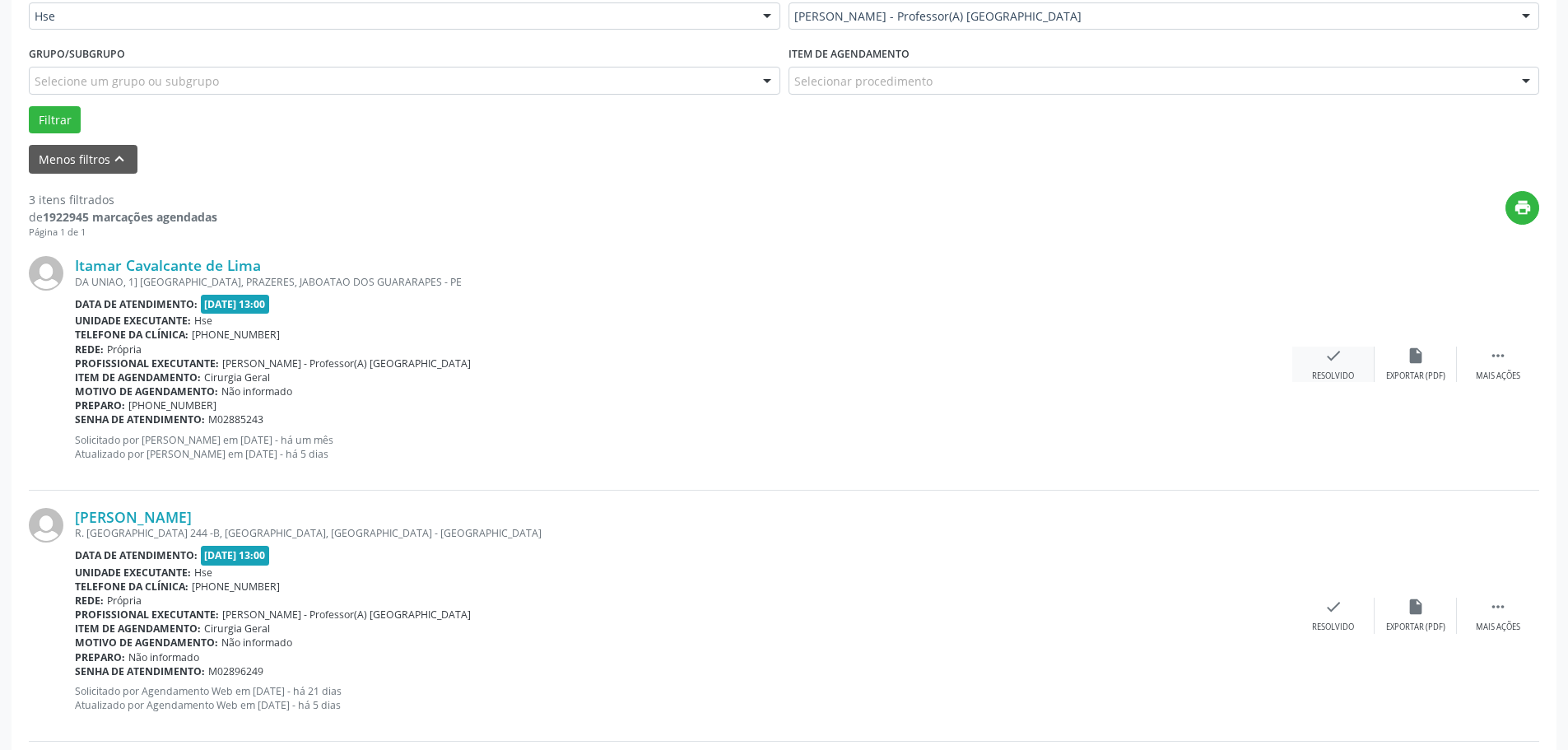
click at [1294, 372] on div "check Resolvido" at bounding box center [1333, 364] width 82 height 35
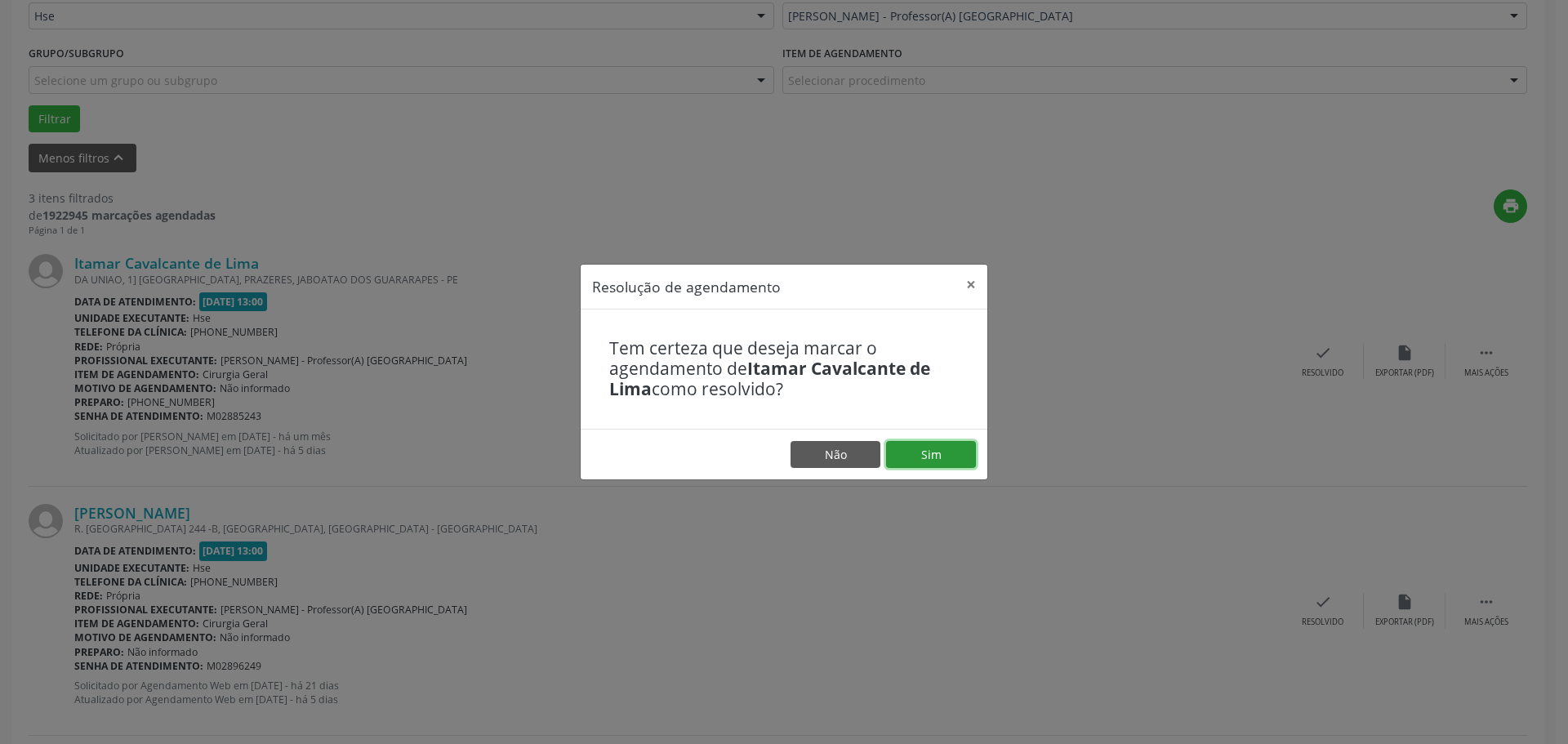
click at [902, 446] on button "Sim" at bounding box center [930, 455] width 90 height 28
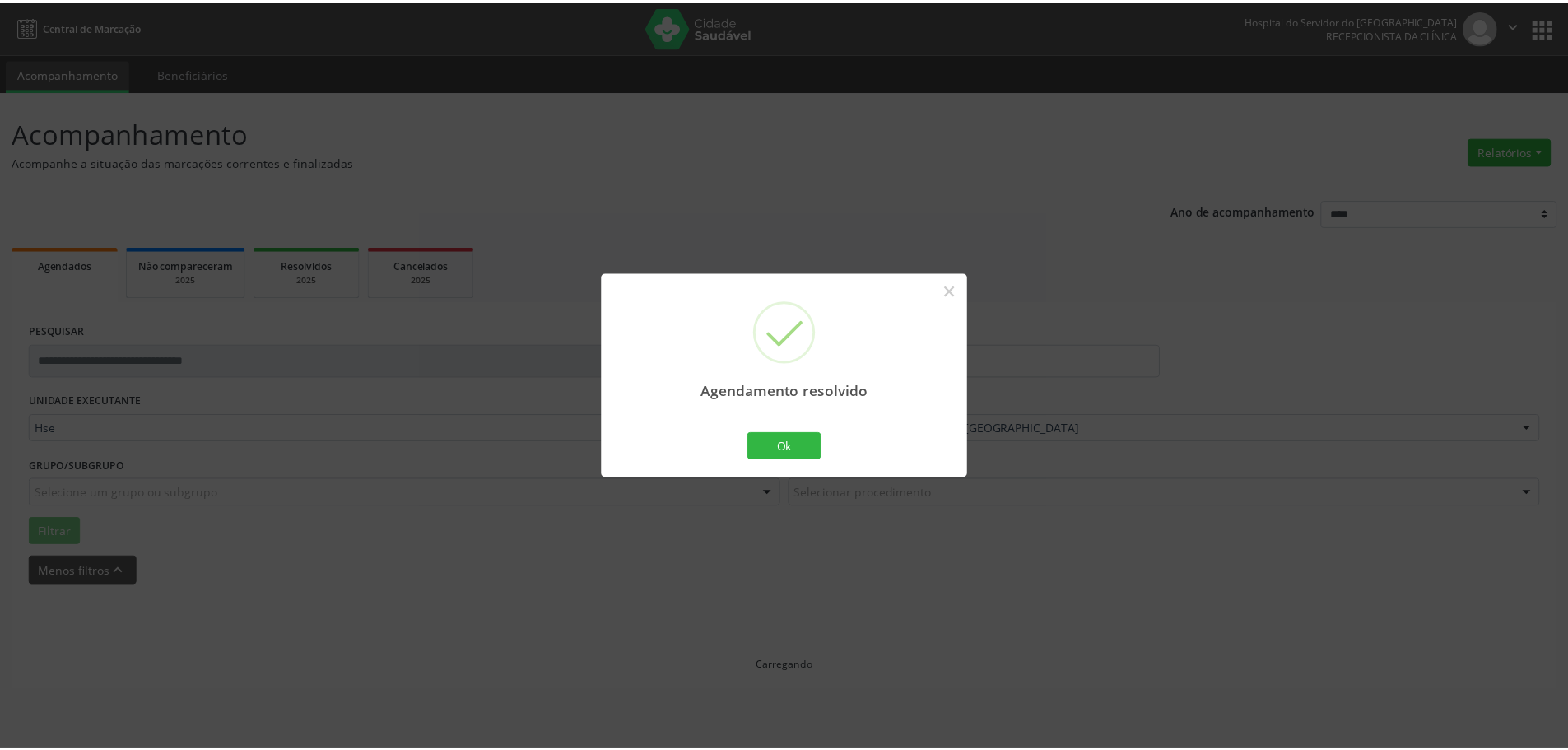
scroll to position [0, 0]
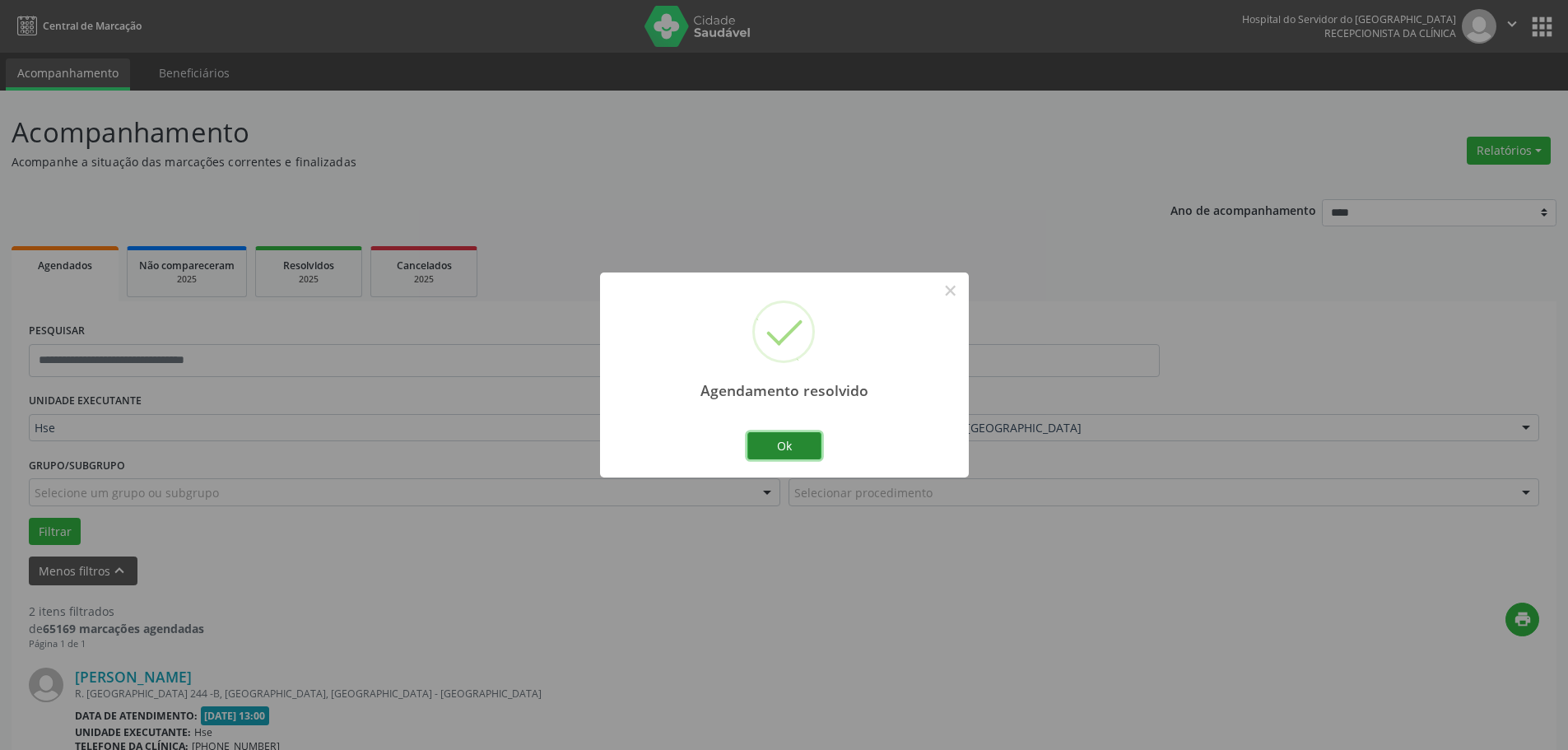
click at [782, 450] on button "Ok" at bounding box center [784, 446] width 74 height 28
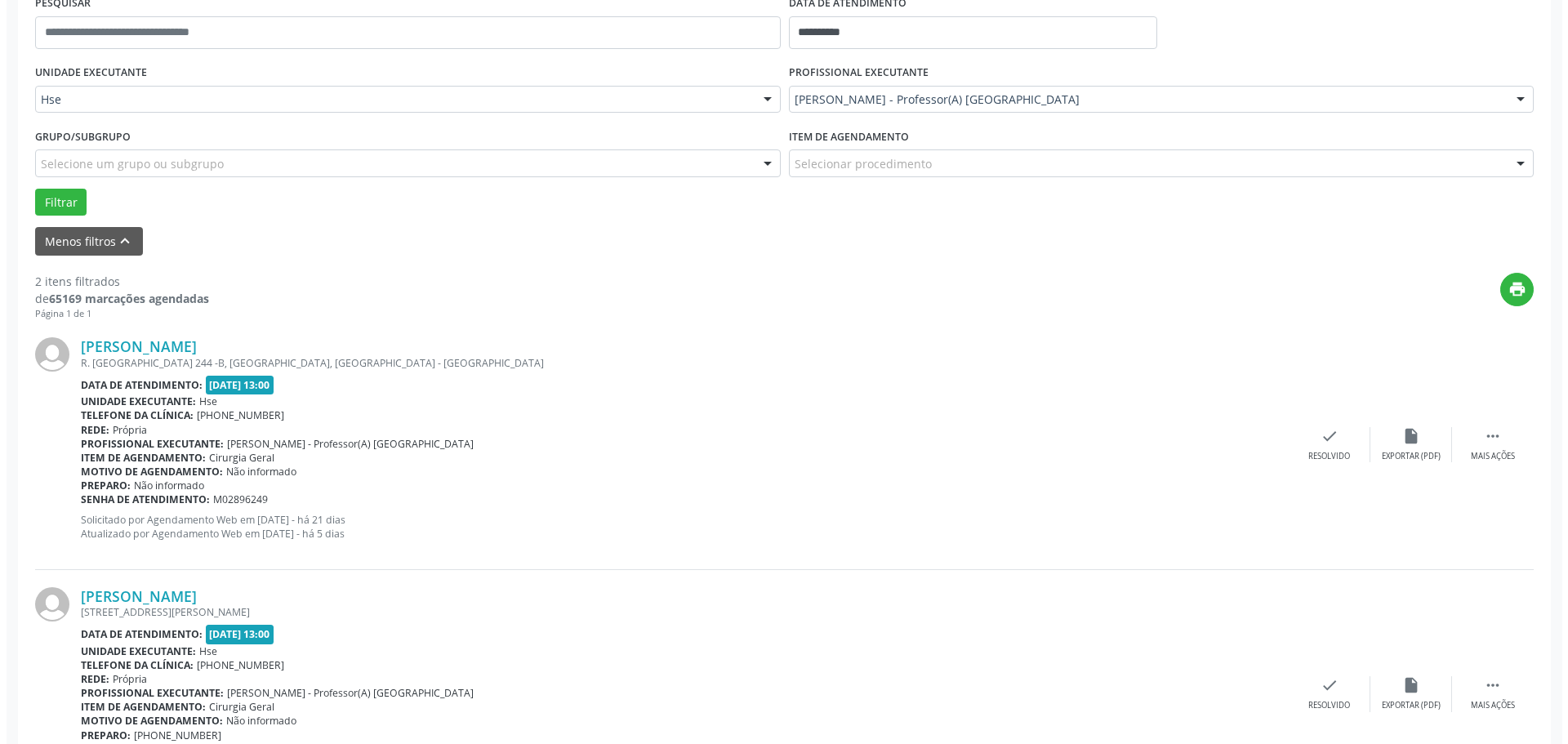
scroll to position [326, 0]
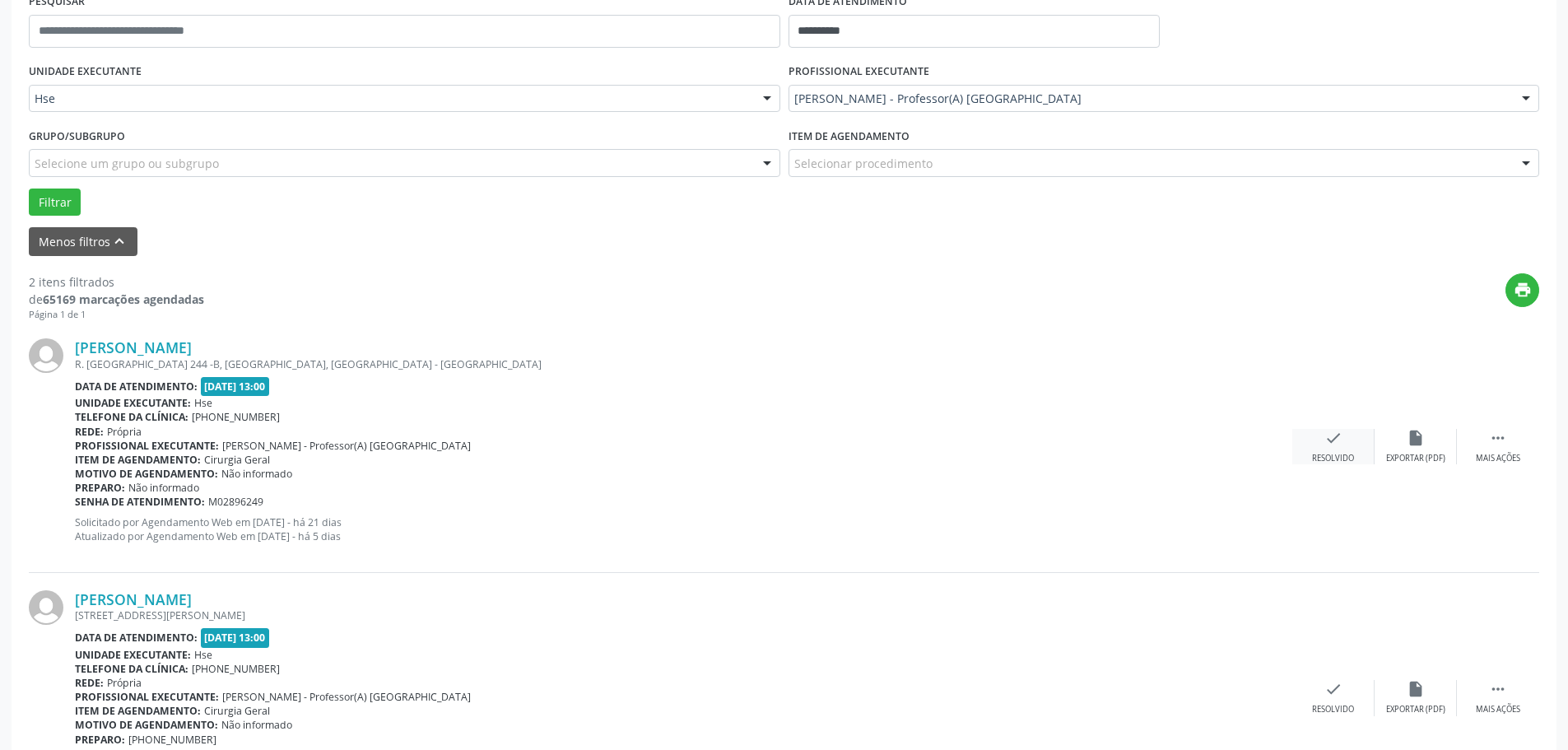
click at [1297, 453] on div "check Resolvido" at bounding box center [1333, 446] width 82 height 35
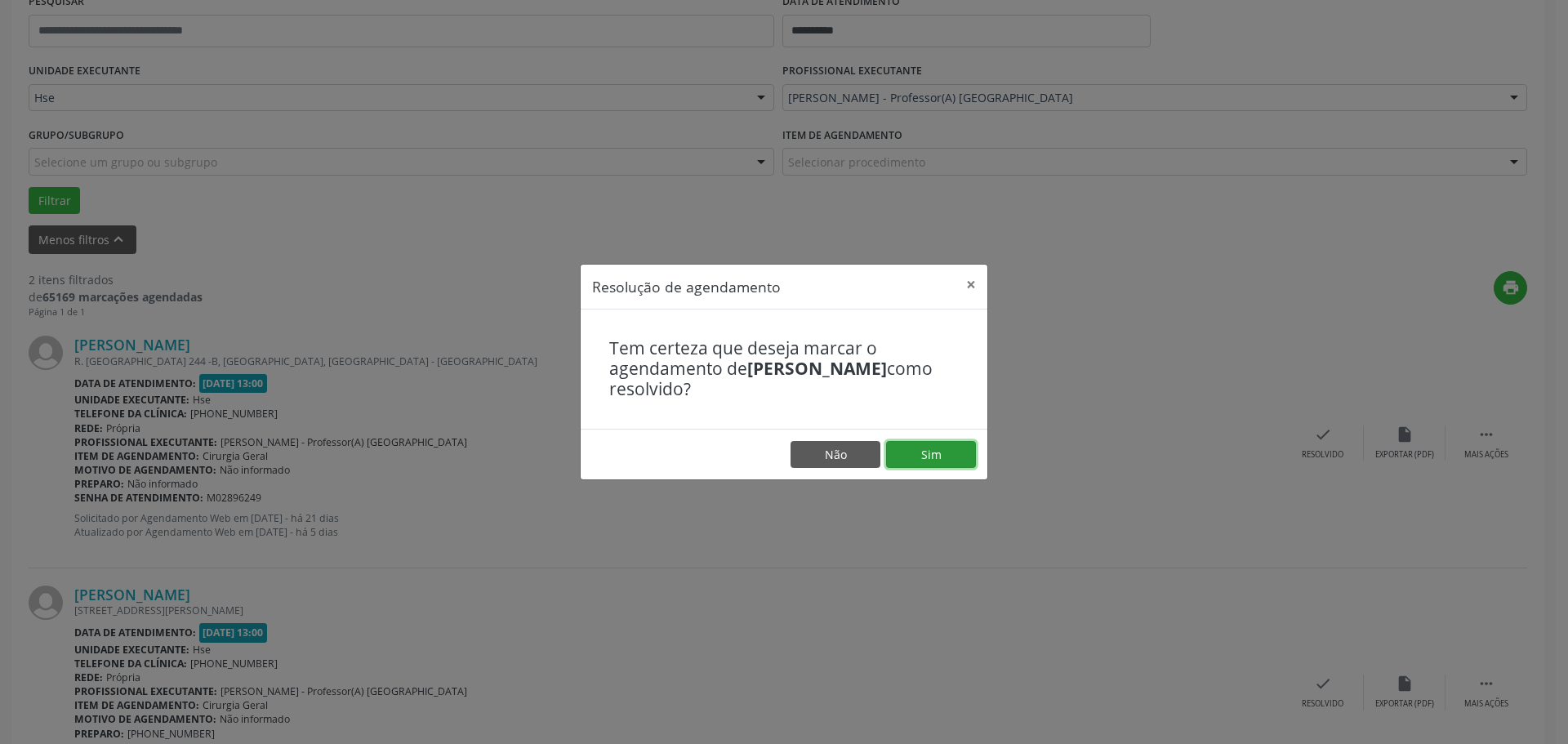
click at [915, 450] on button "Sim" at bounding box center [930, 455] width 90 height 28
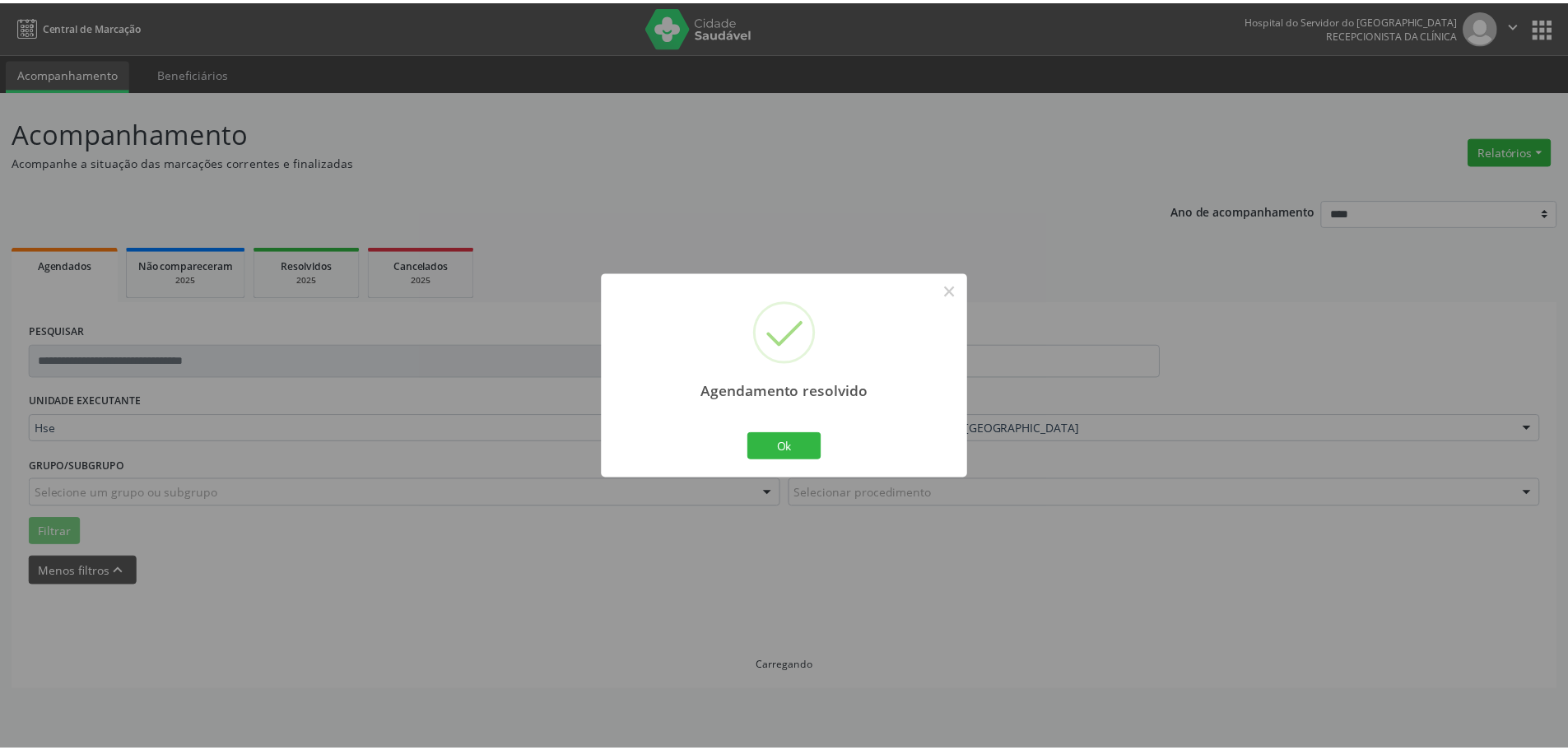
scroll to position [0, 0]
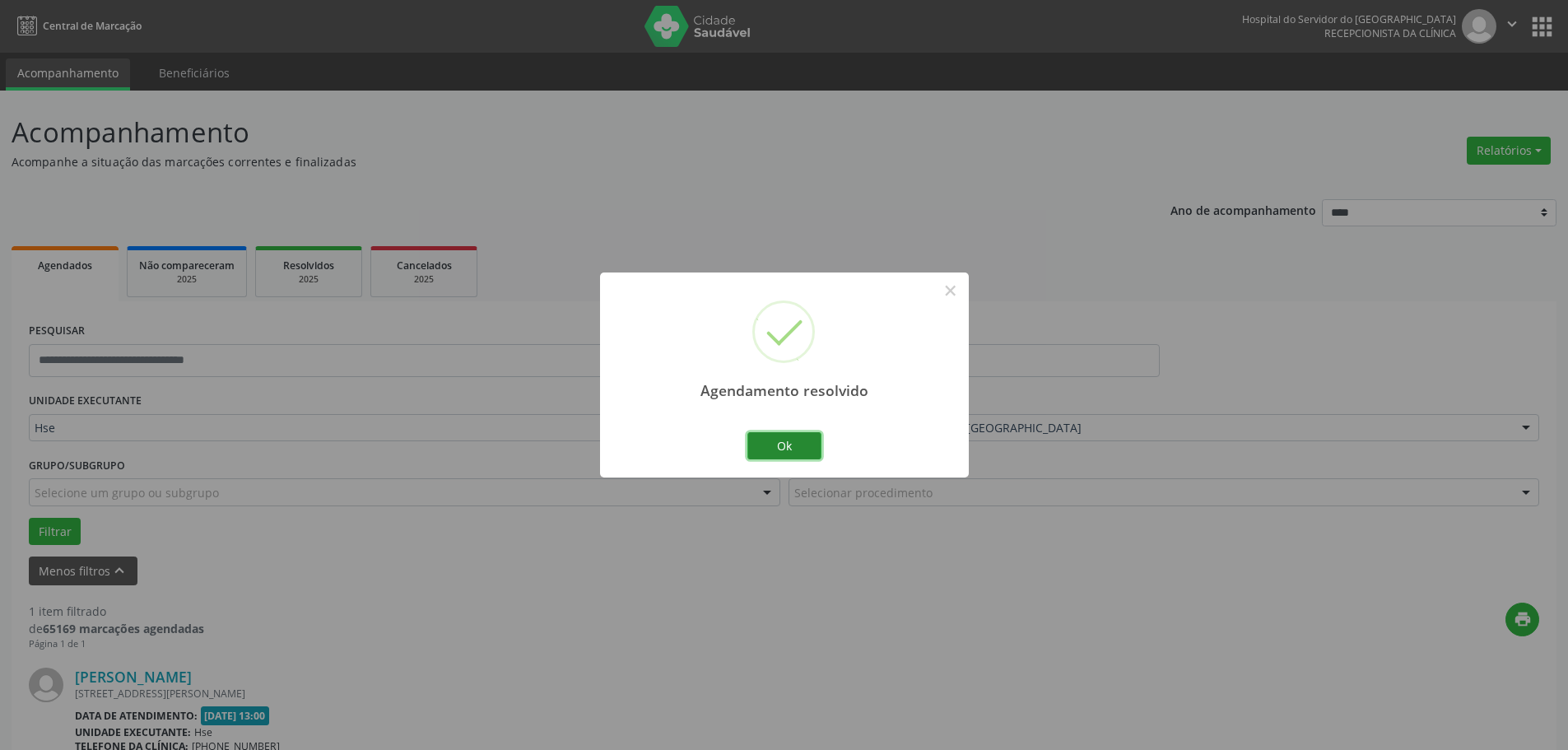
click at [794, 435] on button "Ok" at bounding box center [784, 446] width 74 height 28
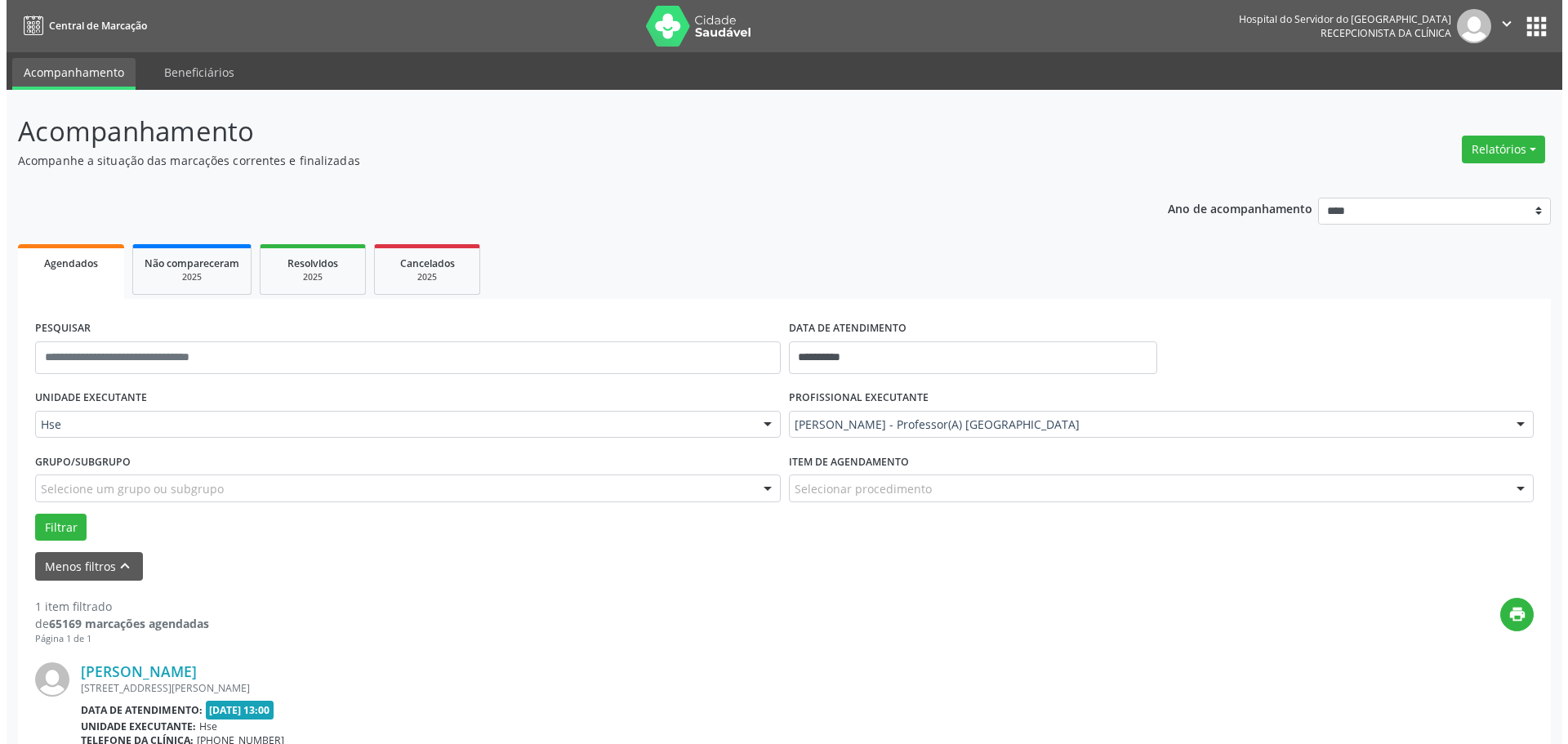
scroll to position [179, 0]
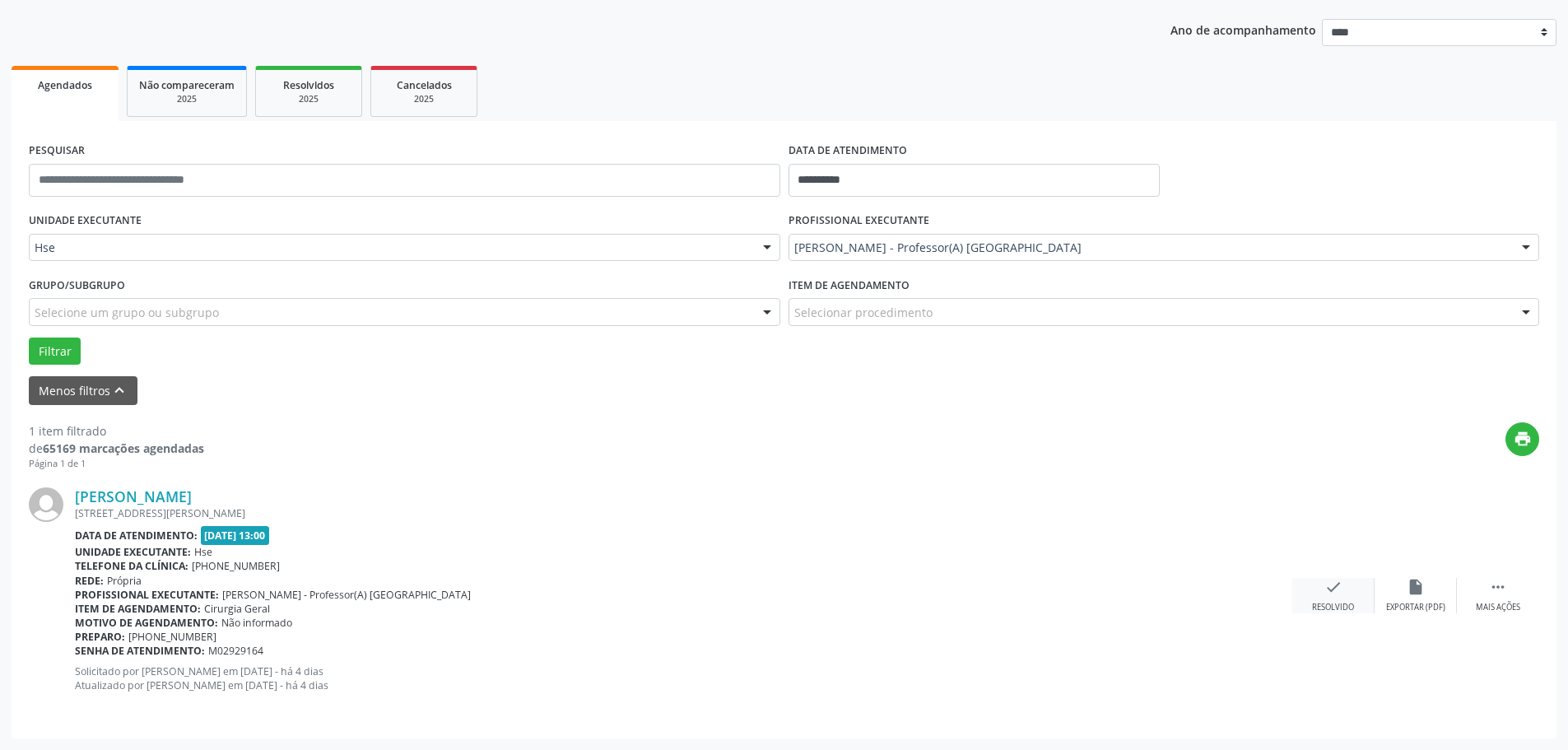
click at [1322, 599] on div "check Resolvido" at bounding box center [1333, 595] width 82 height 35
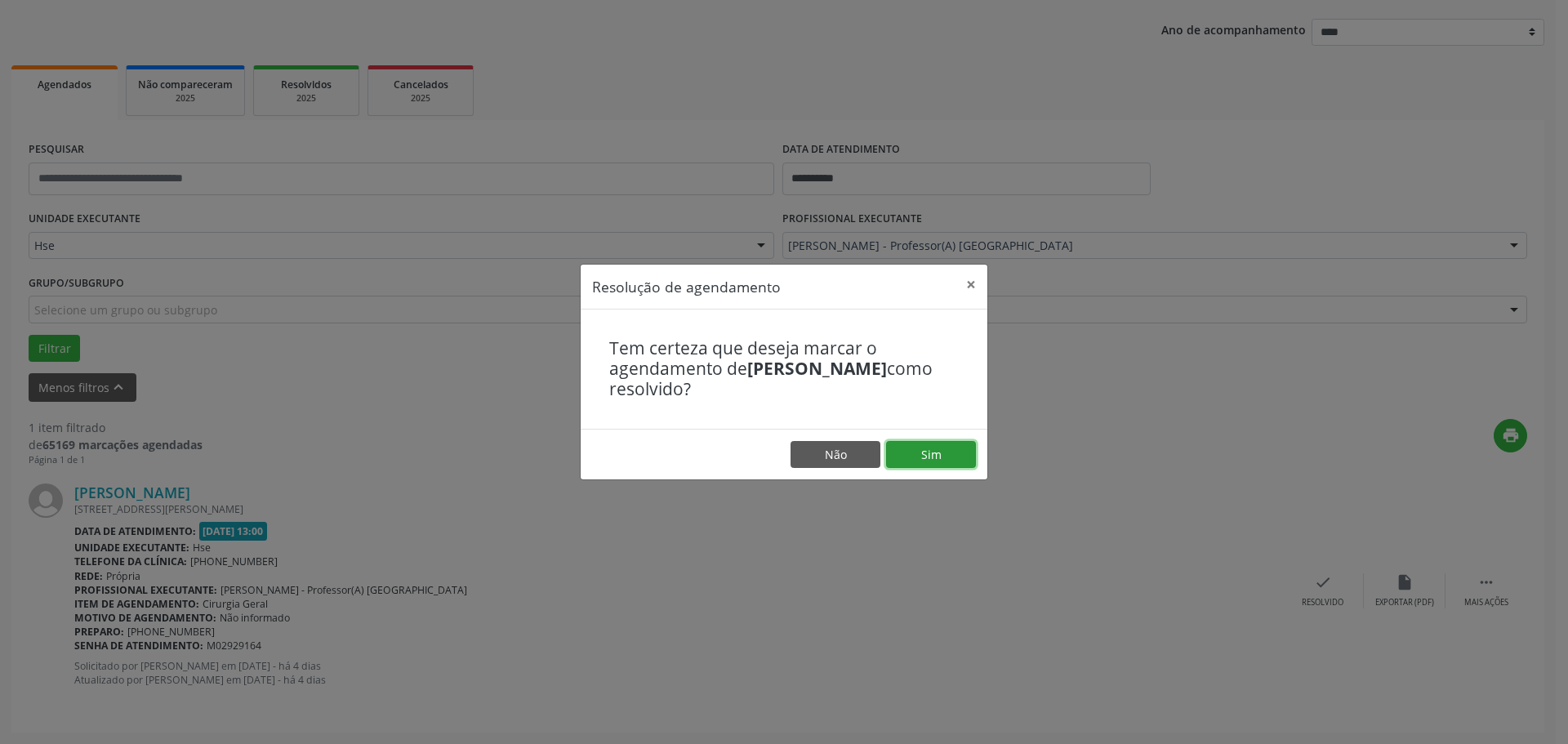
click at [956, 451] on button "Sim" at bounding box center [930, 455] width 90 height 28
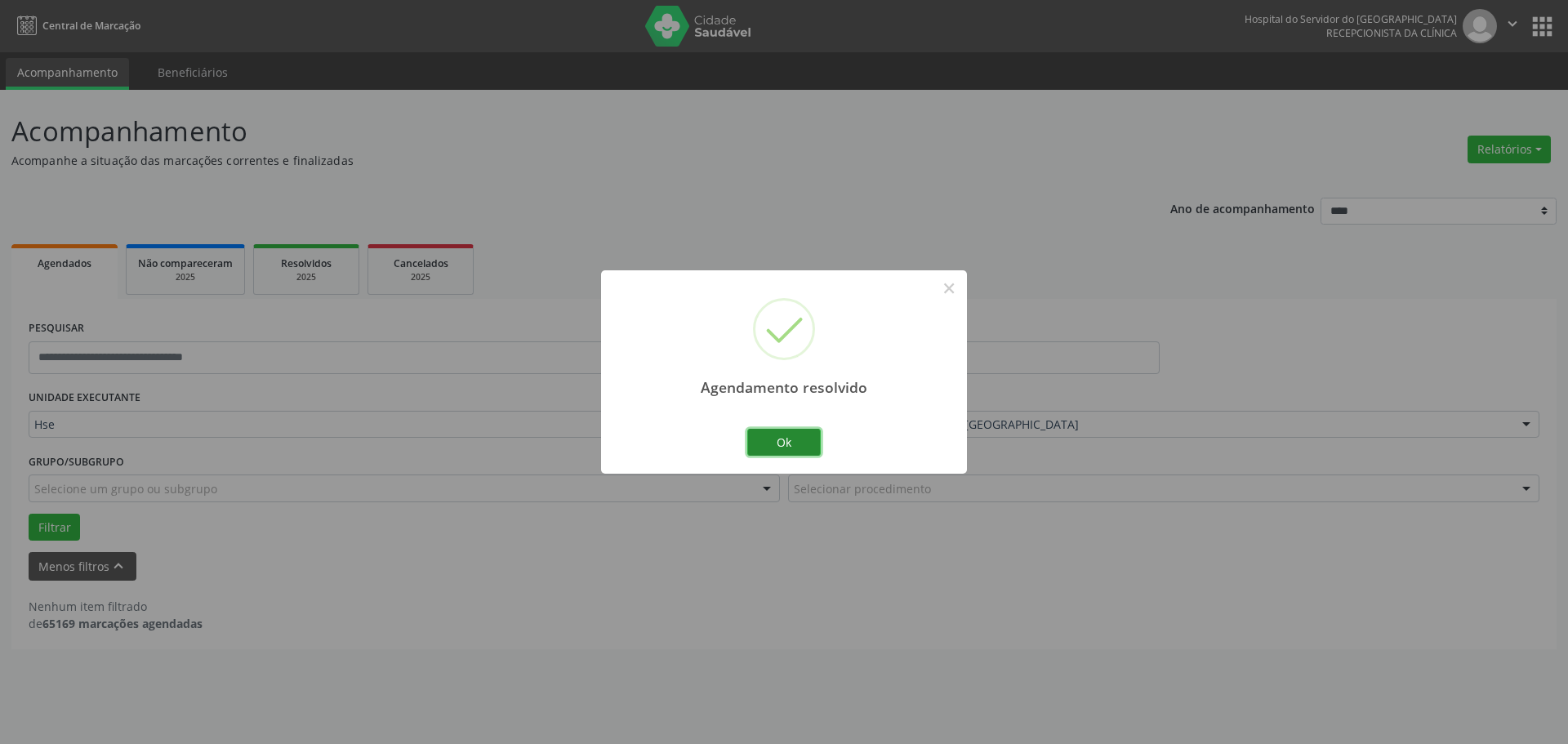
click at [781, 446] on button "Ok" at bounding box center [784, 442] width 73 height 28
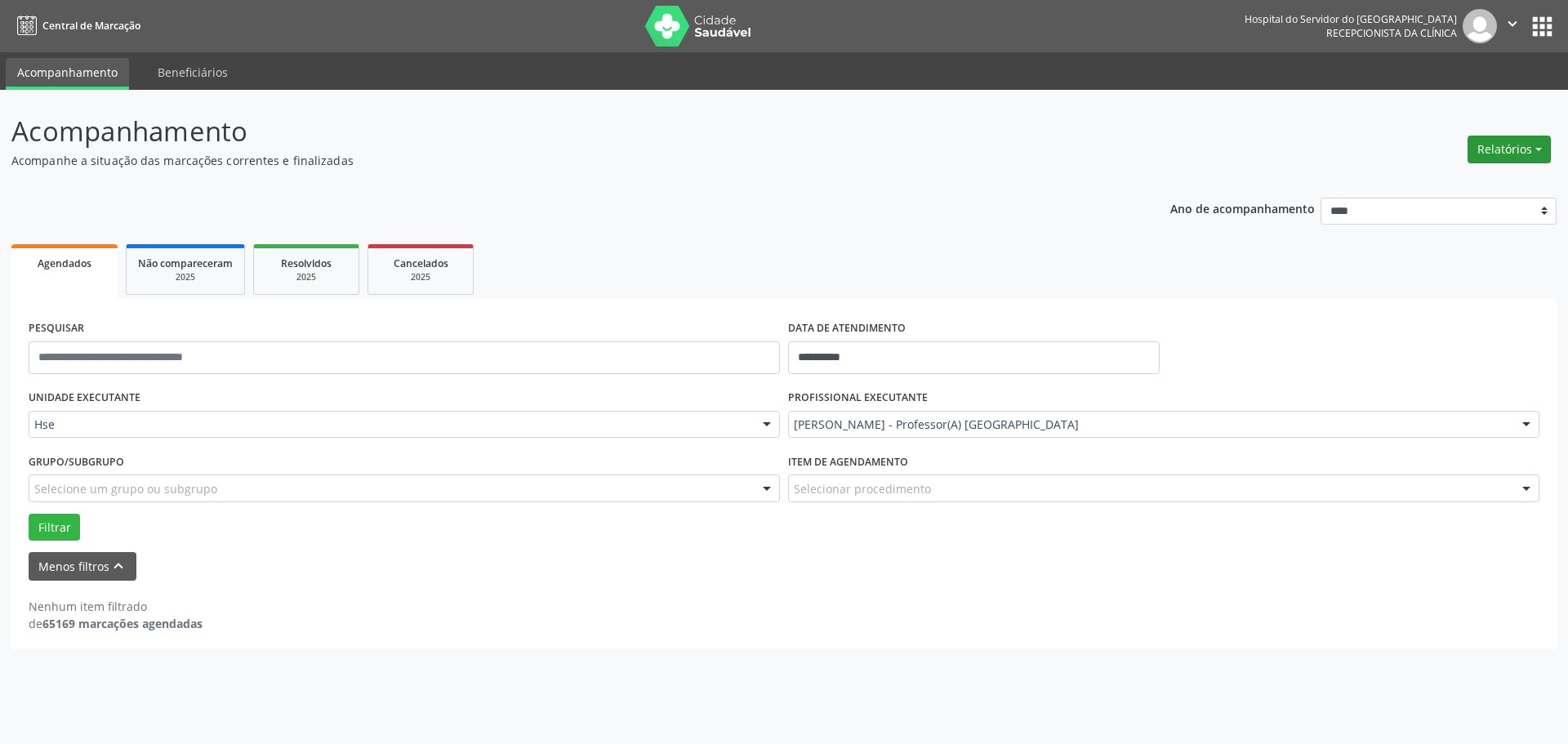
click at [1530, 152] on button "Relatórios" at bounding box center [1509, 150] width 83 height 28
click at [1389, 178] on link "Agendamentos" at bounding box center [1463, 185] width 176 height 23
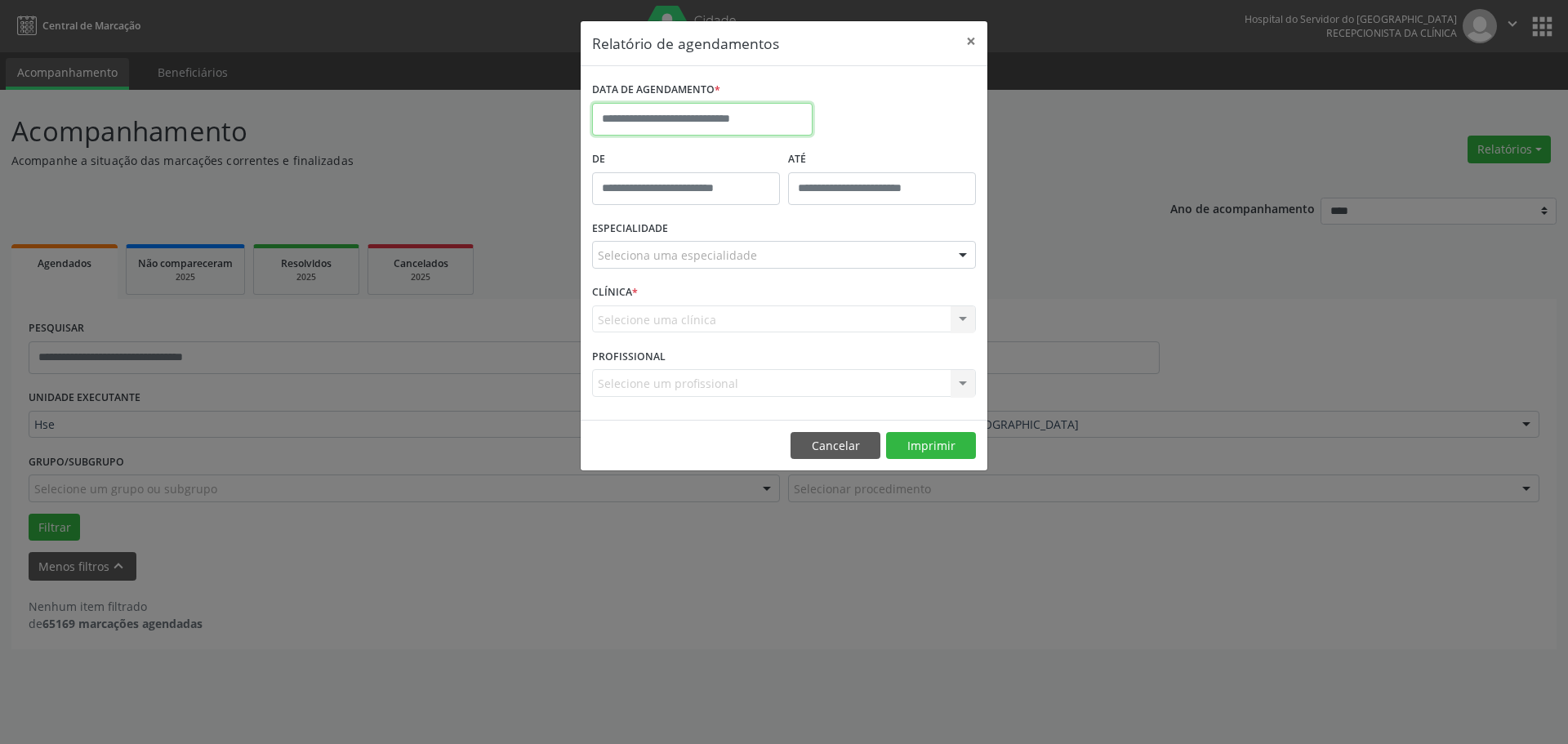
click at [667, 116] on input "text" at bounding box center [702, 119] width 220 height 33
click at [795, 233] on span "12" at bounding box center [789, 237] width 32 height 32
type input "**********"
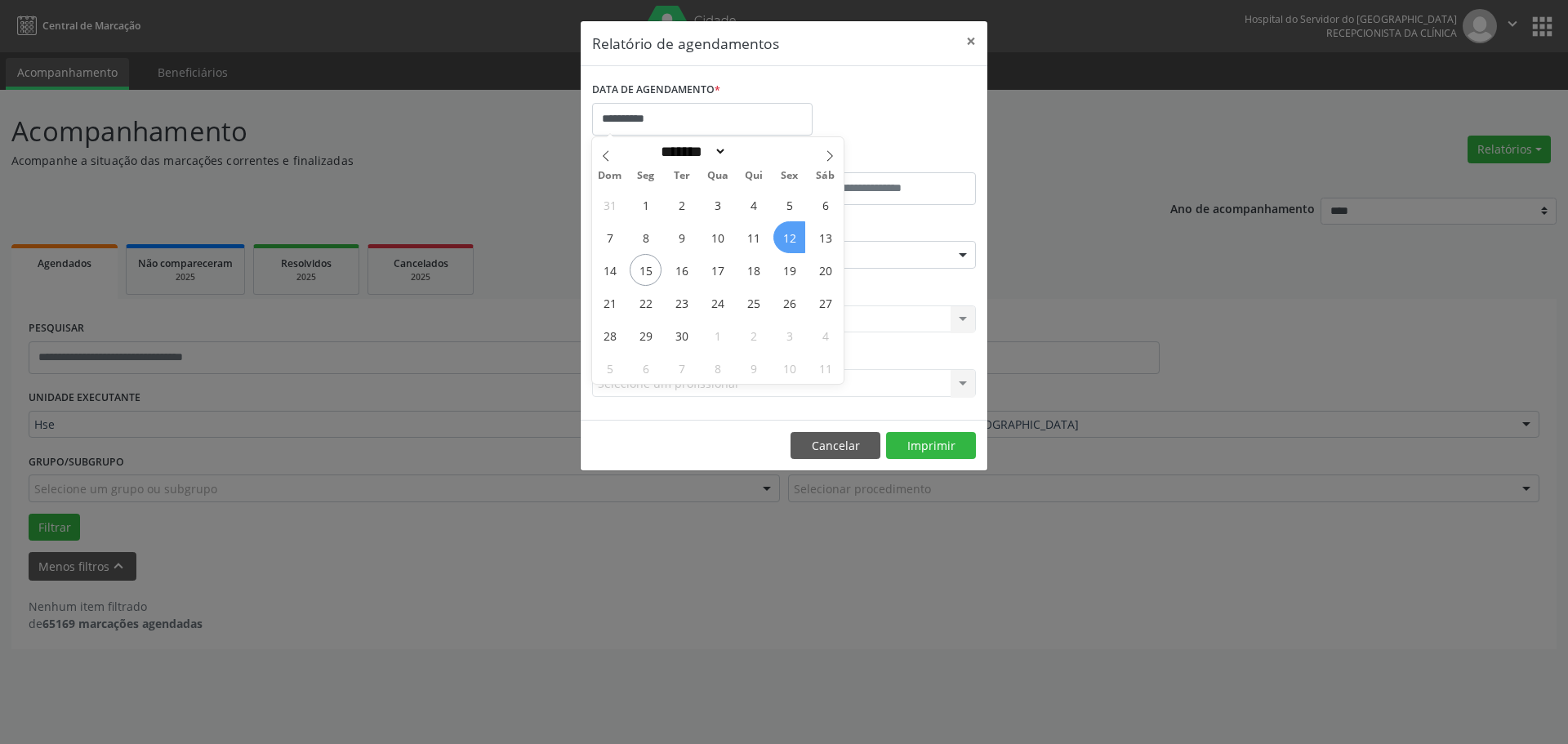
click at [795, 233] on span "12" at bounding box center [789, 237] width 32 height 32
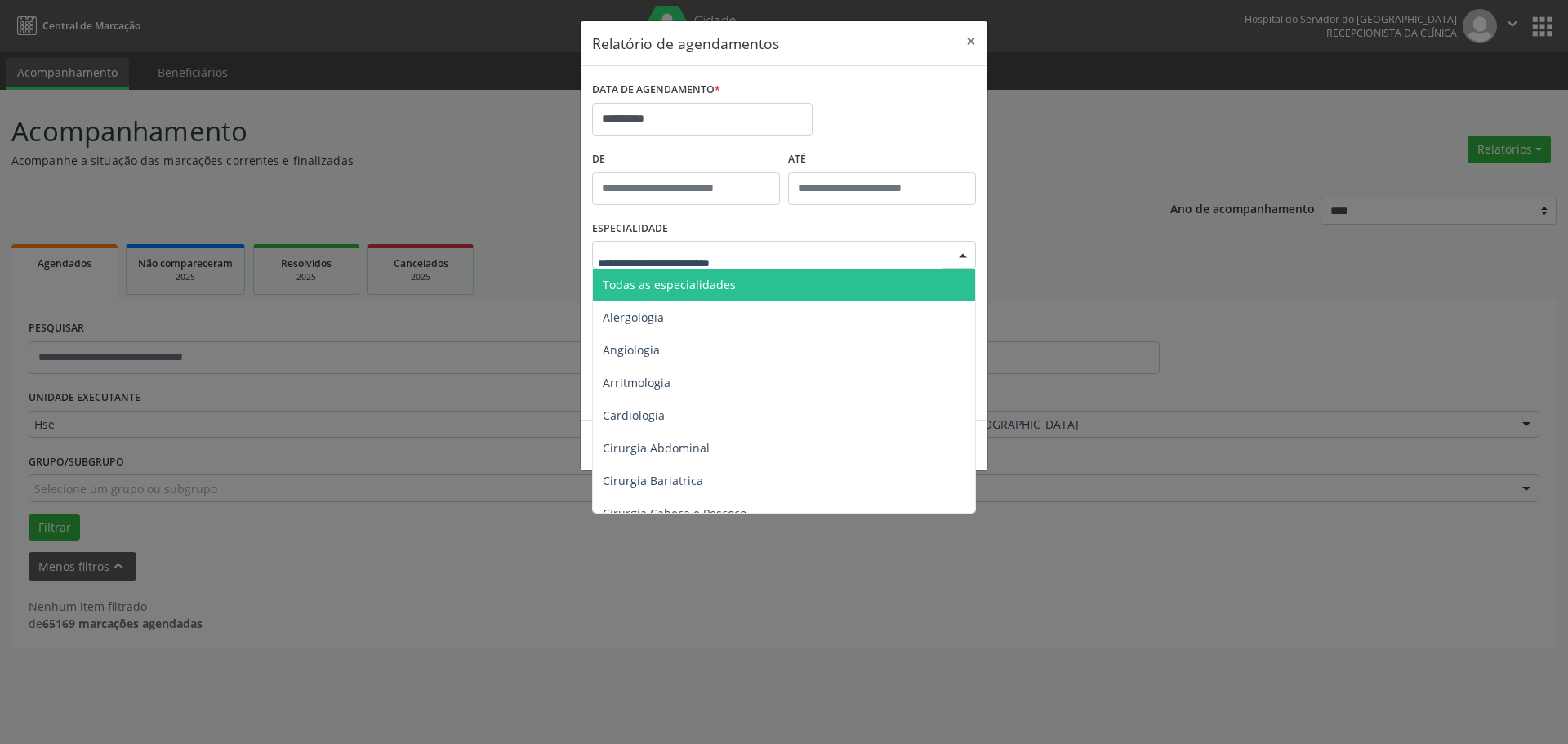
click at [677, 280] on span "Todas as especialidades" at bounding box center [669, 285] width 133 height 16
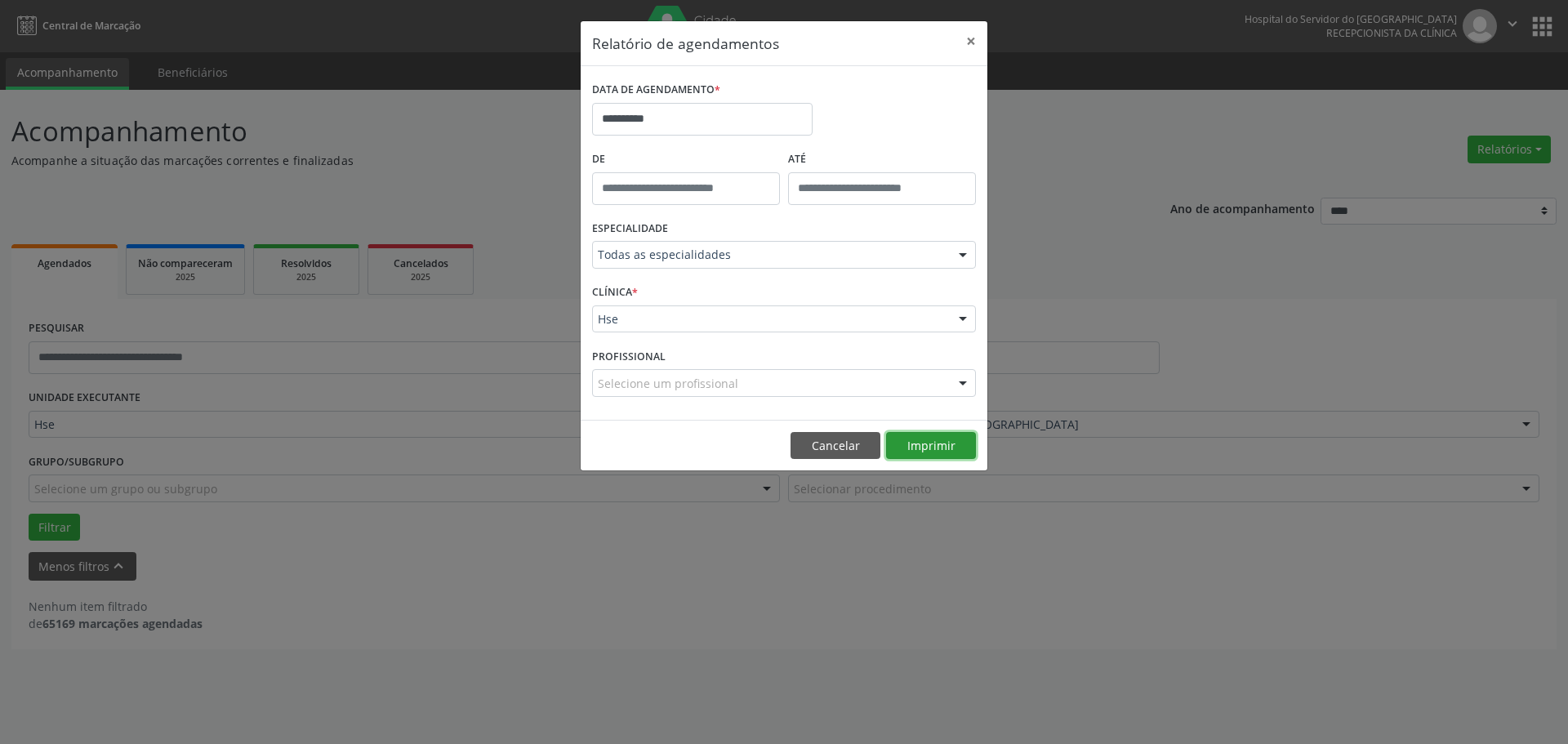
click at [938, 445] on button "Imprimir" at bounding box center [930, 446] width 90 height 28
